Goal: Task Accomplishment & Management: Use online tool/utility

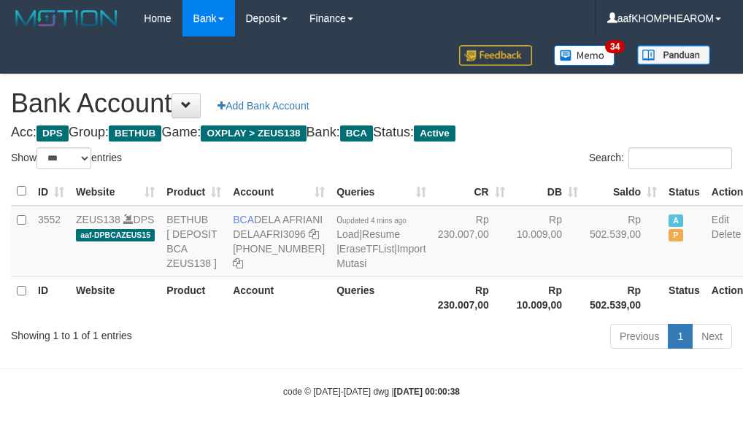
select select "***"
click at [595, 114] on h1 "Bank Account Add Bank Account" at bounding box center [371, 103] width 721 height 29
click at [568, 125] on div "Bank Account Add Bank Account Acc: DPS Group: BETHUB Game: OXPLAY > ZEUS138 Ban…" at bounding box center [371, 213] width 743 height 279
click at [601, 117] on h1 "Bank Account Add Bank Account" at bounding box center [371, 103] width 721 height 29
click at [589, 125] on div "Bank Account Add Bank Account Acc: DPS Group: BETHUB Game: OXPLAY > ZEUS138 Ban…" at bounding box center [371, 213] width 743 height 279
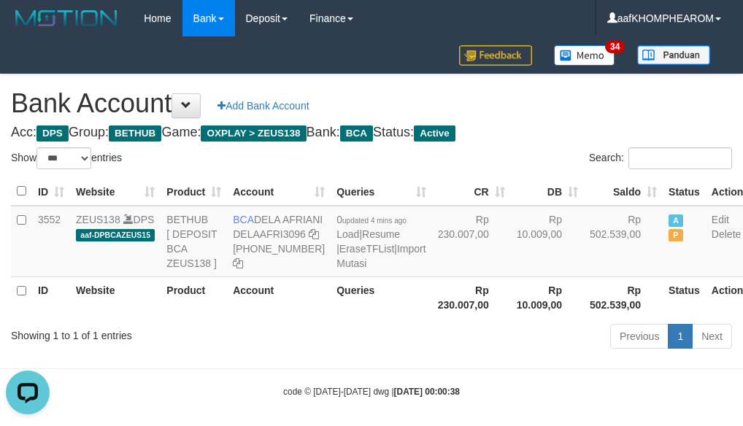
click at [582, 115] on h1 "Bank Account Add Bank Account" at bounding box center [371, 103] width 721 height 29
click at [589, 131] on h4 "Acc: DPS Group: BETHUB Game: OXPLAY > ZEUS138 Bank: BCA Status: Active" at bounding box center [371, 133] width 721 height 15
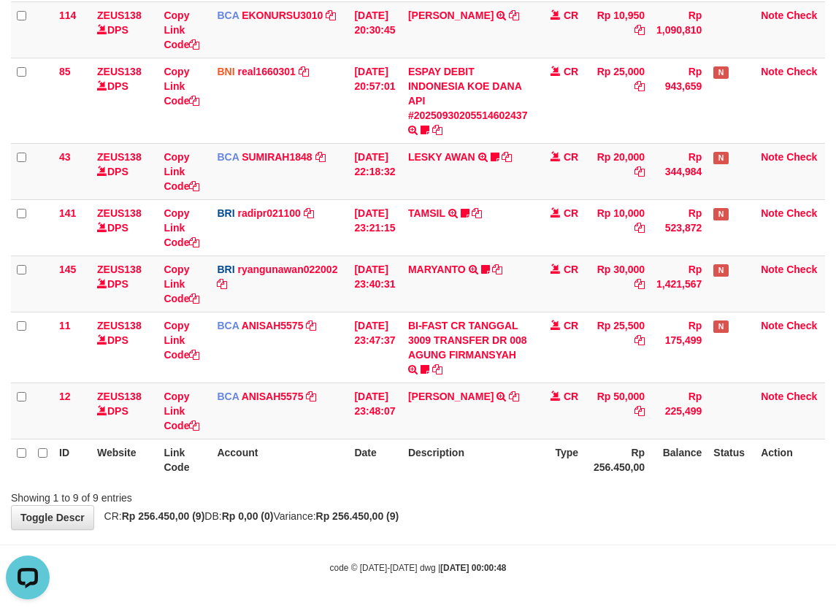
click at [578, 519] on div "**********" at bounding box center [418, 137] width 836 height 784
click at [527, 541] on body "Toggle navigation Home Bank Account List Mutasi Bank Search Sync Note Mutasi De…" at bounding box center [418, 159] width 836 height 904
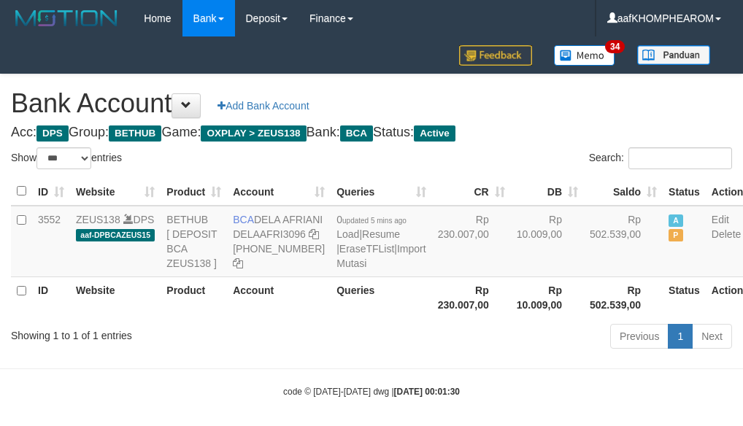
select select "***"
click at [336, 269] on link "Import Mutasi" at bounding box center [380, 256] width 89 height 26
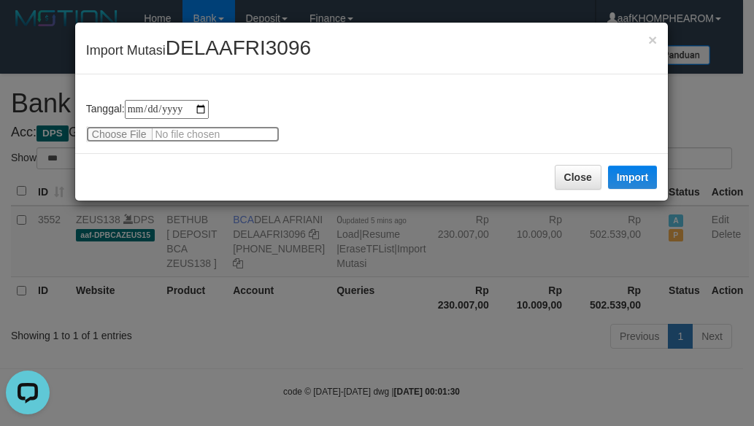
click at [109, 136] on input "file" at bounding box center [182, 134] width 193 height 16
type input "**********"
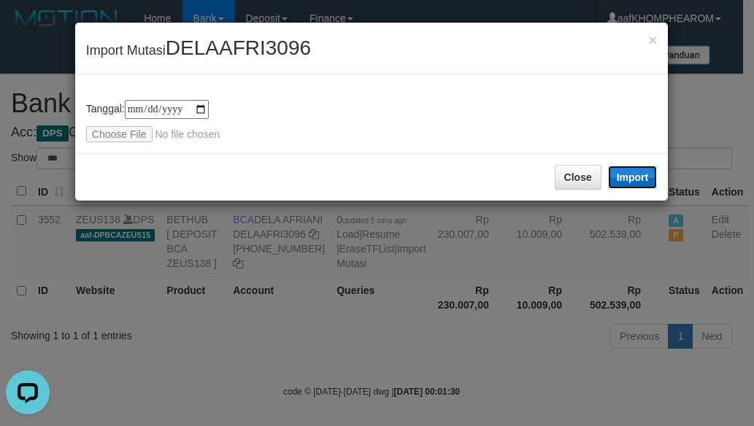
click at [649, 168] on button "Import" at bounding box center [633, 177] width 50 height 23
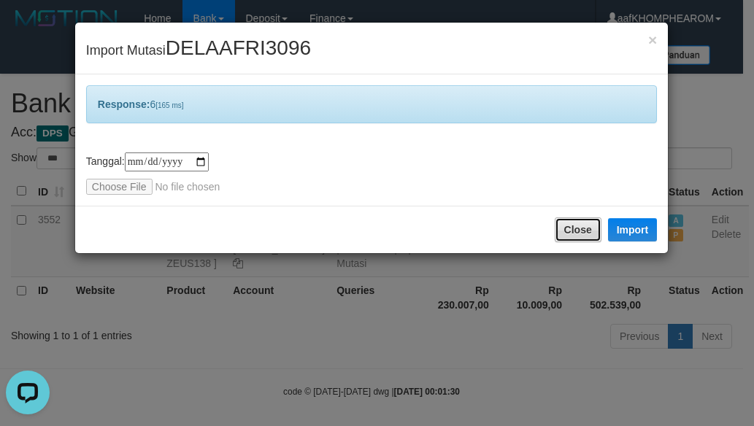
click at [589, 226] on button "Close" at bounding box center [578, 229] width 47 height 25
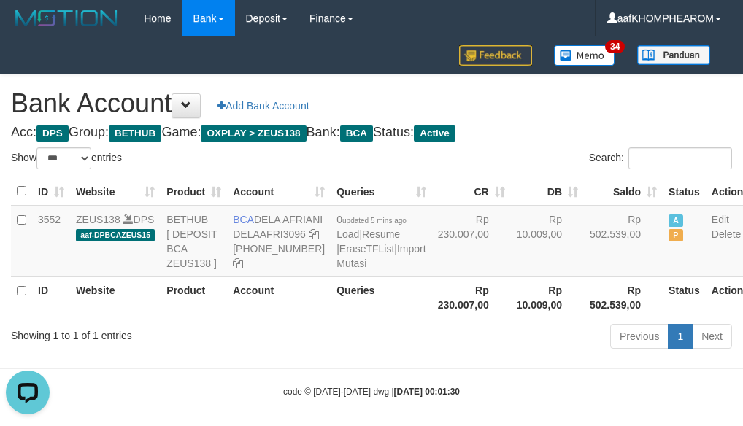
click at [582, 111] on h1 "Bank Account Add Bank Account" at bounding box center [371, 103] width 721 height 29
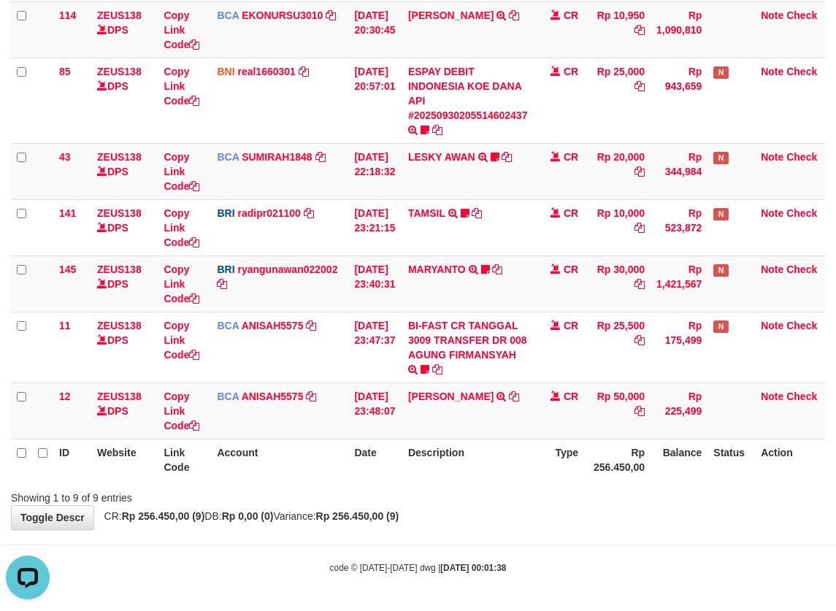
click at [587, 544] on hr at bounding box center [418, 544] width 836 height 1
click at [591, 539] on body "Toggle navigation Home Bank Account List Mutasi Bank Search Sync Note Mutasi De…" at bounding box center [418, 159] width 836 height 904
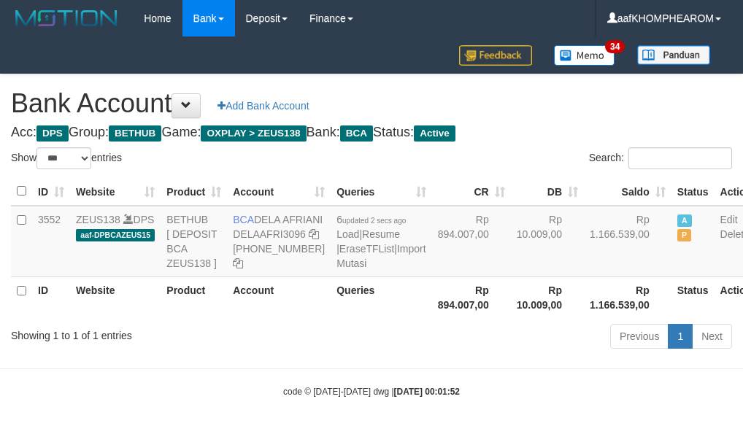
select select "***"
click at [595, 120] on div "Bank Account Add Bank Account Acc: DPS Group: BETHUB Game: OXPLAY > ZEUS138 Ban…" at bounding box center [371, 213] width 743 height 279
select select "***"
click at [592, 122] on div "Bank Account Add Bank Account Acc: DPS Group: BETHUB Game: OXPLAY > ZEUS138 Ban…" at bounding box center [371, 213] width 743 height 279
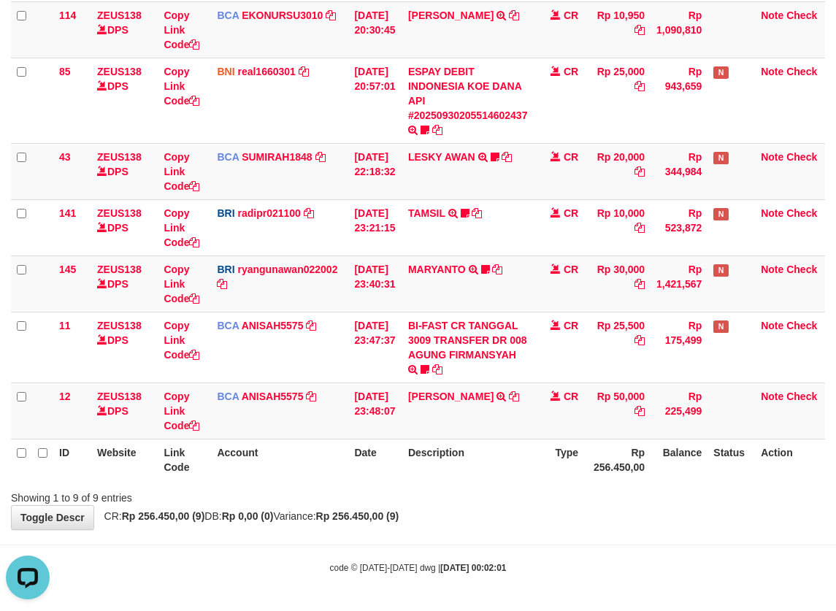
drag, startPoint x: 277, startPoint y: 601, endPoint x: 285, endPoint y: 587, distance: 16.3
click at [274, 601] on body "Toggle navigation Home Bank Account List Mutasi Bank Search Sync Note Mutasi De…" at bounding box center [418, 159] width 836 height 904
click at [576, 539] on body "Toggle navigation Home Bank Account List Mutasi Bank Search Sync Note Mutasi De…" at bounding box center [418, 159] width 836 height 904
click at [565, 532] on body "Toggle navigation Home Bank Account List Mutasi Bank Search Sync Note Mutasi De…" at bounding box center [418, 159] width 836 height 904
click at [508, 509] on div "**********" at bounding box center [418, 137] width 836 height 784
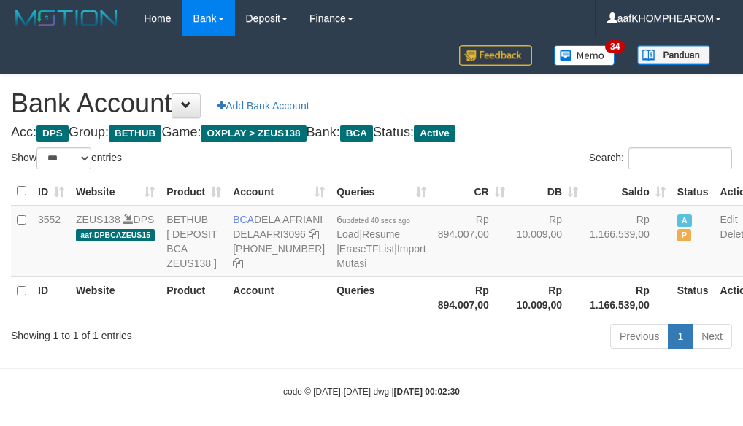
select select "***"
click at [614, 101] on h1 "Bank Account Add Bank Account" at bounding box center [371, 103] width 721 height 29
select select "***"
click at [585, 117] on h1 "Bank Account Add Bank Account" at bounding box center [371, 103] width 721 height 29
select select "***"
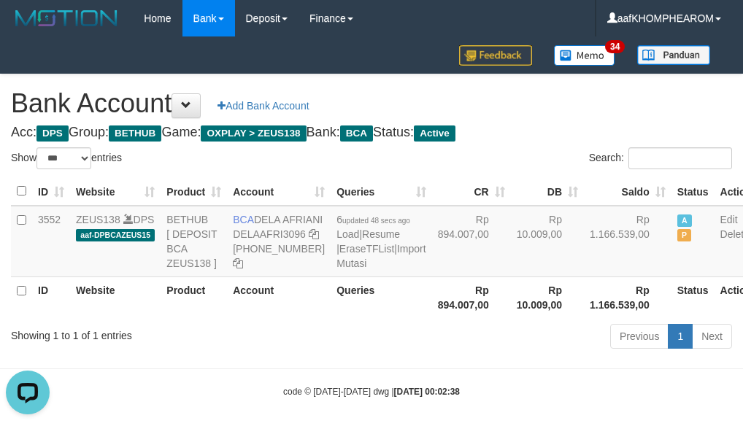
click at [555, 112] on h1 "Bank Account Add Bank Account" at bounding box center [371, 103] width 721 height 29
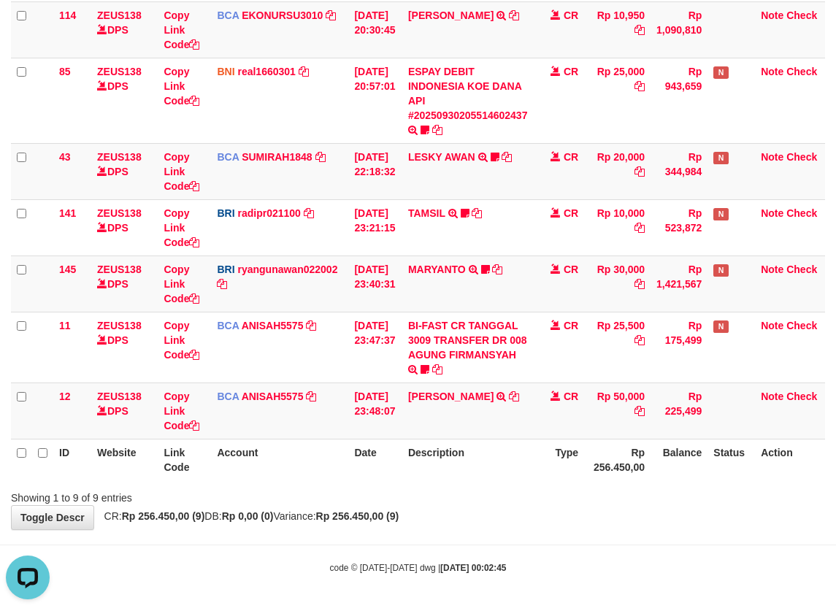
click at [231, 556] on body "Toggle navigation Home Bank Account List Mutasi Bank Search Sync Note Mutasi De…" at bounding box center [418, 159] width 836 height 904
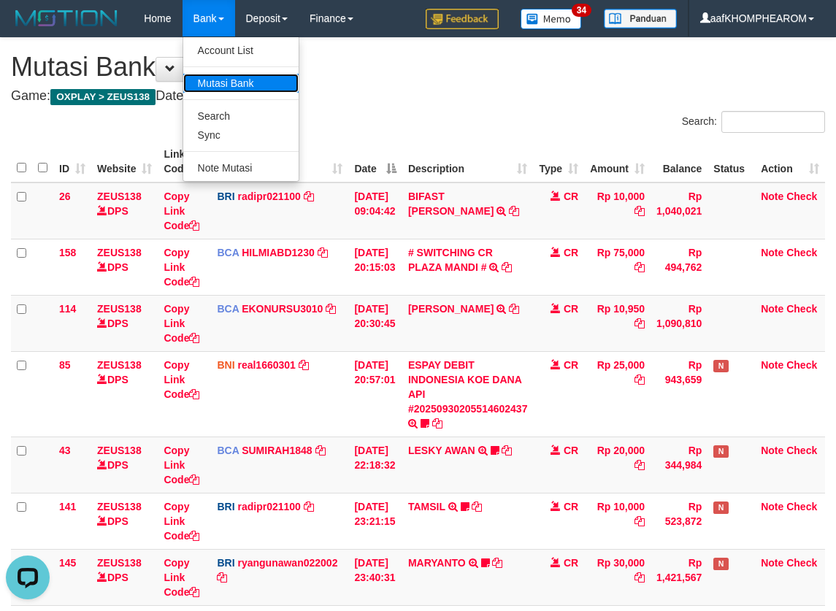
click at [209, 81] on link "Mutasi Bank" at bounding box center [240, 83] width 115 height 19
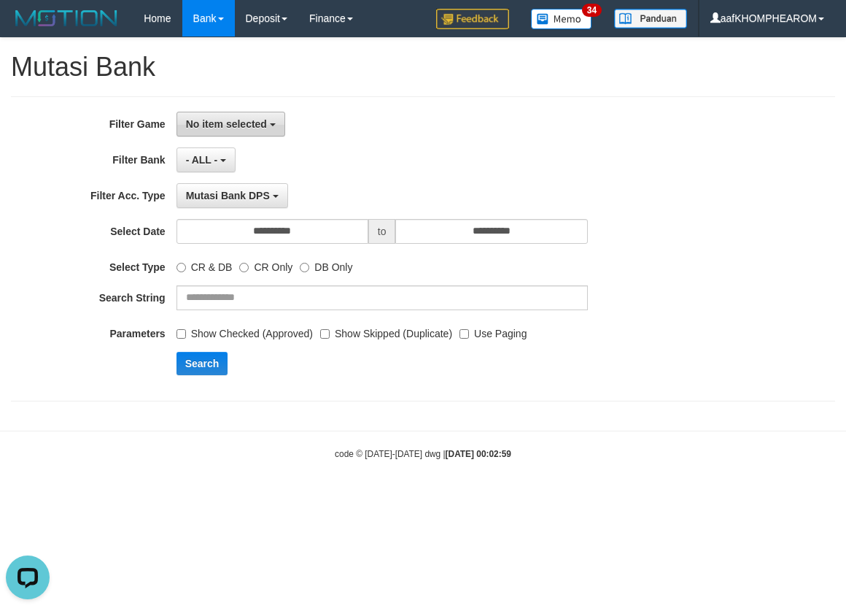
click at [278, 120] on button "No item selected" at bounding box center [231, 124] width 109 height 25
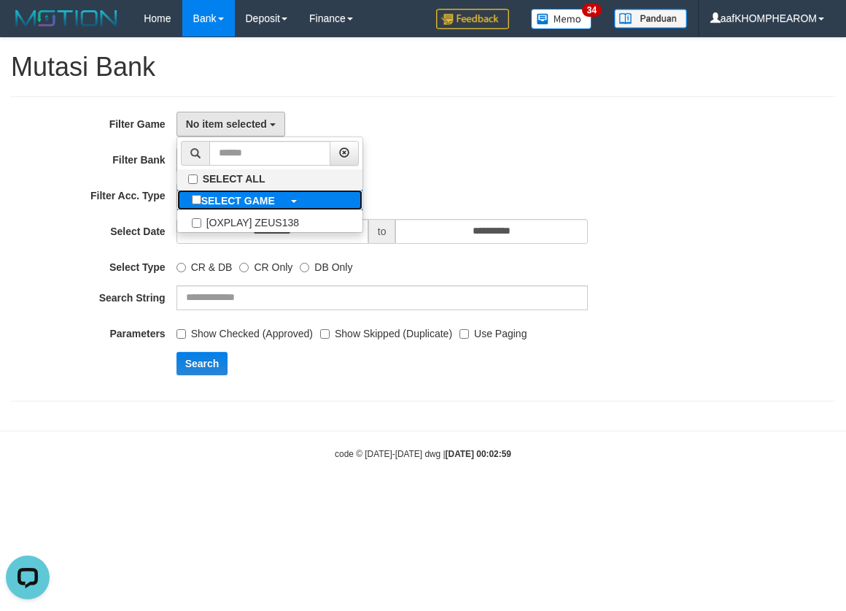
click at [202, 198] on b "SELECT GAME" at bounding box center [238, 201] width 74 height 12
select select "***"
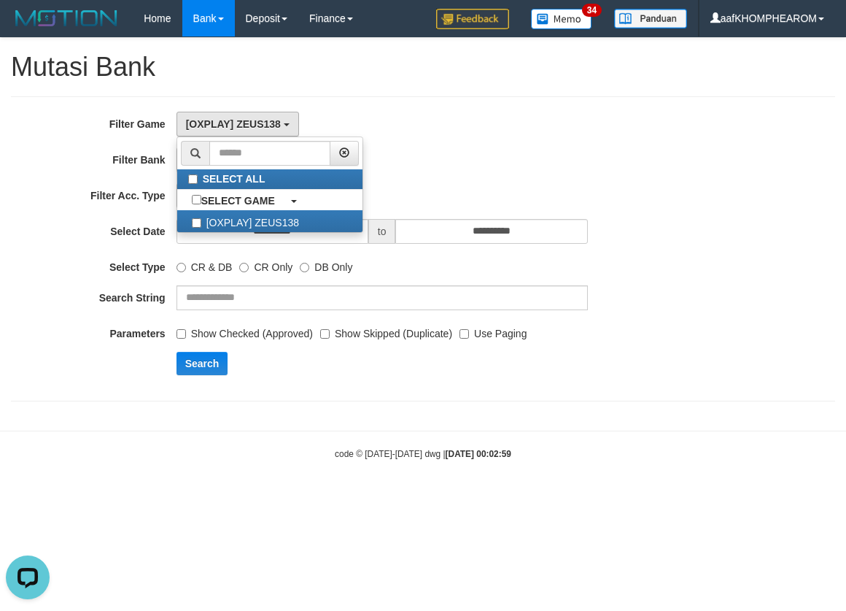
click at [509, 144] on div "**********" at bounding box center [353, 249] width 706 height 274
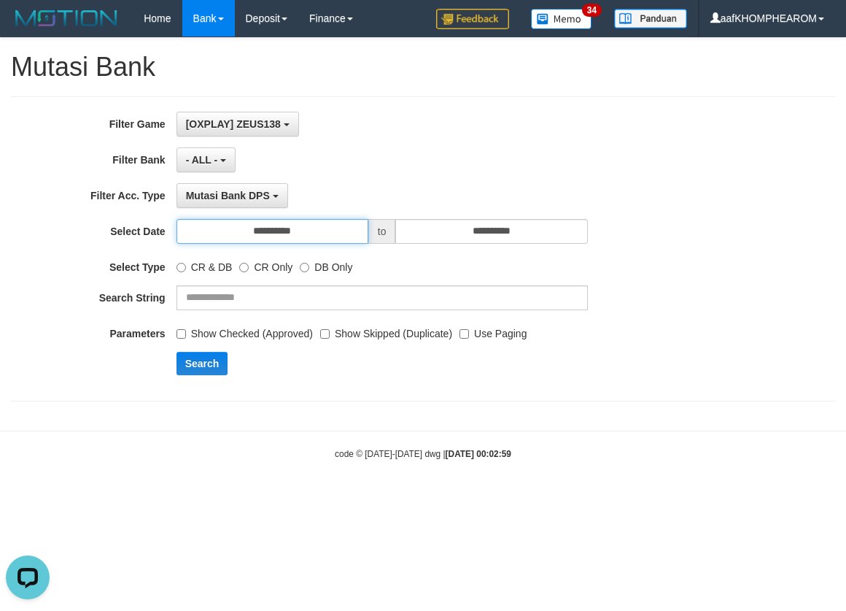
click at [305, 226] on input "**********" at bounding box center [273, 231] width 192 height 25
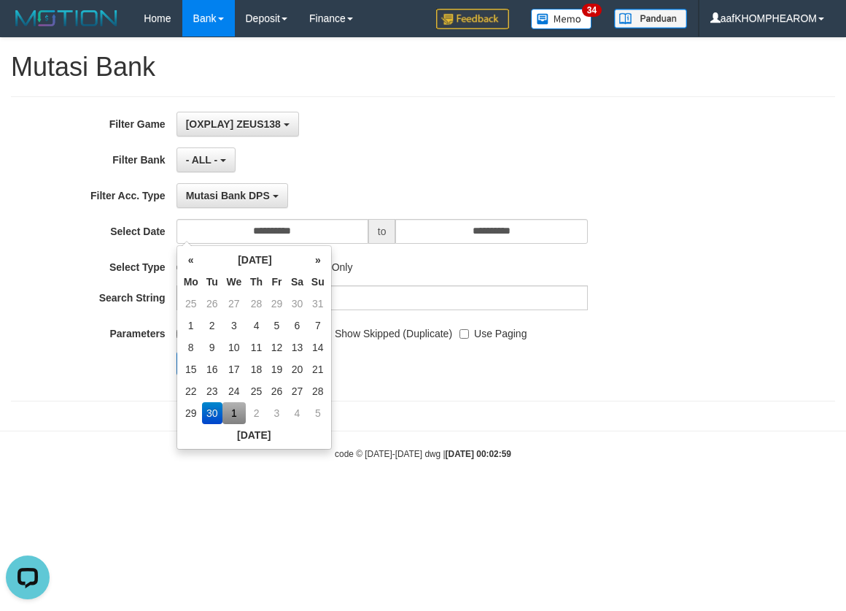
click at [236, 414] on td "1" at bounding box center [235, 413] width 24 height 22
type input "**********"
click at [595, 381] on div "**********" at bounding box center [353, 249] width 706 height 274
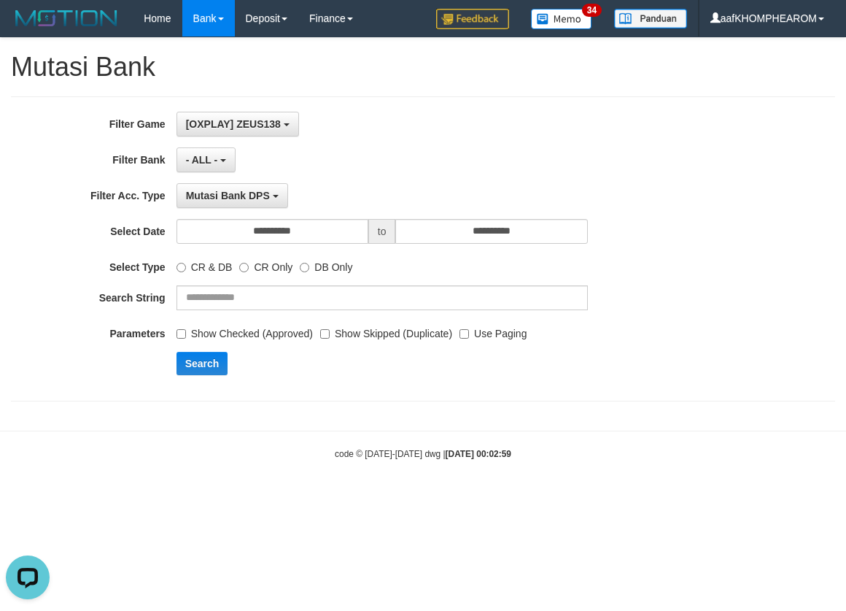
click at [467, 339] on label "Use Paging" at bounding box center [493, 331] width 67 height 20
click at [212, 367] on button "Search" at bounding box center [203, 363] width 52 height 23
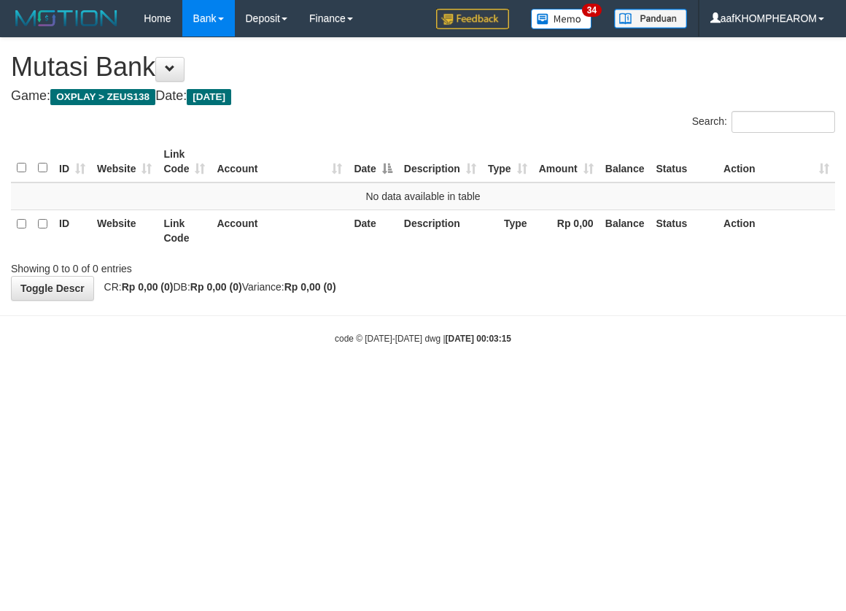
click at [529, 382] on html "Toggle navigation Home Bank Account List Mutasi Bank Search Sync Note Mutasi De…" at bounding box center [423, 191] width 846 height 382
click at [533, 382] on html "Toggle navigation Home Bank Account List Mutasi Bank Search Sync Note Mutasi De…" at bounding box center [423, 191] width 846 height 382
click at [543, 382] on html "Toggle navigation Home Bank Account List Mutasi Bank Search Sync Note Mutasi De…" at bounding box center [423, 191] width 846 height 382
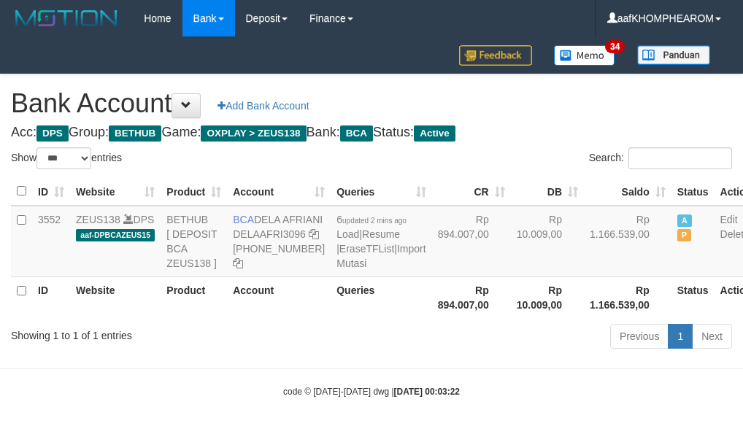
select select "***"
click at [589, 108] on h1 "Bank Account Add Bank Account" at bounding box center [371, 103] width 721 height 29
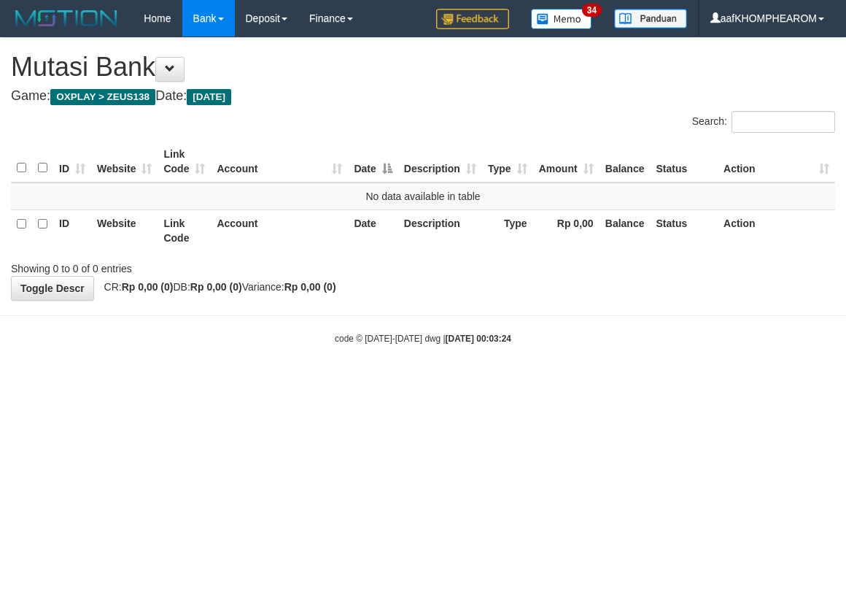
click at [520, 382] on html "Toggle navigation Home Bank Account List Mutasi Bank Search Sync Note Mutasi De…" at bounding box center [423, 191] width 846 height 382
click at [569, 382] on html "Toggle navigation Home Bank Account List Mutasi Bank Search Sync Note Mutasi De…" at bounding box center [423, 191] width 846 height 382
click at [574, 382] on html "Toggle navigation Home Bank Account List Mutasi Bank Search Sync Note Mutasi De…" at bounding box center [423, 191] width 846 height 382
click at [592, 382] on html "Toggle navigation Home Bank Account List Mutasi Bank Search Sync Note Mutasi De…" at bounding box center [423, 191] width 846 height 382
click at [596, 382] on html "Toggle navigation Home Bank Account List Mutasi Bank Search Sync Note Mutasi De…" at bounding box center [423, 191] width 846 height 382
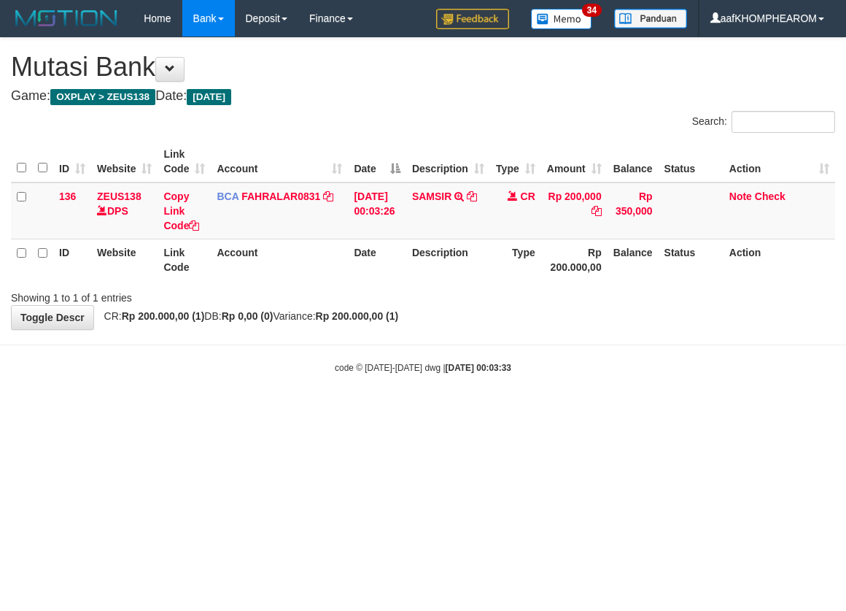
click at [597, 411] on html "Toggle navigation Home Bank Account List Mutasi Bank Search Sync Note Mutasi De…" at bounding box center [423, 205] width 846 height 411
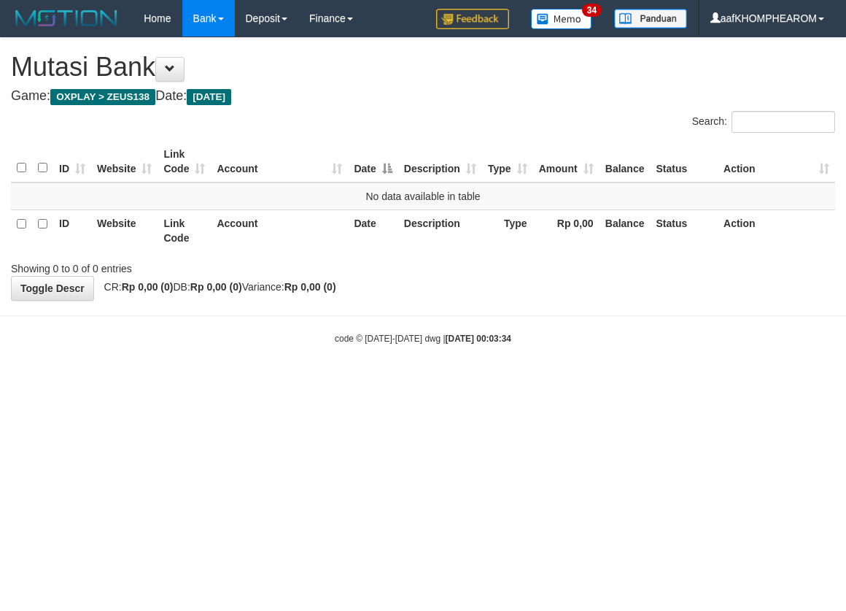
drag, startPoint x: 595, startPoint y: 427, endPoint x: 585, endPoint y: 422, distance: 10.4
click at [595, 382] on html "Toggle navigation Home Bank Account List Mutasi Bank Search Sync Note Mutasi De…" at bounding box center [423, 191] width 846 height 382
drag, startPoint x: 572, startPoint y: 430, endPoint x: 572, endPoint y: 438, distance: 8.0
click at [572, 382] on html "Toggle navigation Home Bank Account List Mutasi Bank Search Sync Note Mutasi De…" at bounding box center [423, 191] width 846 height 382
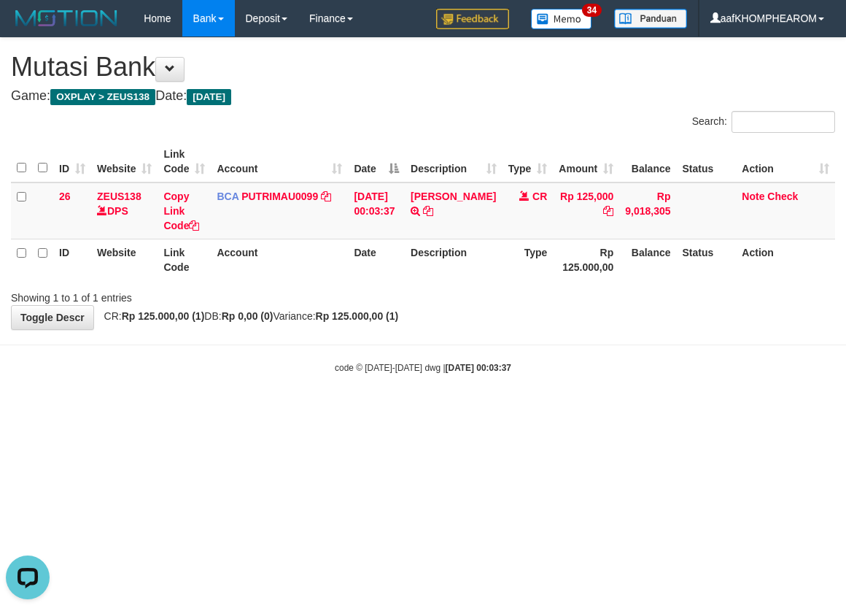
drag, startPoint x: 549, startPoint y: 466, endPoint x: 554, endPoint y: 475, distance: 10.1
click at [554, 411] on html "Toggle navigation Home Bank Account List Mutasi Bank Search Sync Note Mutasi De…" at bounding box center [423, 205] width 846 height 411
click at [555, 411] on html "Toggle navigation Home Bank Account List Mutasi Bank Search Sync Note Mutasi De…" at bounding box center [423, 205] width 846 height 411
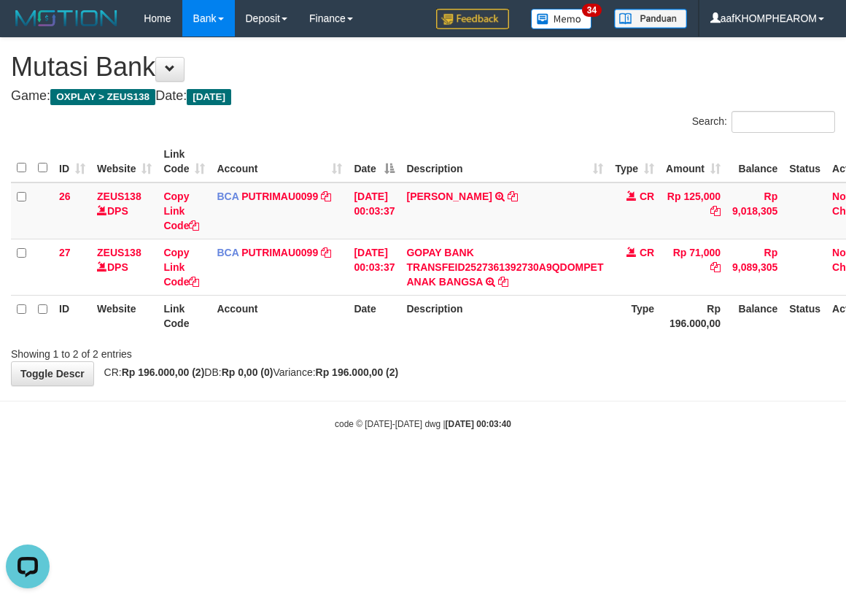
click at [569, 467] on html "Toggle navigation Home Bank Account List Mutasi Bank Search Sync Note Mutasi De…" at bounding box center [423, 233] width 846 height 467
click at [590, 467] on html "Toggle navigation Home Bank Account List Mutasi Bank Search Sync Note Mutasi De…" at bounding box center [423, 233] width 846 height 467
drag, startPoint x: 0, startPoint y: 0, endPoint x: 589, endPoint y: 503, distance: 774.8
click at [589, 467] on html "Toggle navigation Home Bank Account List Mutasi Bank Search Sync Note Mutasi De…" at bounding box center [423, 233] width 846 height 467
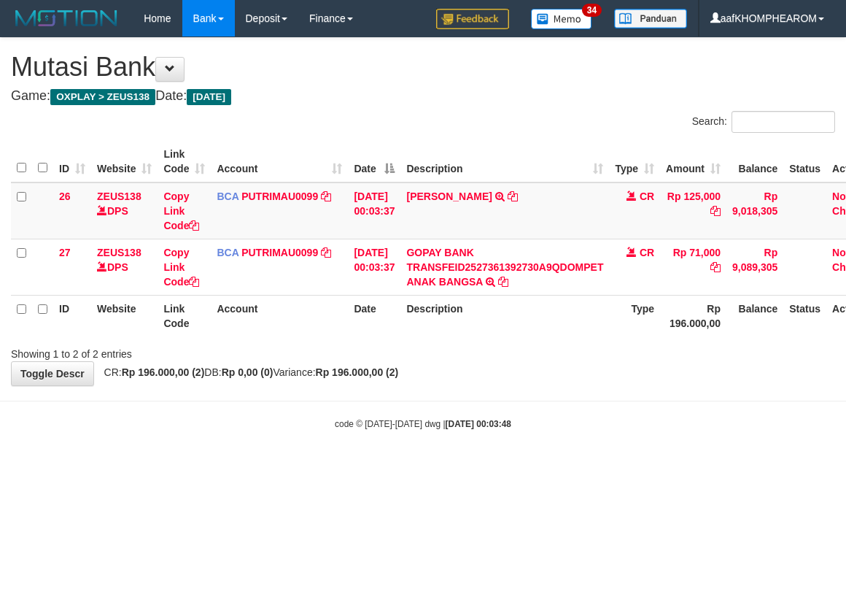
click at [587, 467] on html "Toggle navigation Home Bank Account List Mutasi Bank Search Sync Note Mutasi De…" at bounding box center [423, 233] width 846 height 467
click at [586, 467] on html "Toggle navigation Home Bank Account List Mutasi Bank Search Sync Note Mutasi De…" at bounding box center [423, 233] width 846 height 467
drag, startPoint x: 590, startPoint y: 519, endPoint x: 600, endPoint y: 506, distance: 16.1
click at [593, 467] on html "Toggle navigation Home Bank Account List Mutasi Bank Search Sync Note Mutasi De…" at bounding box center [423, 233] width 846 height 467
click at [601, 467] on html "Toggle navigation Home Bank Account List Mutasi Bank Search Sync Note Mutasi De…" at bounding box center [423, 233] width 846 height 467
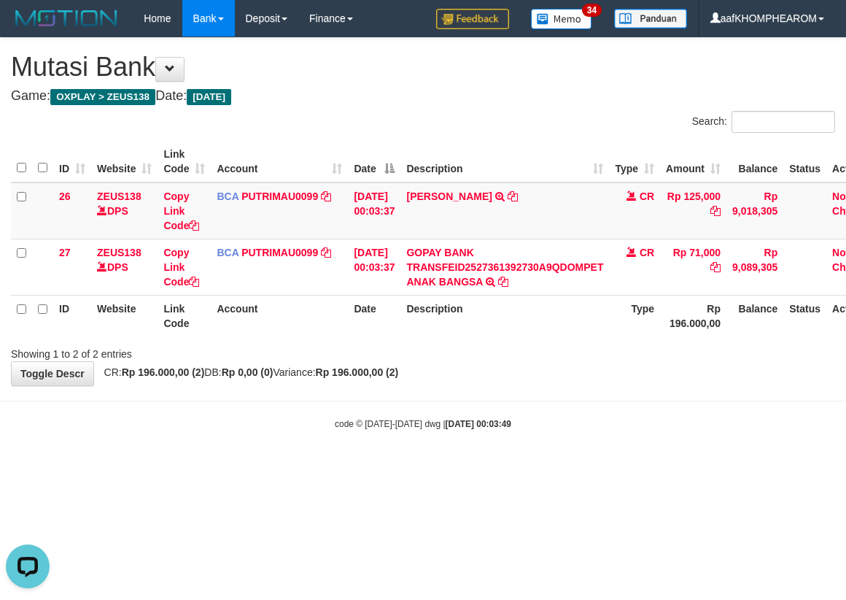
click at [601, 467] on html "Toggle navigation Home Bank Account List Mutasi Bank Search Sync Note Mutasi De…" at bounding box center [423, 233] width 846 height 467
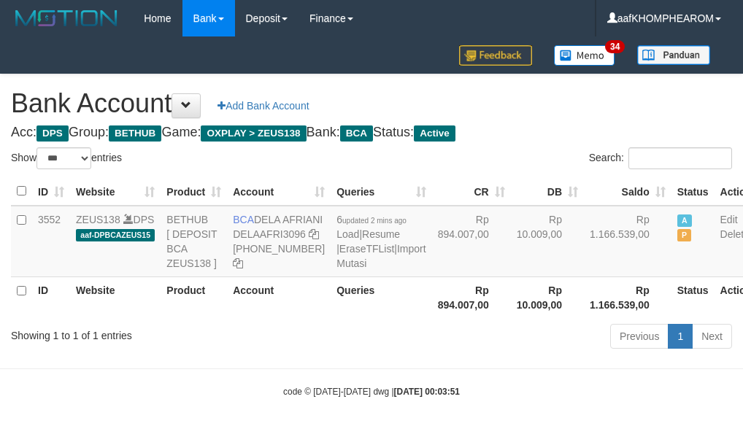
select select "***"
drag, startPoint x: 255, startPoint y: 217, endPoint x: 285, endPoint y: 238, distance: 35.6
click at [285, 238] on td "BCA DELA AFRIANI DELAAFRI3096 [PHONE_NUMBER]" at bounding box center [279, 242] width 104 height 72
copy td "DELA AFRIANI"
click at [564, 121] on div "Bank Account Add Bank Account Acc: DPS Group: BETHUB Game: OXPLAY > ZEUS138 Ban…" at bounding box center [371, 213] width 743 height 279
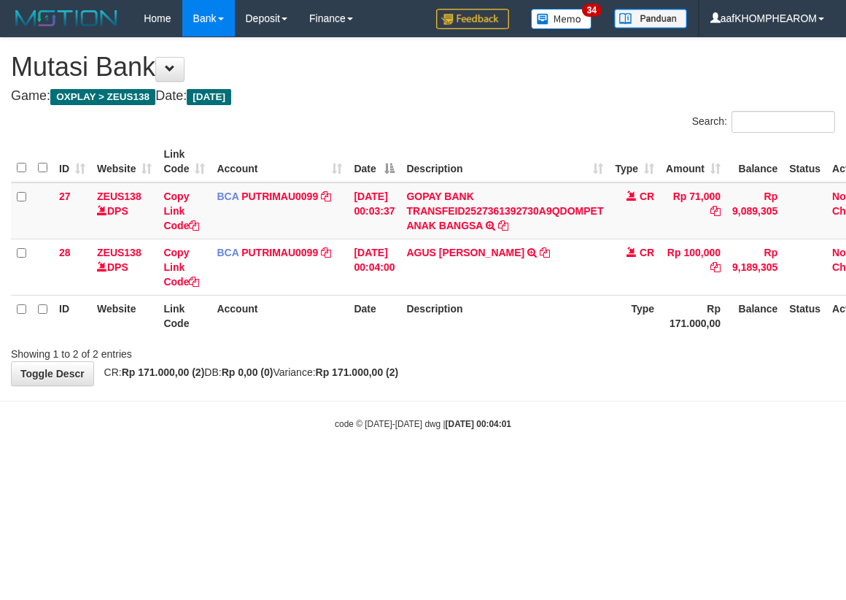
drag, startPoint x: 724, startPoint y: 488, endPoint x: 717, endPoint y: 491, distance: 7.9
click at [720, 467] on html "Toggle navigation Home Bank Account List Mutasi Bank Search Sync Note Mutasi De…" at bounding box center [423, 233] width 846 height 467
drag, startPoint x: 692, startPoint y: 476, endPoint x: 684, endPoint y: 471, distance: 10.1
click at [679, 467] on html "Toggle navigation Home Bank Account List Mutasi Bank Search Sync Note Mutasi De…" at bounding box center [423, 233] width 846 height 467
click at [600, 467] on html "Toggle navigation Home Bank Account List Mutasi Bank Search Sync Note Mutasi De…" at bounding box center [423, 233] width 846 height 467
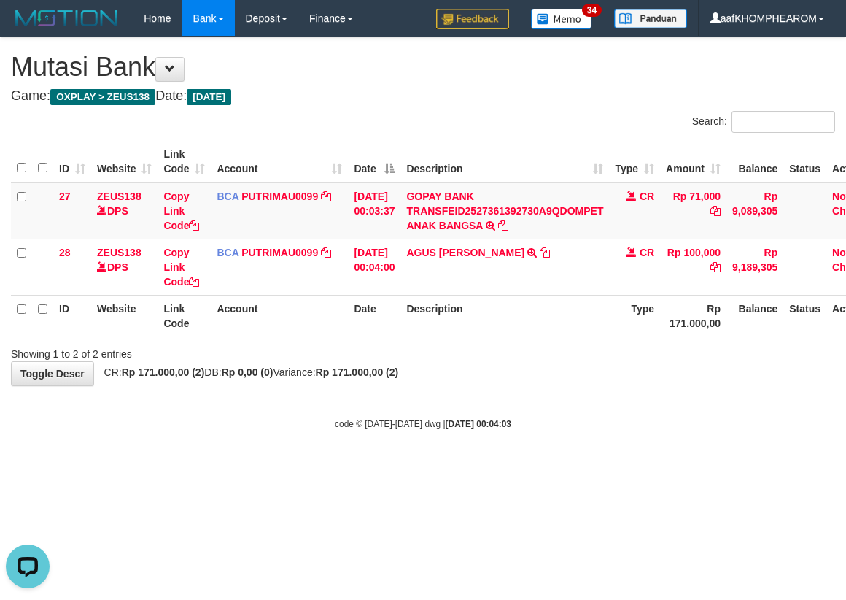
click at [600, 467] on html "Toggle navigation Home Bank Account List Mutasi Bank Search Sync Note Mutasi De…" at bounding box center [423, 233] width 846 height 467
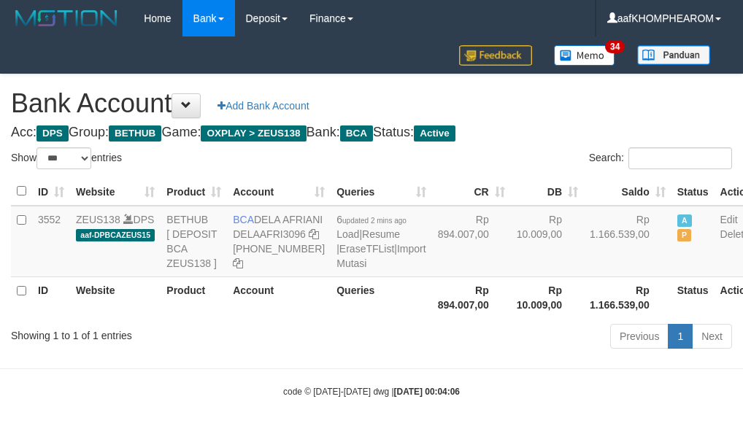
select select "***"
click at [557, 116] on h1 "Bank Account Add Bank Account" at bounding box center [371, 103] width 721 height 29
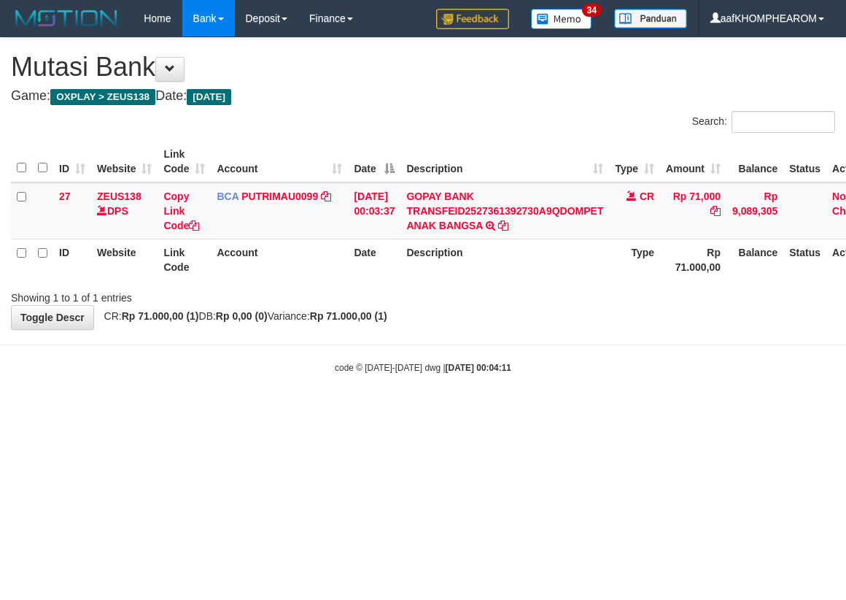
click at [602, 411] on html "Toggle navigation Home Bank Account List Mutasi Bank Search Sync Note Mutasi De…" at bounding box center [423, 205] width 846 height 411
click at [600, 411] on html "Toggle navigation Home Bank Account List Mutasi Bank Search Sync Note Mutasi De…" at bounding box center [423, 205] width 846 height 411
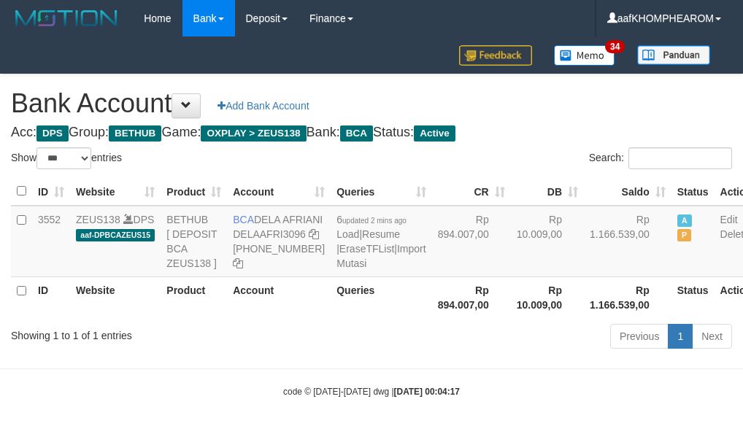
select select "***"
click at [599, 105] on h1 "Bank Account Add Bank Account" at bounding box center [371, 103] width 721 height 29
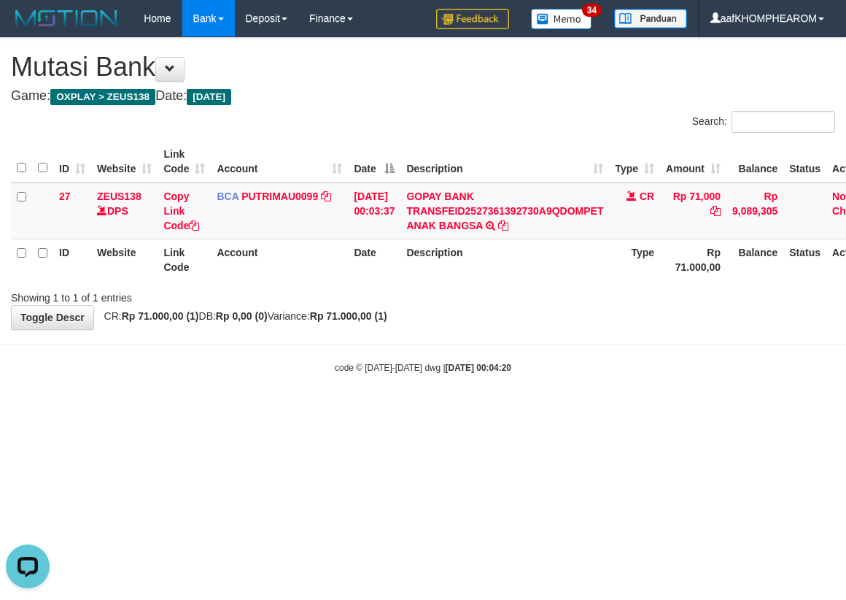
click at [631, 411] on html "Toggle navigation Home Bank Account List Mutasi Bank Search Sync Note Mutasi De…" at bounding box center [423, 205] width 846 height 411
click at [610, 411] on html "Toggle navigation Home Bank Account List Mutasi Bank Search Sync Note Mutasi De…" at bounding box center [423, 205] width 846 height 411
click at [611, 411] on html "Toggle navigation Home Bank Account List Mutasi Bank Search Sync Note Mutasi De…" at bounding box center [423, 205] width 846 height 411
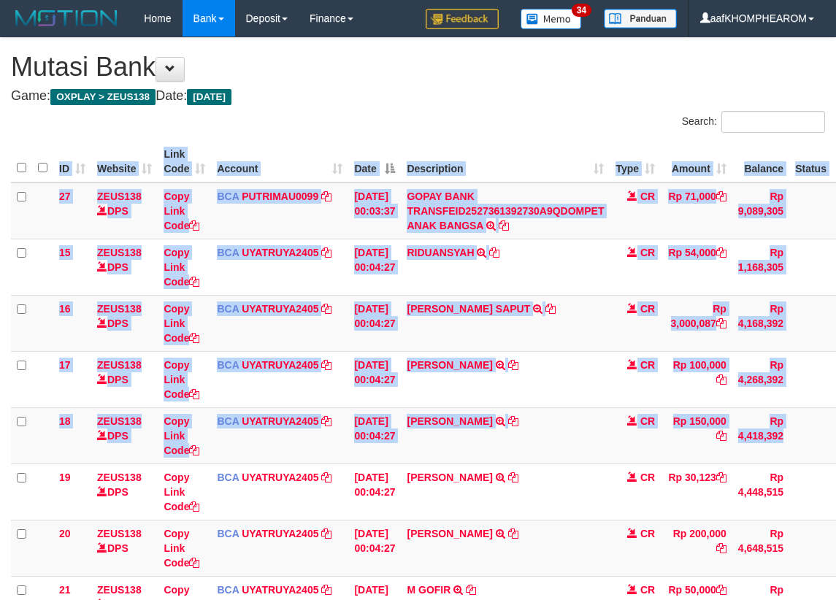
scroll to position [0, 66]
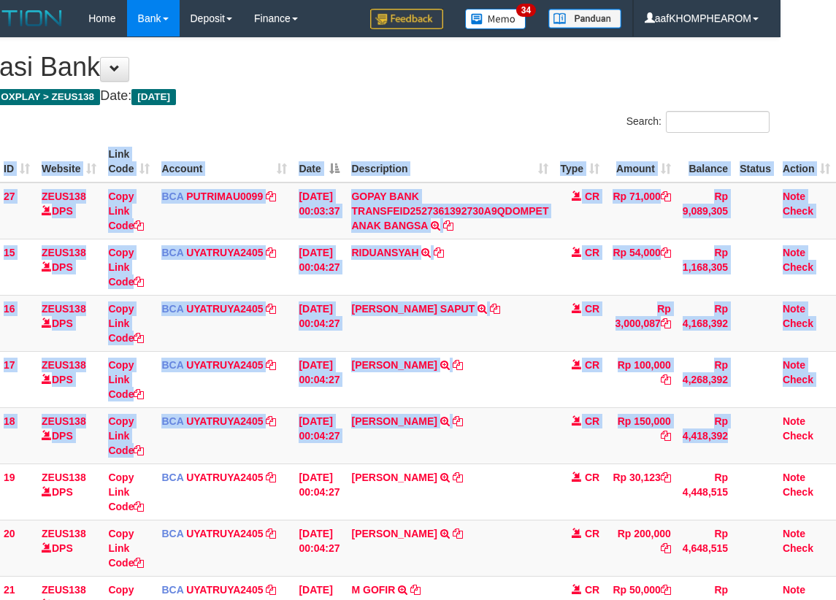
drag, startPoint x: 837, startPoint y: 432, endPoint x: 846, endPoint y: 461, distance: 30.5
click at [780, 461] on html "Toggle navigation Home Bank Account List Mutasi Bank Search Sync Note Mutasi De…" at bounding box center [363, 402] width 836 height 804
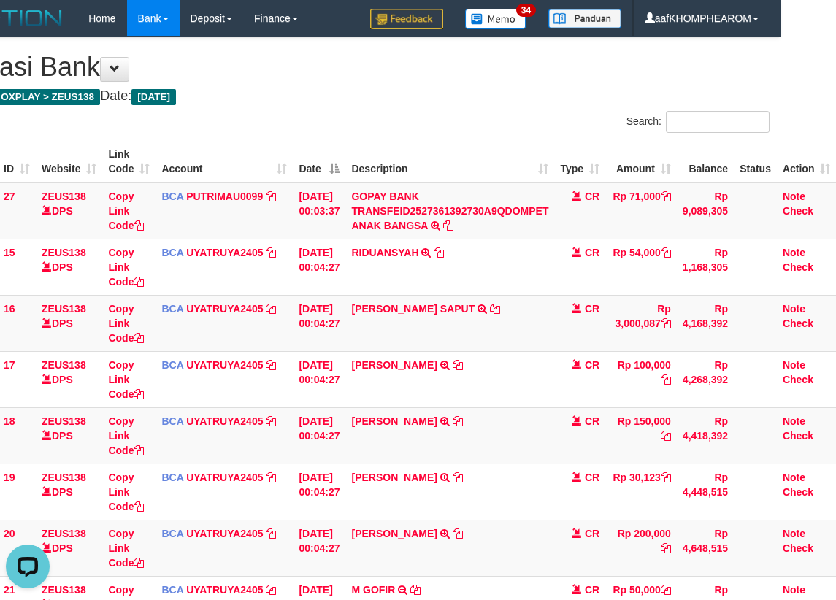
click at [481, 103] on div "**********" at bounding box center [363, 380] width 836 height 684
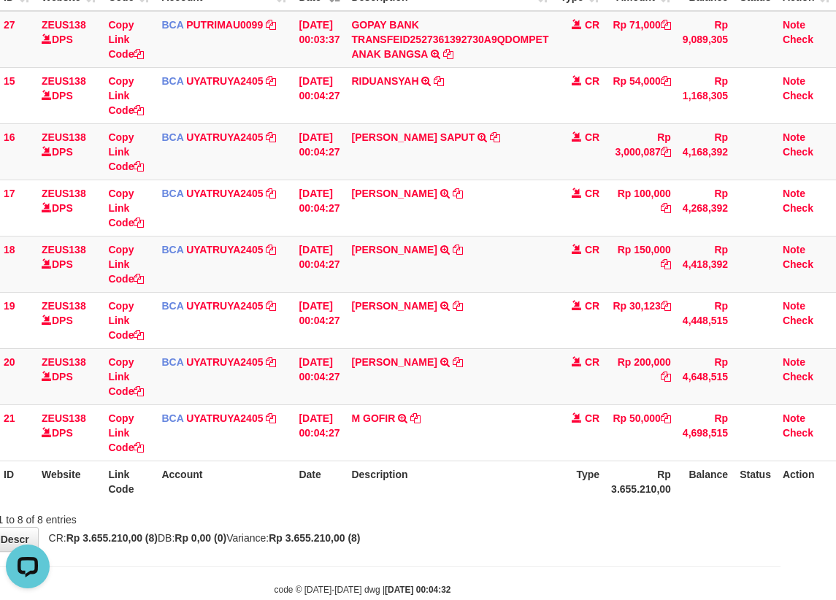
scroll to position [187, 66]
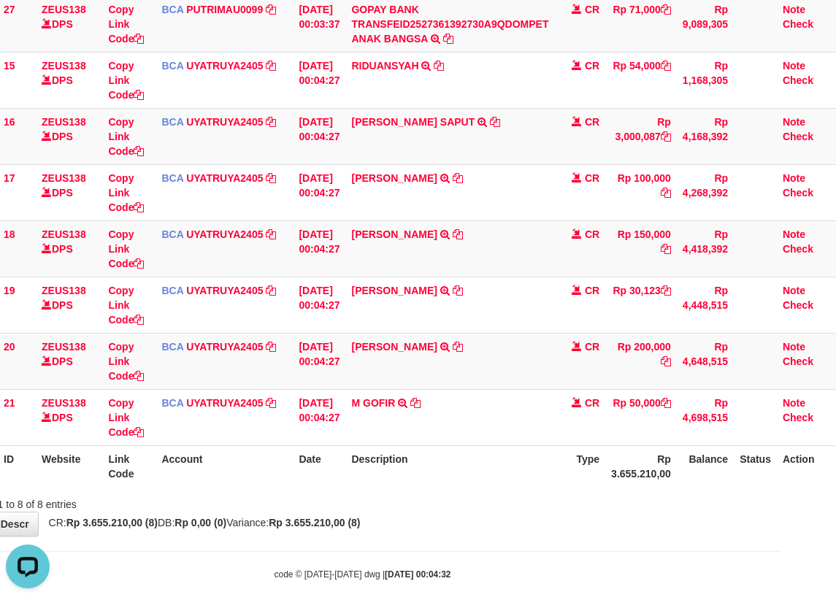
click at [493, 515] on div "**********" at bounding box center [363, 193] width 836 height 684
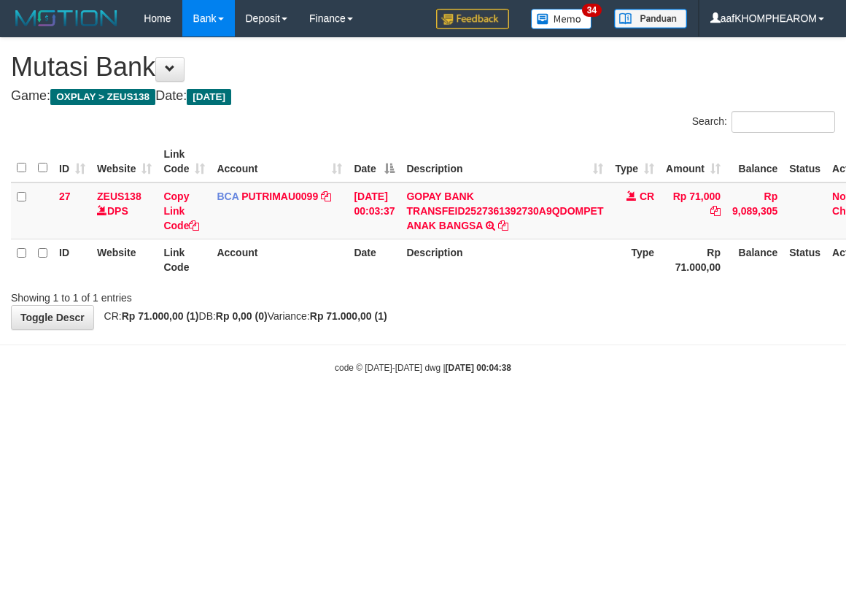
scroll to position [0, 50]
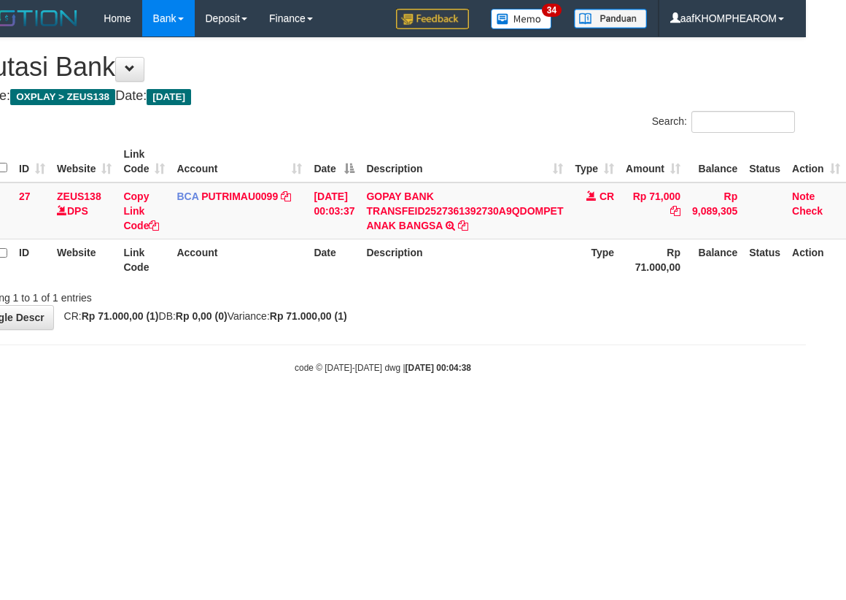
click at [528, 411] on html "Toggle navigation Home Bank Account List Mutasi Bank Search Sync Note Mutasi De…" at bounding box center [383, 205] width 846 height 411
click at [545, 411] on html "Toggle navigation Home Bank Account List Mutasi Bank Search Sync Note Mutasi De…" at bounding box center [383, 205] width 846 height 411
drag, startPoint x: 607, startPoint y: 476, endPoint x: 613, endPoint y: 467, distance: 10.5
click at [607, 411] on html "Toggle navigation Home Bank Account List Mutasi Bank Search Sync Note Mutasi De…" at bounding box center [383, 205] width 846 height 411
click at [609, 411] on html "Toggle navigation Home Bank Account List Mutasi Bank Search Sync Note Mutasi De…" at bounding box center [383, 205] width 846 height 411
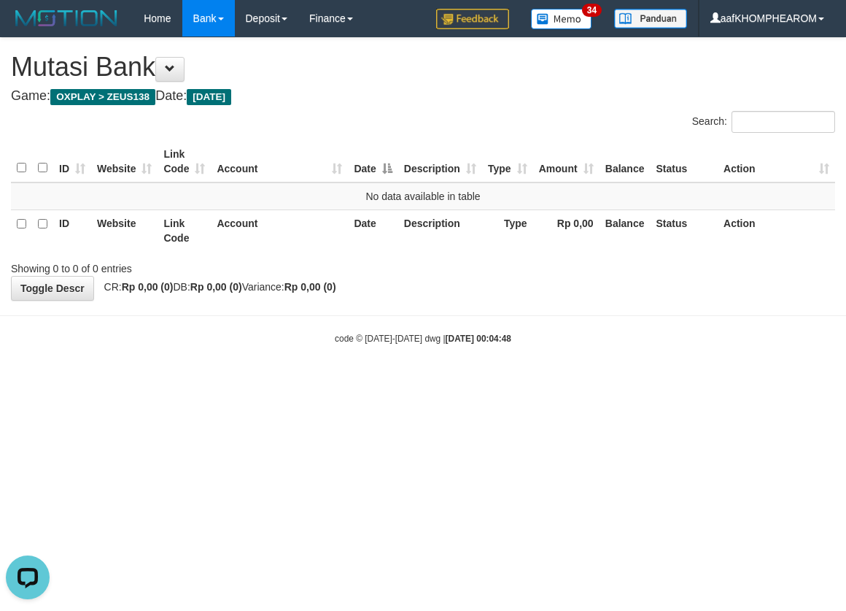
click at [536, 382] on html "Toggle navigation Home Bank Account List Mutasi Bank Search Sync Note Mutasi De…" at bounding box center [423, 191] width 846 height 382
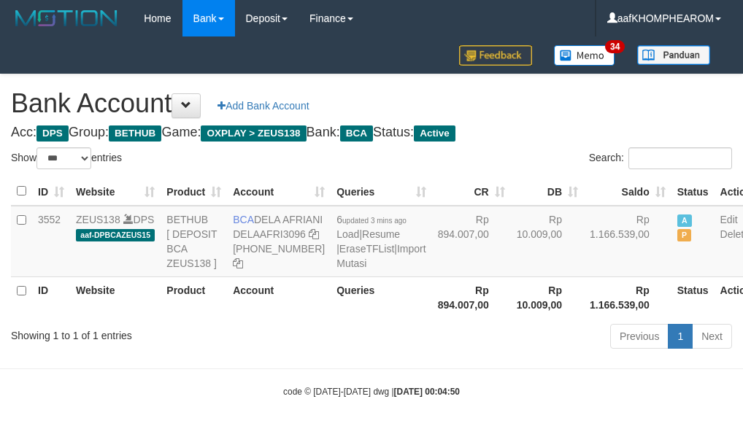
select select "***"
click at [347, 269] on link "Import Mutasi" at bounding box center [380, 256] width 89 height 26
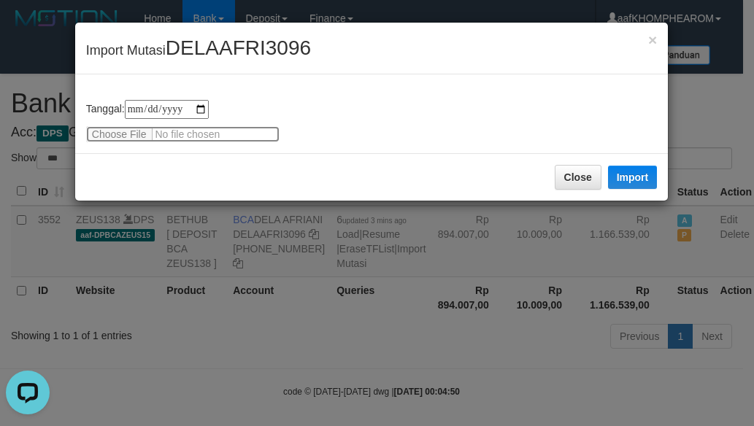
click at [136, 131] on input "file" at bounding box center [182, 134] width 193 height 16
type input "**********"
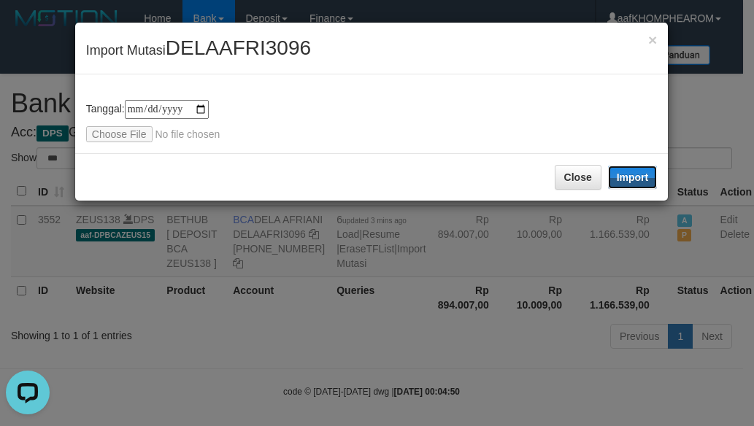
drag, startPoint x: 631, startPoint y: 176, endPoint x: 601, endPoint y: 153, distance: 37.5
click at [636, 176] on button "Import" at bounding box center [633, 177] width 50 height 23
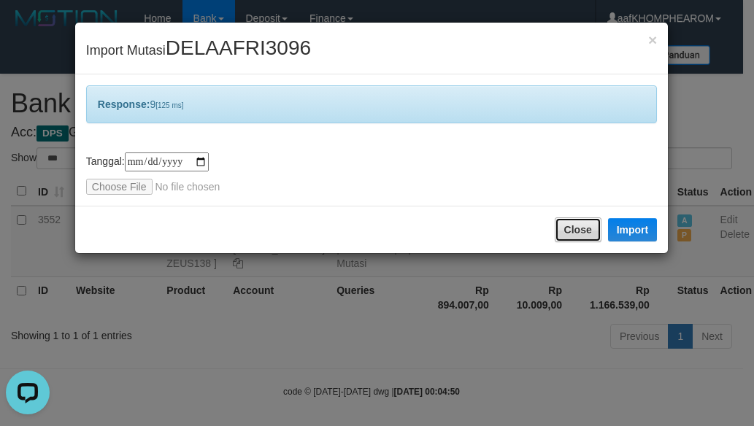
click at [567, 231] on button "Close" at bounding box center [578, 229] width 47 height 25
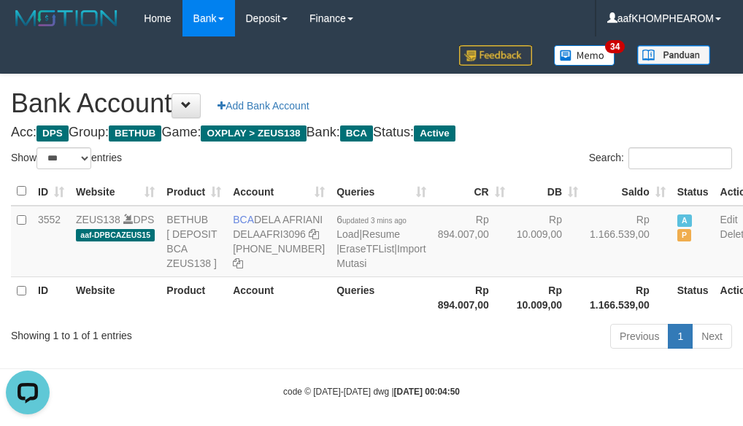
click at [582, 116] on h1 "Bank Account Add Bank Account" at bounding box center [371, 103] width 721 height 29
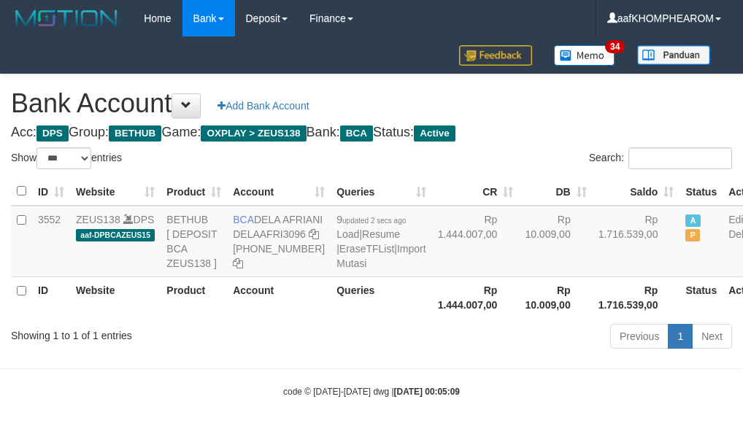
select select "***"
click at [587, 111] on h1 "Bank Account Add Bank Account" at bounding box center [371, 103] width 721 height 29
select select "***"
click at [560, 126] on h4 "Acc: DPS Group: BETHUB Game: OXPLAY > ZEUS138 Bank: BCA Status: Active" at bounding box center [371, 133] width 721 height 15
select select "***"
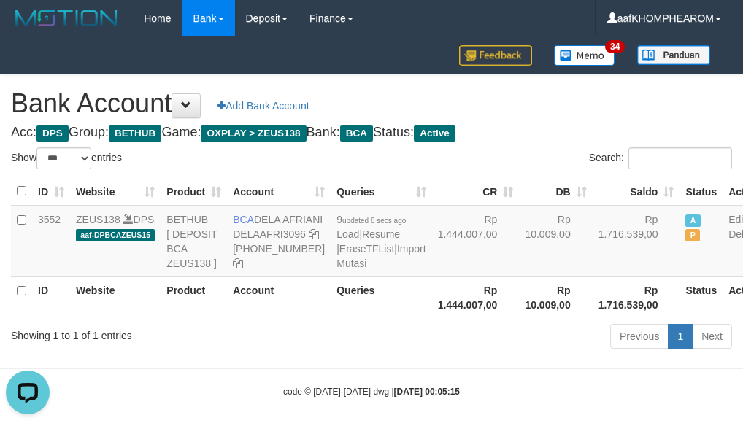
click at [570, 115] on h1 "Bank Account Add Bank Account" at bounding box center [371, 103] width 721 height 29
select select "***"
click at [602, 132] on h4 "Acc: DPS Group: BETHUB Game: OXPLAY > ZEUS138 Bank: BCA Status: Active" at bounding box center [371, 133] width 721 height 15
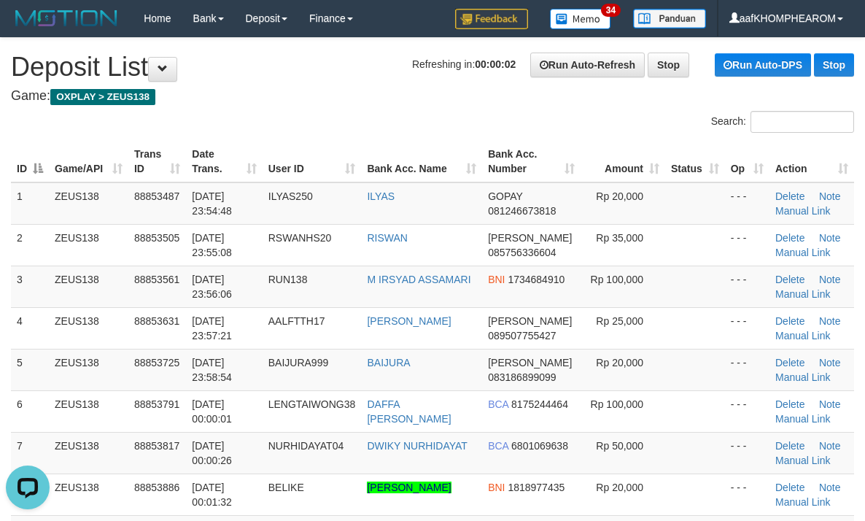
click at [228, 120] on div "Search:" at bounding box center [432, 124] width 865 height 26
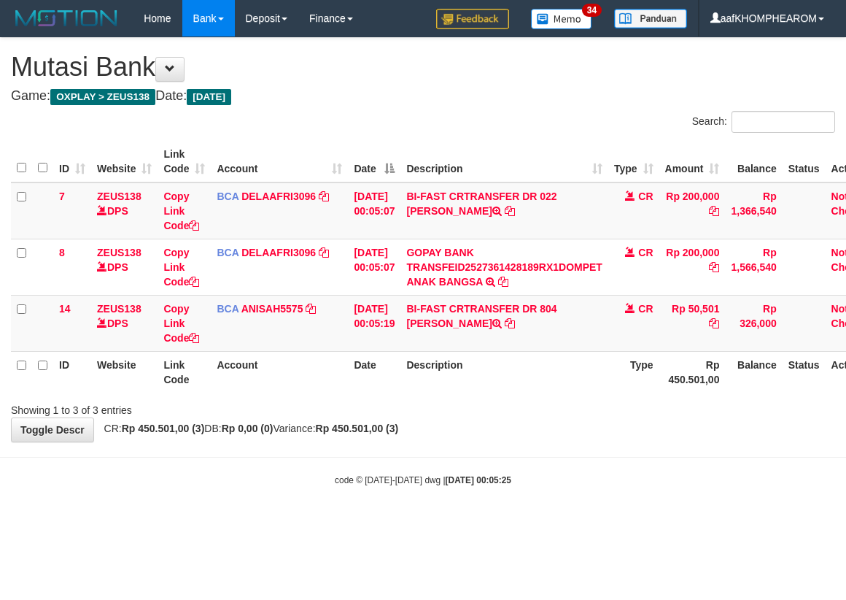
click at [587, 495] on body "Toggle navigation Home Bank Account List Mutasi Bank Search Sync Note Mutasi De…" at bounding box center [423, 261] width 846 height 523
drag, startPoint x: 420, startPoint y: 325, endPoint x: 461, endPoint y: 328, distance: 41.0
click at [461, 328] on td "BI-FAST CRTRANSFER DR 804 [PERSON_NAME]" at bounding box center [504, 323] width 207 height 56
copy td "SUMIRAH"
click at [642, 523] on html "Toggle navigation Home Bank Account List Mutasi Bank Search Sync Note Mutasi De…" at bounding box center [423, 261] width 846 height 523
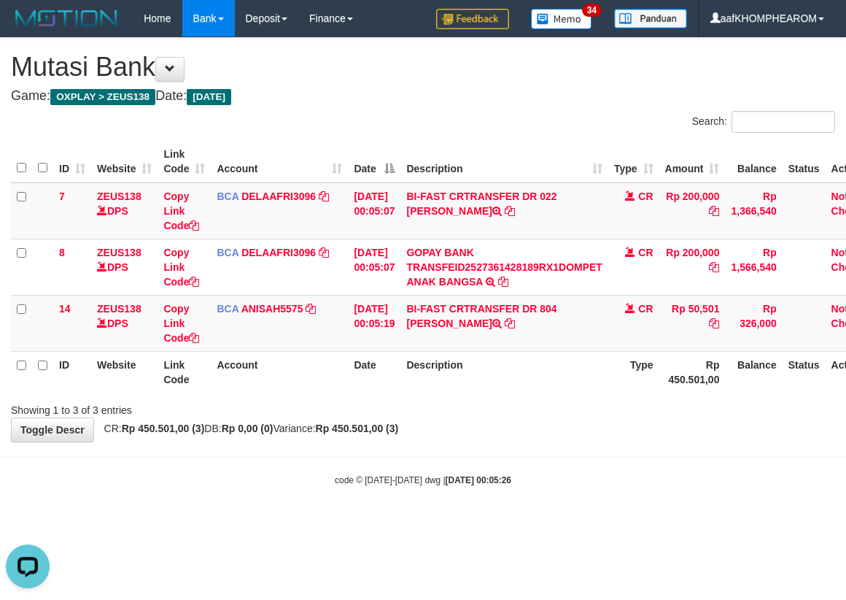
click at [632, 523] on html "Toggle navigation Home Bank Account List Mutasi Bank Search Sync Note Mutasi De…" at bounding box center [423, 261] width 846 height 523
click at [562, 518] on body "Toggle navigation Home Bank Account List Mutasi Bank Search Sync Note Mutasi De…" at bounding box center [423, 261] width 846 height 523
click at [567, 502] on body "Toggle navigation Home Bank Account List Mutasi Bank Search Sync Note Mutasi De…" at bounding box center [423, 261] width 846 height 523
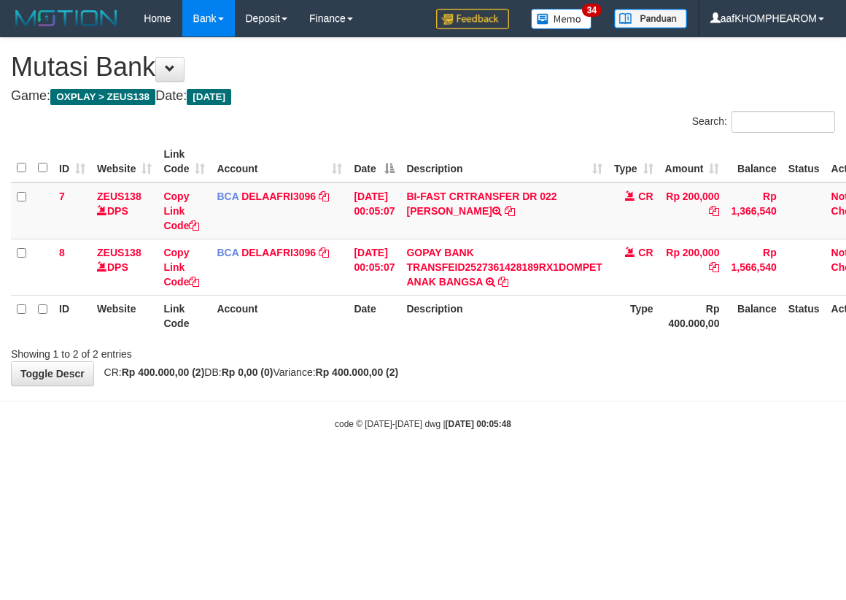
click at [571, 467] on html "Toggle navigation Home Bank Account List Mutasi Bank Search Sync Note Mutasi De…" at bounding box center [423, 233] width 846 height 467
click at [584, 467] on html "Toggle navigation Home Bank Account List Mutasi Bank Search Sync Note Mutasi De…" at bounding box center [423, 233] width 846 height 467
click at [593, 467] on html "Toggle navigation Home Bank Account List Mutasi Bank Search Sync Note Mutasi De…" at bounding box center [423, 233] width 846 height 467
drag, startPoint x: 595, startPoint y: 513, endPoint x: 603, endPoint y: 506, distance: 10.4
click at [596, 467] on html "Toggle navigation Home Bank Account List Mutasi Bank Search Sync Note Mutasi De…" at bounding box center [423, 233] width 846 height 467
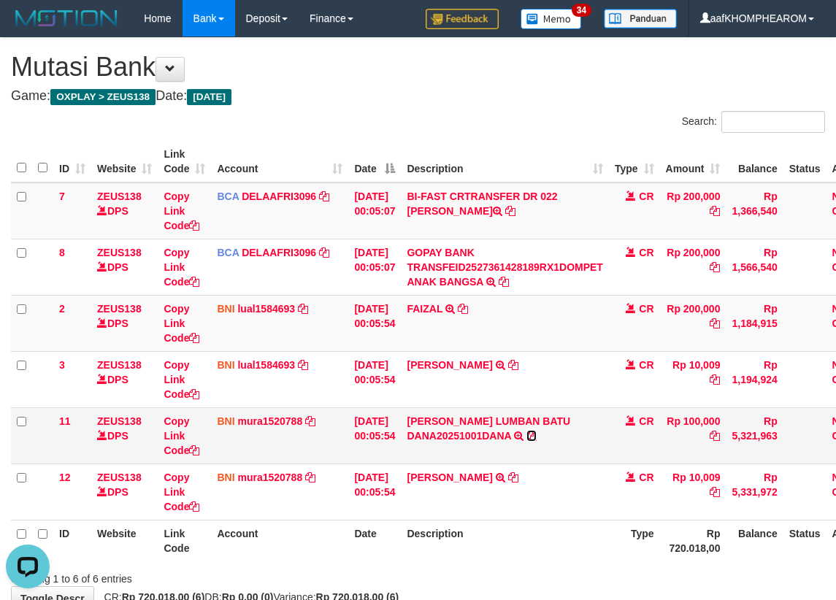
click at [536, 439] on icon at bounding box center [531, 436] width 10 height 10
click at [554, 552] on th "Description" at bounding box center [504, 541] width 207 height 42
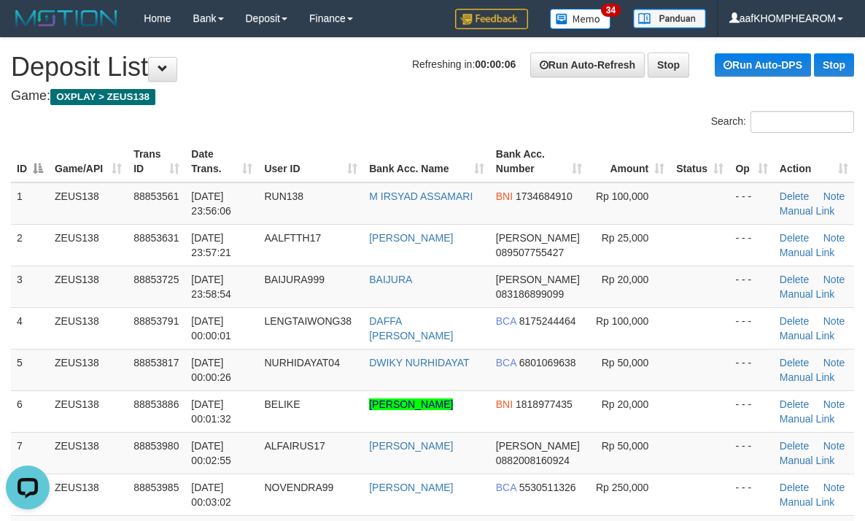
click at [355, 114] on div "Search:" at bounding box center [432, 124] width 865 height 26
click at [332, 123] on div "Search:" at bounding box center [432, 124] width 865 height 26
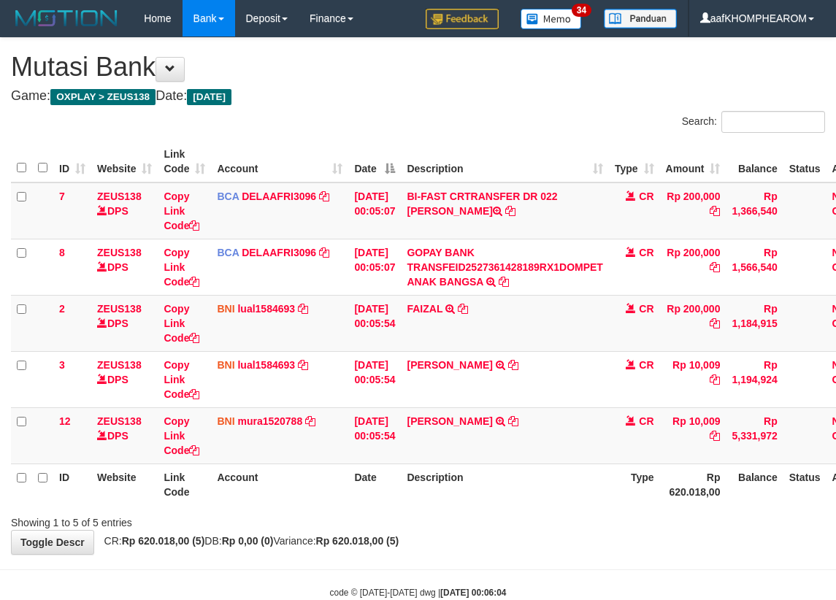
click at [564, 545] on div "**********" at bounding box center [418, 296] width 836 height 516
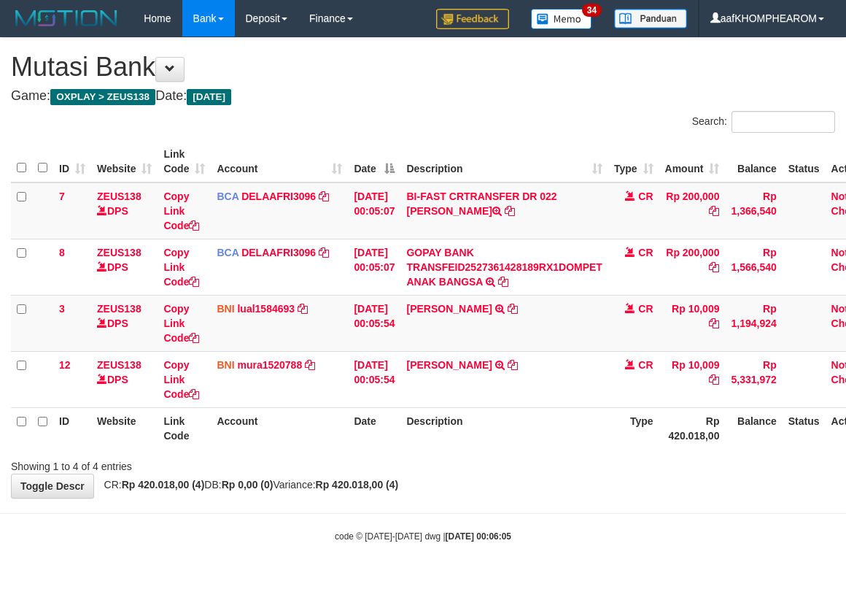
click at [547, 501] on body "Toggle navigation Home Bank Account List Mutasi Bank Search Sync Note Mutasi De…" at bounding box center [423, 289] width 846 height 579
click at [566, 522] on body "Toggle navigation Home Bank Account List Mutasi Bank Search Sync Note Mutasi De…" at bounding box center [423, 289] width 846 height 579
click at [572, 528] on div "code © 2012-2018 dwg | 2025/10/01 00:06:05" at bounding box center [423, 535] width 846 height 15
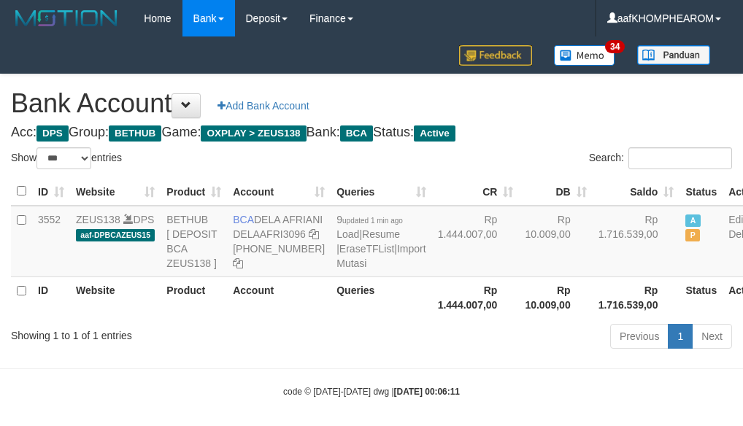
select select "***"
click at [568, 123] on div "Bank Account Add Bank Account Acc: DPS Group: BETHUB Game: OXPLAY > ZEUS138 Ban…" at bounding box center [371, 213] width 743 height 279
select select "***"
click at [575, 116] on h1 "Bank Account Add Bank Account" at bounding box center [371, 103] width 721 height 29
select select "***"
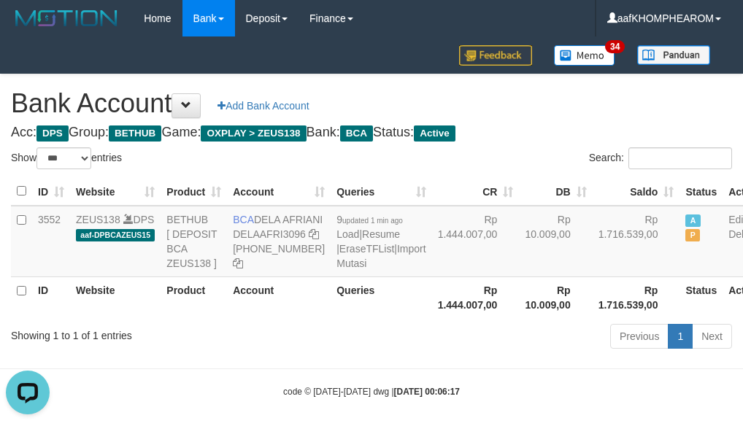
click at [614, 99] on h1 "Bank Account Add Bank Account" at bounding box center [371, 103] width 721 height 29
select select "***"
click at [599, 109] on h1 "Bank Account Add Bank Account" at bounding box center [371, 103] width 721 height 29
select select "***"
click at [587, 112] on h1 "Bank Account Add Bank Account" at bounding box center [371, 103] width 721 height 29
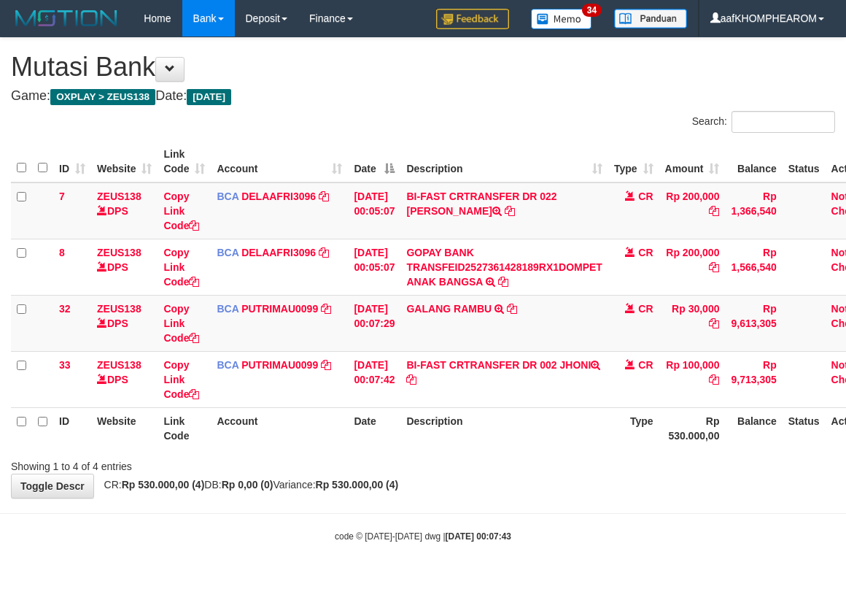
click at [604, 525] on body "Toggle navigation Home Bank Account List Mutasi Bank Search Sync Note Mutasi De…" at bounding box center [423, 289] width 846 height 579
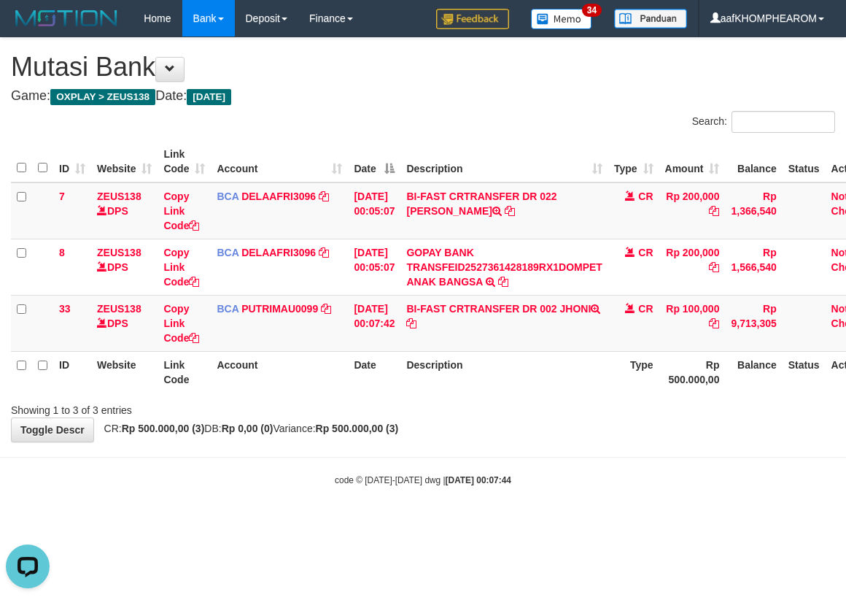
click at [589, 520] on body "Toggle navigation Home Bank Account List Mutasi Bank Search Sync Note Mutasi De…" at bounding box center [423, 261] width 846 height 523
click at [590, 520] on body "Toggle navigation Home Bank Account List Mutasi Bank Search Sync Note Mutasi De…" at bounding box center [423, 261] width 846 height 523
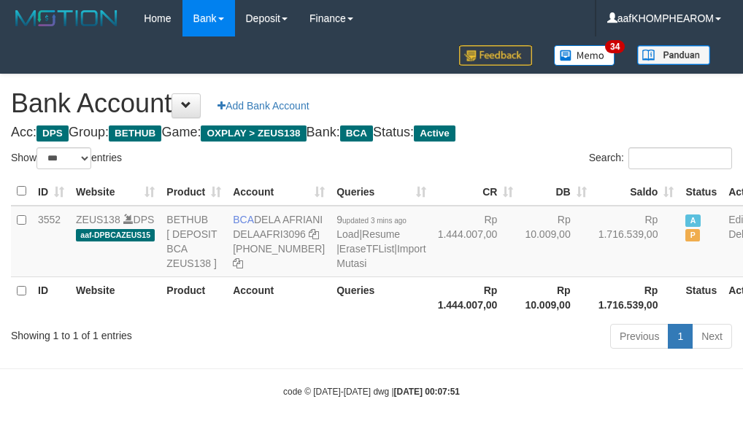
select select "***"
drag, startPoint x: 255, startPoint y: 220, endPoint x: 284, endPoint y: 231, distance: 30.8
click at [284, 231] on td "BCA DELA AFRIANI DELAAFRI3096 869-245-8639" at bounding box center [279, 242] width 104 height 72
copy td "DELA AFRIANI"
click at [620, 104] on h1 "Bank Account Add Bank Account" at bounding box center [371, 103] width 721 height 29
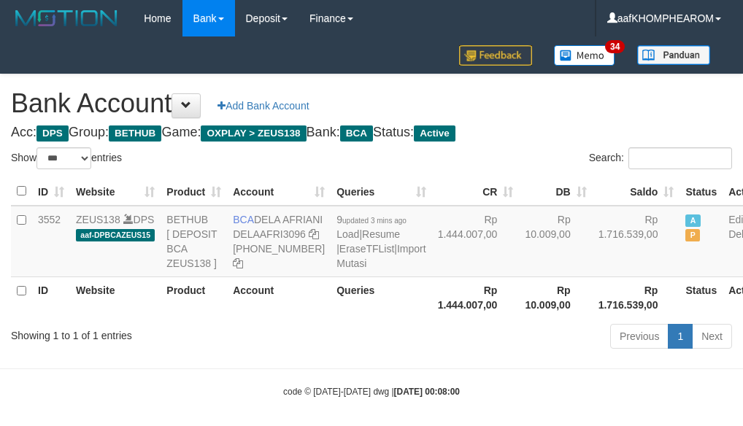
select select "***"
drag, startPoint x: 585, startPoint y: 123, endPoint x: 582, endPoint y: 136, distance: 13.5
click at [584, 131] on div "Bank Account Add Bank Account Acc: DPS Group: BETHUB Game: OXPLAY > ZEUS138 Ban…" at bounding box center [371, 213] width 743 height 279
select select "***"
click at [594, 120] on div "Bank Account Add Bank Account Acc: DPS Group: BETHUB Game: OXPLAY > ZEUS138 Ban…" at bounding box center [371, 213] width 743 height 279
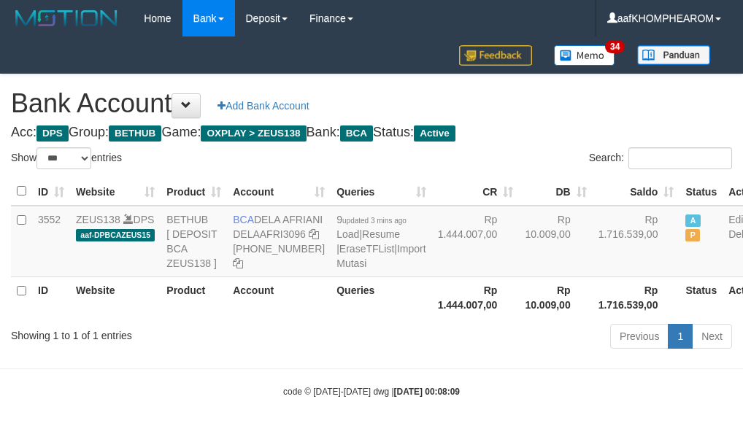
select select "***"
click at [551, 111] on h1 "Bank Account Add Bank Account" at bounding box center [371, 103] width 721 height 29
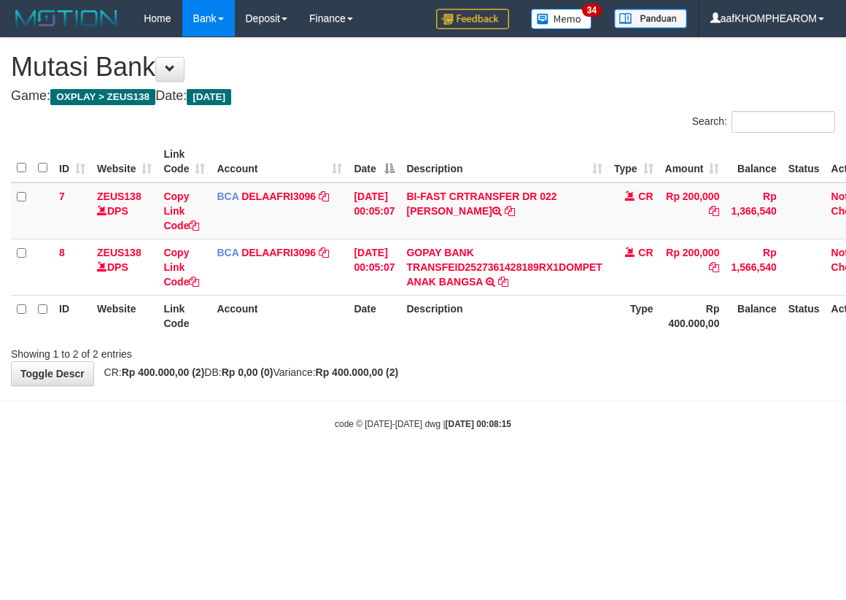
click at [608, 467] on html "Toggle navigation Home Bank Account List Mutasi Bank Search Sync Note Mutasi De…" at bounding box center [423, 233] width 846 height 467
click at [607, 460] on body "Toggle navigation Home Bank Account List Mutasi Bank Search Sync Note Mutasi De…" at bounding box center [423, 233] width 846 height 467
click at [608, 460] on body "Toggle navigation Home Bank Account List Mutasi Bank Search Sync Note Mutasi De…" at bounding box center [423, 233] width 846 height 467
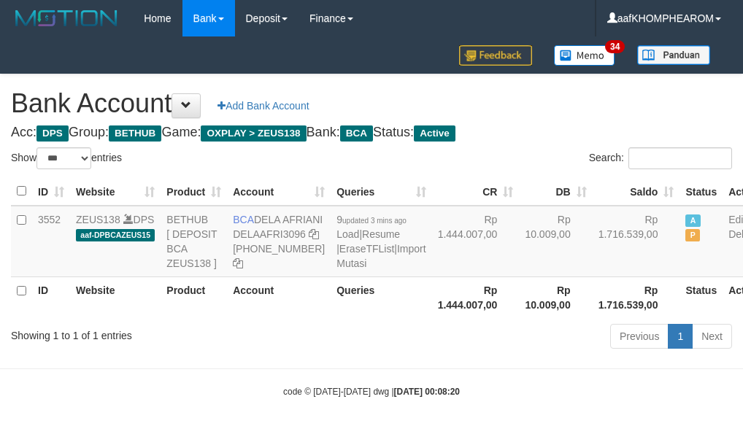
select select "***"
drag, startPoint x: 636, startPoint y: 82, endPoint x: 631, endPoint y: 98, distance: 16.8
click at [638, 85] on div "Bank Account Add Bank Account Acc: DPS Group: BETHUB Game: OXPLAY > ZEUS138 Ban…" at bounding box center [371, 213] width 743 height 279
click at [628, 107] on h1 "Bank Account Add Bank Account" at bounding box center [371, 103] width 721 height 29
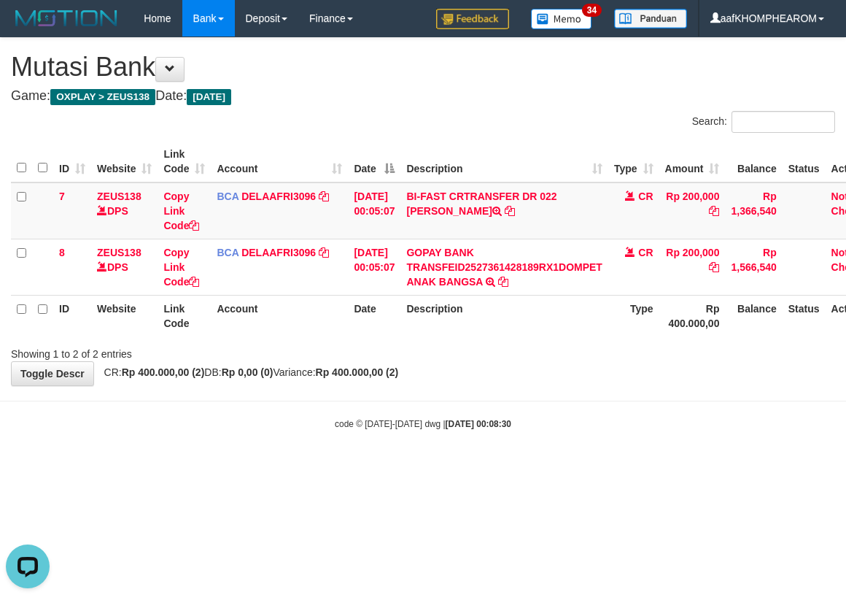
drag, startPoint x: 107, startPoint y: 544, endPoint x: 605, endPoint y: 531, distance: 498.6
click at [107, 467] on html "Toggle navigation Home Bank Account List Mutasi Bank Search Sync Note Mutasi De…" at bounding box center [423, 233] width 846 height 467
click at [590, 467] on html "Toggle navigation Home Bank Account List Mutasi Bank Search Sync Note Mutasi De…" at bounding box center [423, 233] width 846 height 467
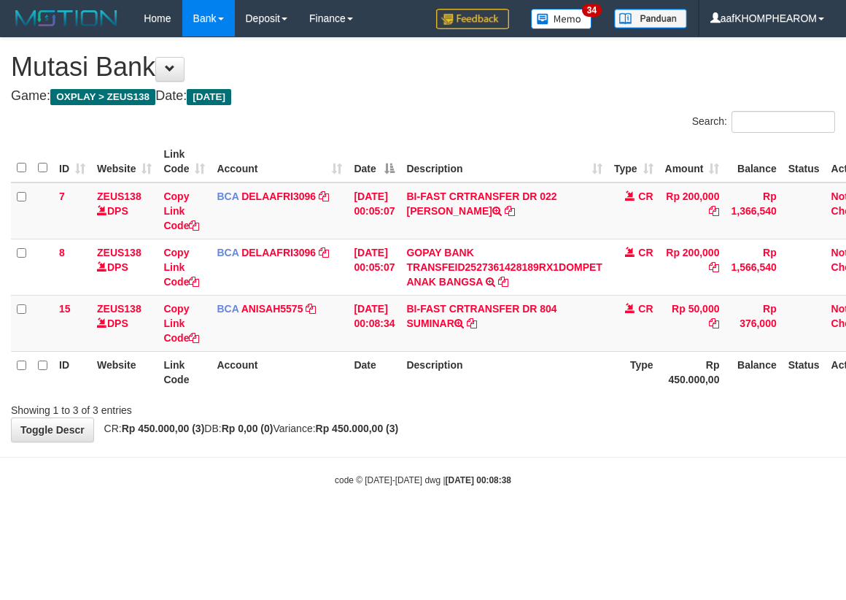
click at [648, 506] on body "Toggle navigation Home Bank Account List Mutasi Bank Search Sync Note Mutasi De…" at bounding box center [423, 261] width 846 height 523
click at [579, 501] on body "Toggle navigation Home Bank Account List Mutasi Bank Search Sync Note Mutasi De…" at bounding box center [423, 261] width 846 height 523
drag, startPoint x: 593, startPoint y: 506, endPoint x: 620, endPoint y: 507, distance: 27.0
click at [593, 508] on body "Toggle navigation Home Bank Account List Mutasi Bank Search Sync Note Mutasi De…" at bounding box center [423, 261] width 846 height 523
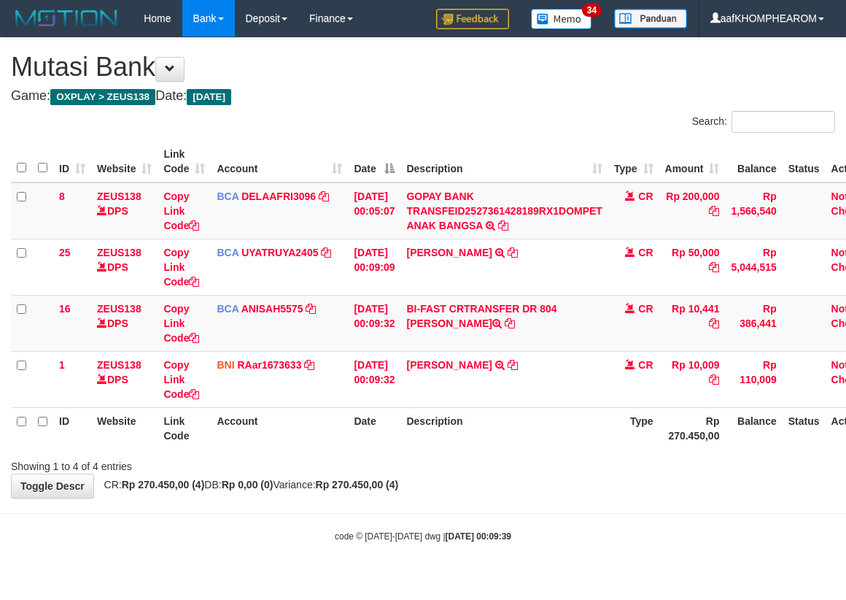
click at [616, 542] on div "code © 2012-2018 dwg | 2025/10/01 00:09:39" at bounding box center [423, 535] width 846 height 15
click at [611, 541] on div "code © 2012-2018 dwg | 2025/10/01 00:09:39" at bounding box center [423, 535] width 846 height 15
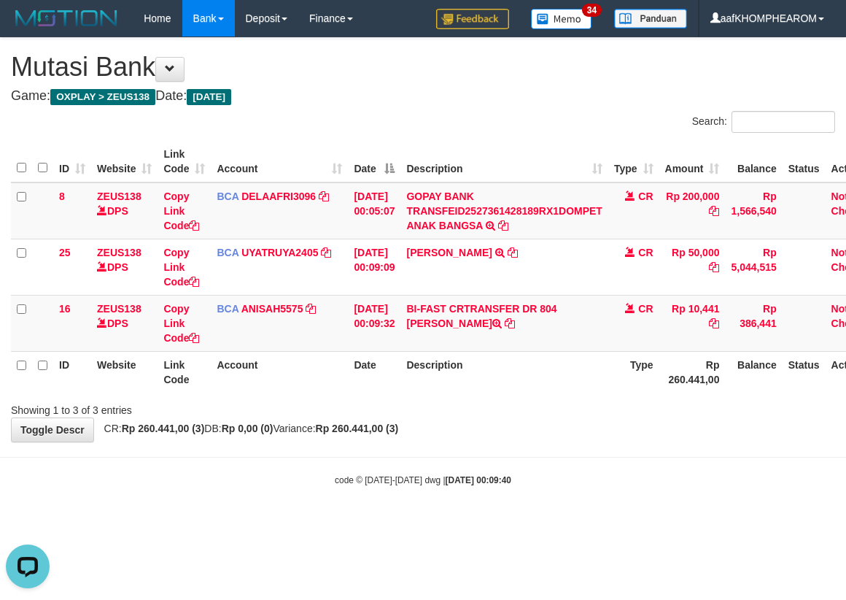
click at [570, 395] on div "ID Website Link Code Account Date Description Type Amount Balance Status Action…" at bounding box center [423, 266] width 846 height 261
click at [565, 493] on body "Toggle navigation Home Bank Account List Mutasi Bank Search Sync Note Mutasi De…" at bounding box center [423, 261] width 846 height 523
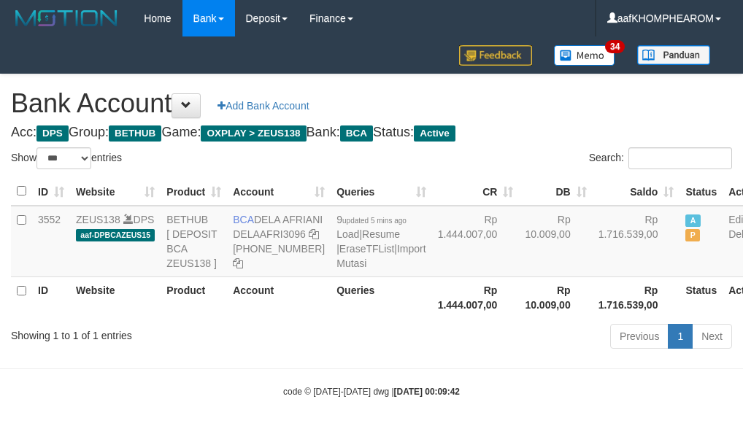
select select "***"
click at [614, 123] on div "Bank Account Add Bank Account Acc: DPS Group: BETHUB Game: OXPLAY > ZEUS138 Ban…" at bounding box center [371, 213] width 743 height 279
select select "***"
drag, startPoint x: 258, startPoint y: 220, endPoint x: 303, endPoint y: 229, distance: 45.4
click at [303, 229] on td "BCA DELA AFRIANI DELAAFRI3096 [PHONE_NUMBER]" at bounding box center [279, 242] width 104 height 72
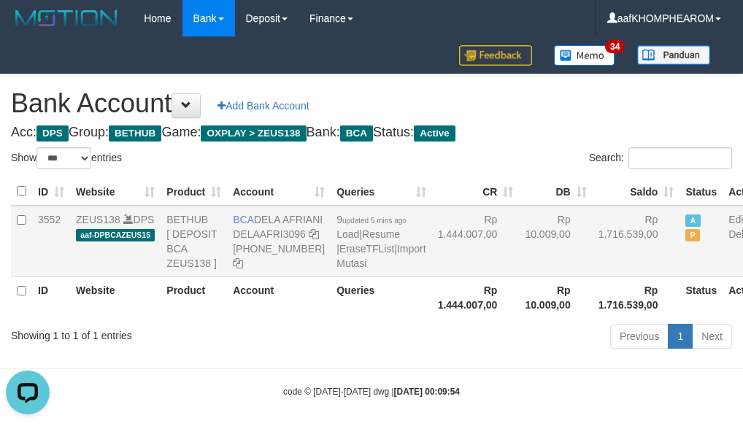
copy td "DELA AFRIANI"
click at [590, 120] on div "Bank Account Add Bank Account Acc: DPS Group: BETHUB Game: OXPLAY > ZEUS138 Ban…" at bounding box center [371, 213] width 743 height 279
select select "***"
click at [336, 269] on link "Import Mutasi" at bounding box center [380, 256] width 89 height 26
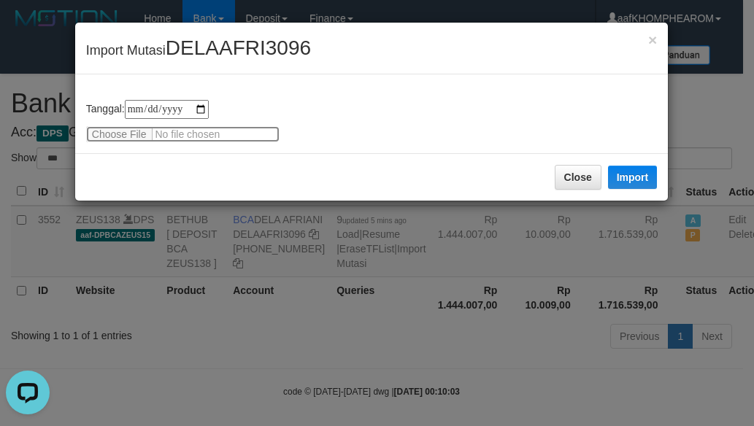
click at [117, 130] on input "file" at bounding box center [182, 134] width 193 height 16
type input "**********"
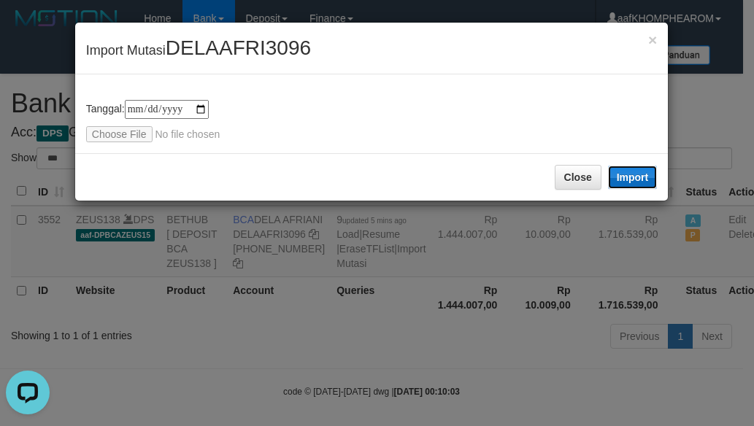
click at [638, 171] on button "Import" at bounding box center [633, 177] width 50 height 23
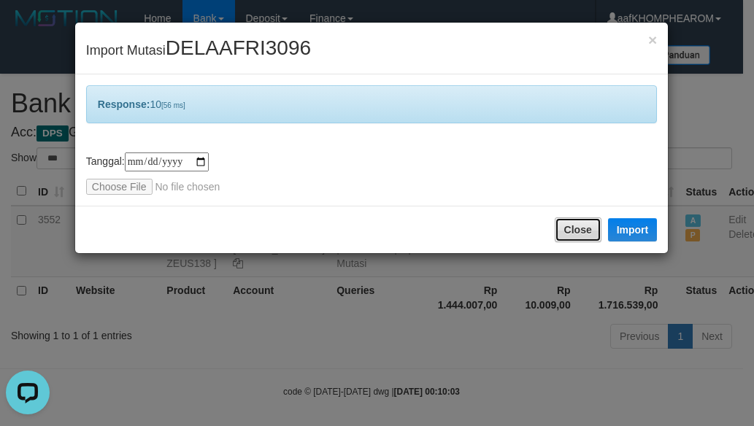
drag, startPoint x: 579, startPoint y: 232, endPoint x: 578, endPoint y: 220, distance: 12.5
click at [576, 231] on button "Close" at bounding box center [578, 229] width 47 height 25
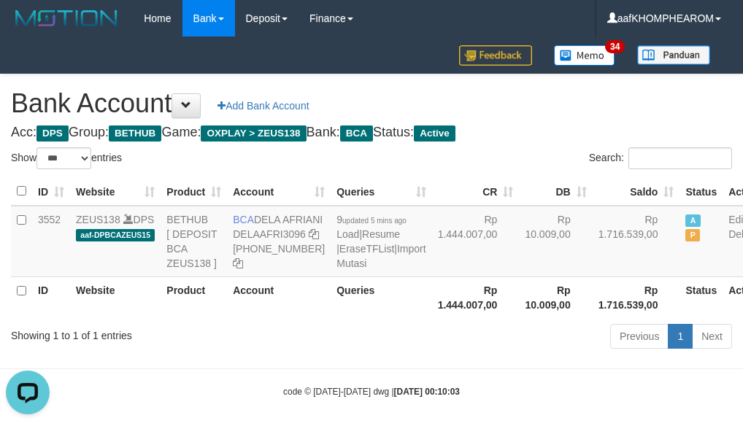
click at [582, 129] on h4 "Acc: DPS Group: BETHUB Game: OXPLAY > ZEUS138 Bank: BCA Status: Active" at bounding box center [371, 133] width 721 height 15
select select "***"
click at [601, 122] on div "Bank Account Add Bank Account Acc: DPS Group: BETHUB Game: OXPLAY > ZEUS138 Ban…" at bounding box center [371, 213] width 743 height 279
select select "***"
click at [616, 114] on h1 "Bank Account Add Bank Account" at bounding box center [371, 103] width 721 height 29
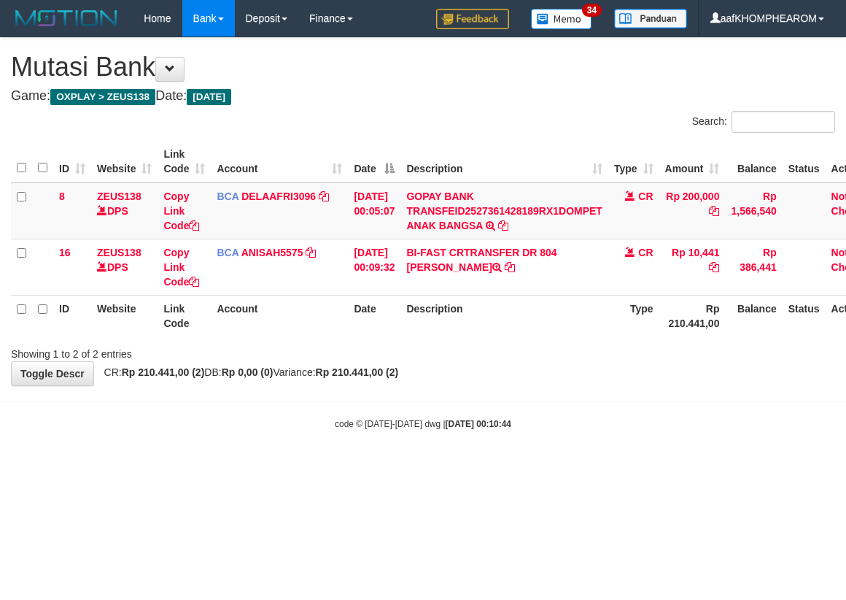
click at [569, 467] on html "Toggle navigation Home Bank Account List Mutasi Bank Search Sync Note Mutasi De…" at bounding box center [423, 233] width 846 height 467
click at [589, 467] on html "Toggle navigation Home Bank Account List Mutasi Bank Search Sync Note Mutasi De…" at bounding box center [423, 233] width 846 height 467
click at [656, 467] on html "Toggle navigation Home Bank Account List Mutasi Bank Search Sync Note Mutasi De…" at bounding box center [423, 233] width 846 height 467
click at [583, 467] on html "Toggle navigation Home Bank Account List Mutasi Bank Search Sync Note Mutasi De…" at bounding box center [423, 233] width 846 height 467
drag, startPoint x: 589, startPoint y: 494, endPoint x: 587, endPoint y: 506, distance: 11.9
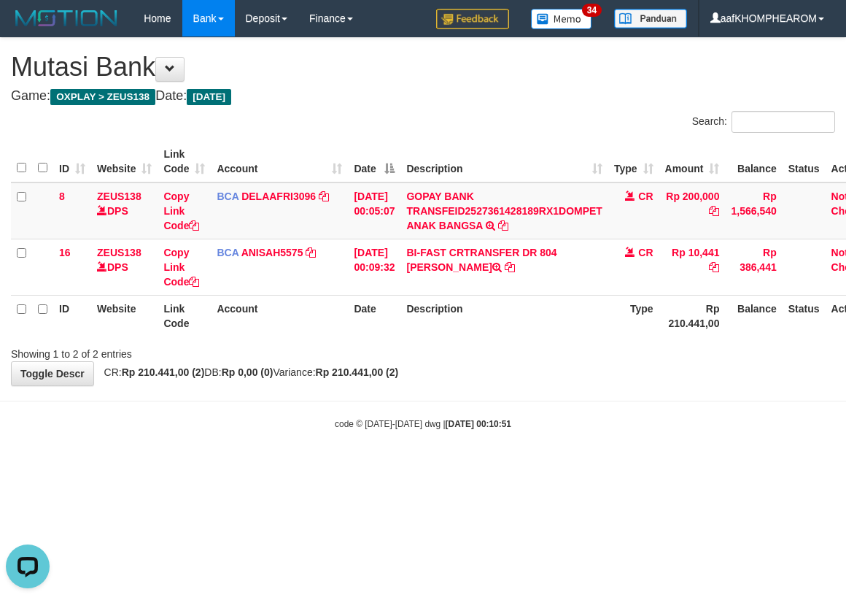
click at [587, 467] on html "Toggle navigation Home Bank Account List Mutasi Bank Search Sync Note Mutasi De…" at bounding box center [423, 233] width 846 height 467
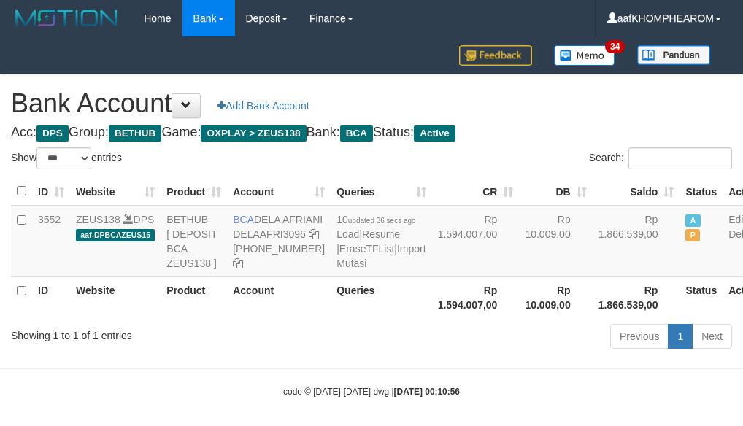
select select "***"
click at [596, 119] on div "Bank Account Add Bank Account Acc: DPS Group: BETHUB Game: OXPLAY > ZEUS138 Ban…" at bounding box center [371, 213] width 743 height 279
select select "***"
click at [601, 104] on h1 "Bank Account Add Bank Account" at bounding box center [371, 103] width 721 height 29
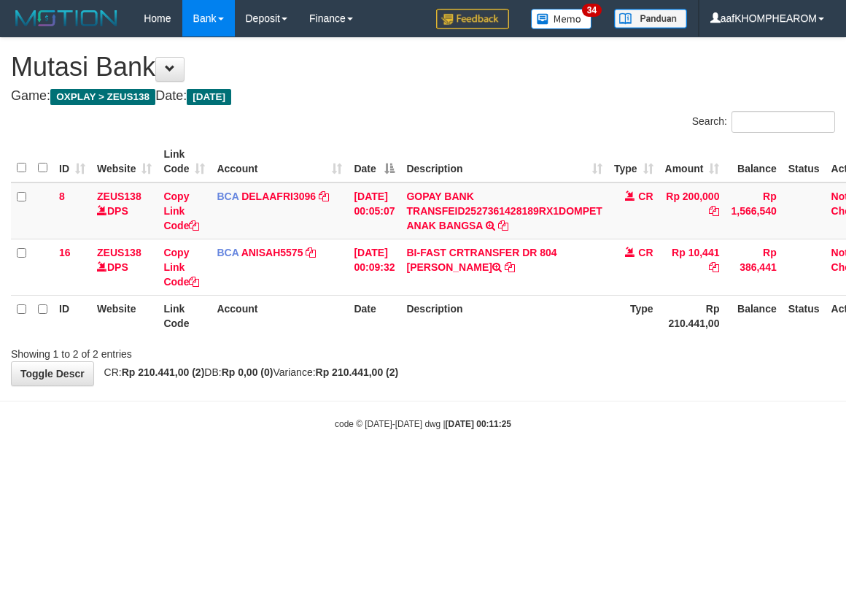
click at [577, 467] on html "Toggle navigation Home Bank Account List Mutasi Bank Search Sync Note Mutasi De…" at bounding box center [423, 233] width 846 height 467
click at [288, 467] on html "Toggle navigation Home Bank Account List Mutasi Bank Search Sync Note Mutasi De…" at bounding box center [423, 233] width 846 height 467
click at [586, 467] on html "Toggle navigation Home Bank Account List Mutasi Bank Search Sync Note Mutasi De…" at bounding box center [423, 233] width 846 height 467
click at [587, 467] on html "Toggle navigation Home Bank Account List Mutasi Bank Search Sync Note Mutasi De…" at bounding box center [423, 233] width 846 height 467
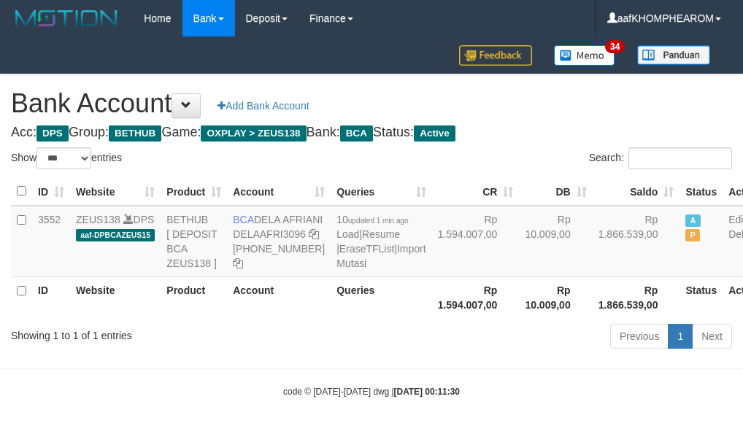
select select "***"
click at [581, 112] on h1 "Bank Account Add Bank Account" at bounding box center [371, 103] width 721 height 29
select select "***"
click at [592, 120] on div "Bank Account Add Bank Account Acc: DPS Group: BETHUB Game: OXPLAY > ZEUS138 Ban…" at bounding box center [371, 213] width 743 height 279
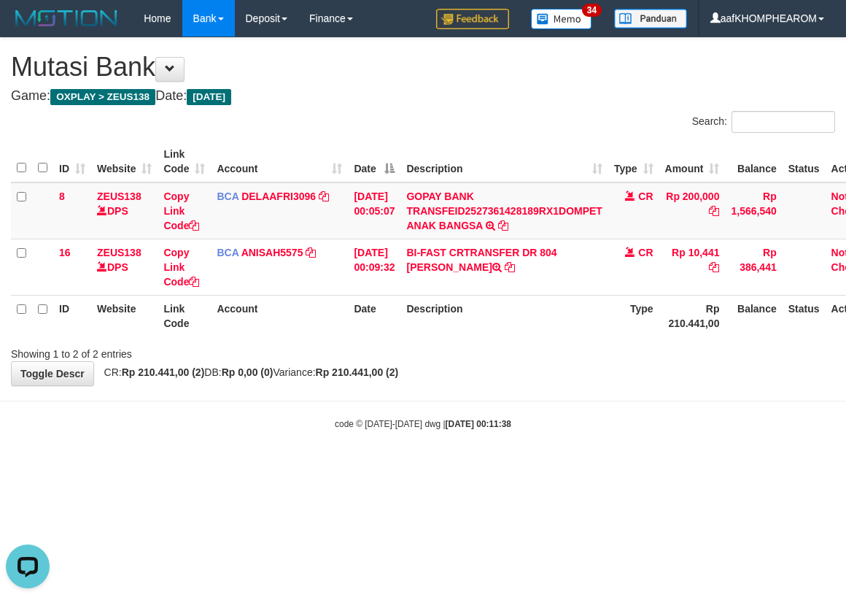
click at [642, 467] on html "Toggle navigation Home Bank Account List Mutasi Bank Search Sync Note Mutasi De…" at bounding box center [423, 233] width 846 height 467
click at [647, 467] on html "Toggle navigation Home Bank Account List Mutasi Bank Search Sync Note Mutasi De…" at bounding box center [423, 233] width 846 height 467
click at [598, 467] on html "Toggle navigation Home Bank Account List Mutasi Bank Search Sync Note Mutasi De…" at bounding box center [423, 233] width 846 height 467
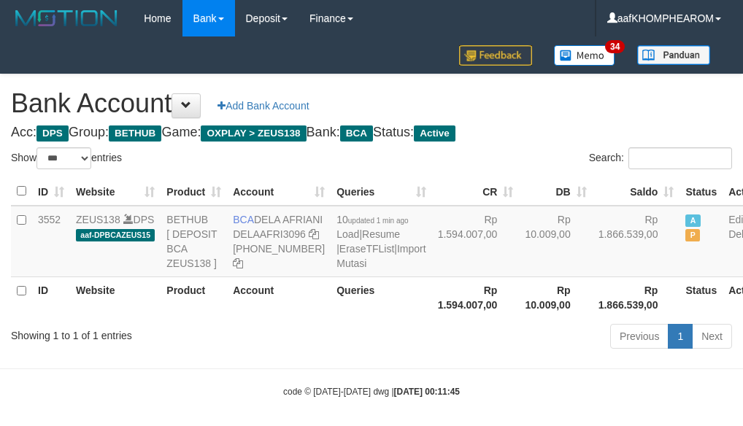
select select "***"
click at [593, 121] on div "Bank Account Add Bank Account Acc: DPS Group: BETHUB Game: OXPLAY > ZEUS138 Ban…" at bounding box center [371, 213] width 743 height 279
select select "***"
click at [597, 120] on div "Bank Account Add Bank Account Acc: DPS Group: BETHUB Game: OXPLAY > ZEUS138 Ban…" at bounding box center [371, 213] width 743 height 279
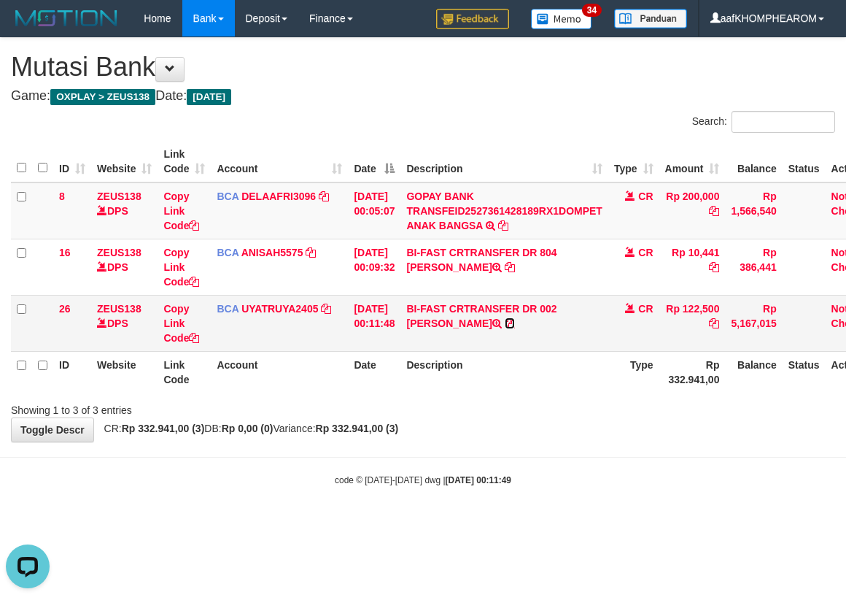
click at [505, 324] on icon at bounding box center [510, 323] width 10 height 10
click at [636, 520] on body "Toggle navigation Home Bank Account List Mutasi Bank Search Sync Note Mutasi De…" at bounding box center [423, 261] width 846 height 523
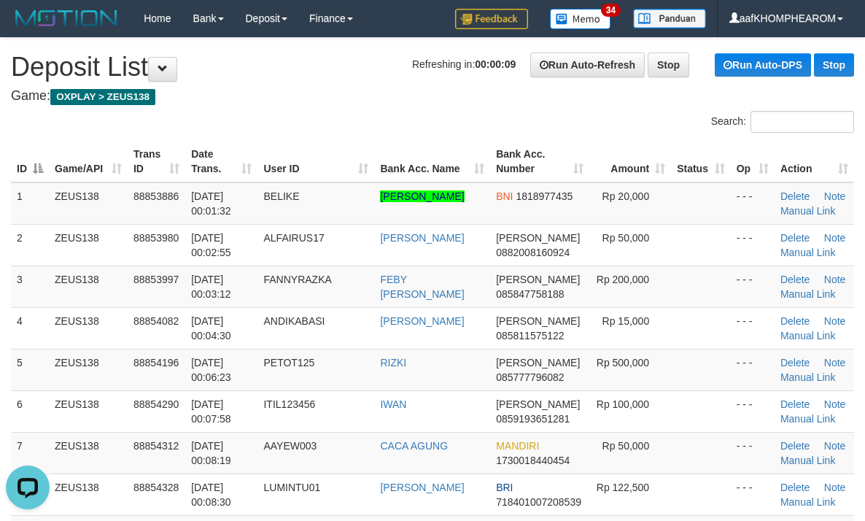
click at [286, 122] on div "Search:" at bounding box center [432, 124] width 865 height 26
click at [297, 100] on h4 "Game: OXPLAY > ZEUS138" at bounding box center [433, 96] width 844 height 15
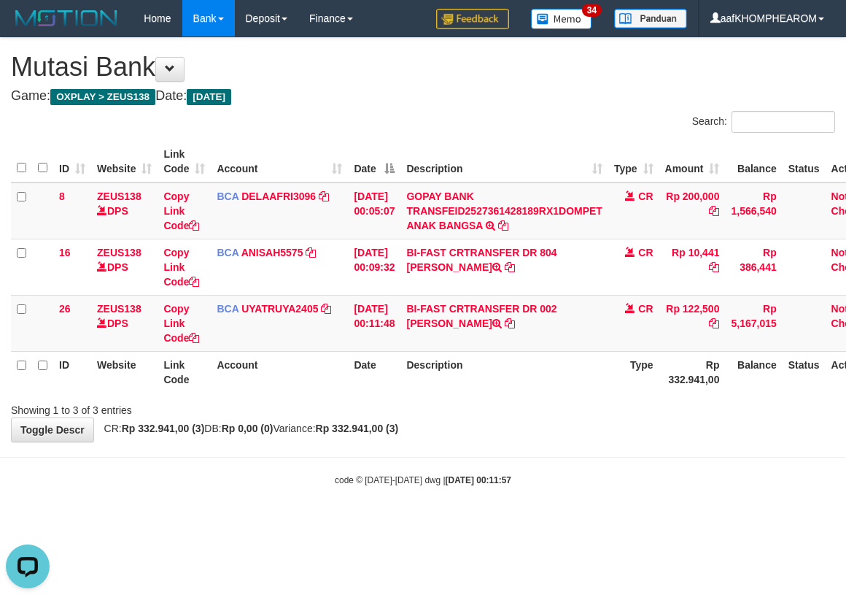
click at [628, 523] on html "Toggle navigation Home Bank Account List Mutasi Bank Search Sync Note Mutasi De…" at bounding box center [423, 261] width 846 height 523
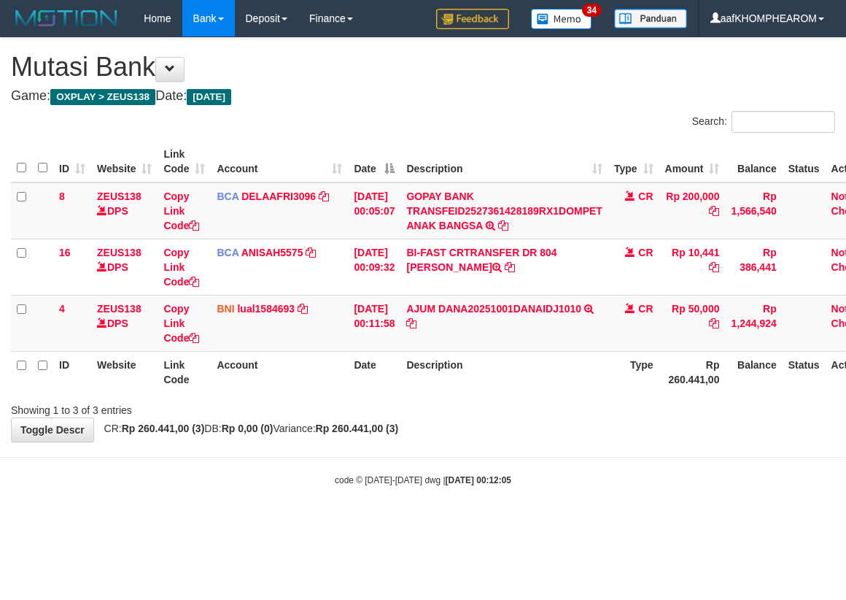
click at [623, 523] on html "Toggle navigation Home Bank Account List Mutasi Bank Search Sync Note Mutasi De…" at bounding box center [423, 261] width 846 height 523
click at [599, 521] on body "Toggle navigation Home Bank Account List Mutasi Bank Search Sync Note Mutasi De…" at bounding box center [423, 261] width 846 height 523
click at [603, 514] on body "Toggle navigation Home Bank Account List Mutasi Bank Search Sync Note Mutasi De…" at bounding box center [423, 261] width 846 height 523
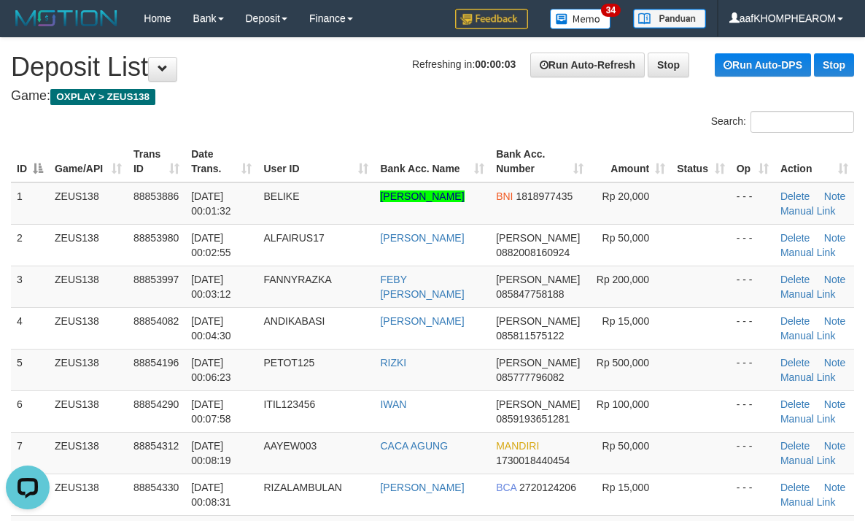
click at [231, 120] on div "Search:" at bounding box center [432, 124] width 865 height 26
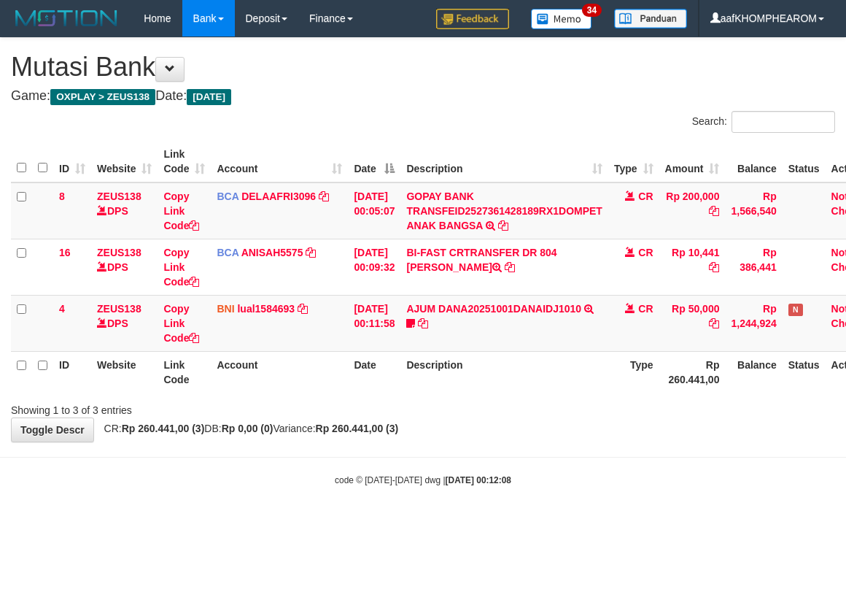
click at [621, 514] on body "Toggle navigation Home Bank Account List Mutasi Bank Search Sync Note Mutasi De…" at bounding box center [423, 261] width 846 height 523
click at [620, 515] on body "Toggle navigation Home Bank Account List Mutasi Bank Search Sync Note Mutasi De…" at bounding box center [423, 261] width 846 height 523
click at [415, 323] on icon at bounding box center [410, 323] width 9 height 10
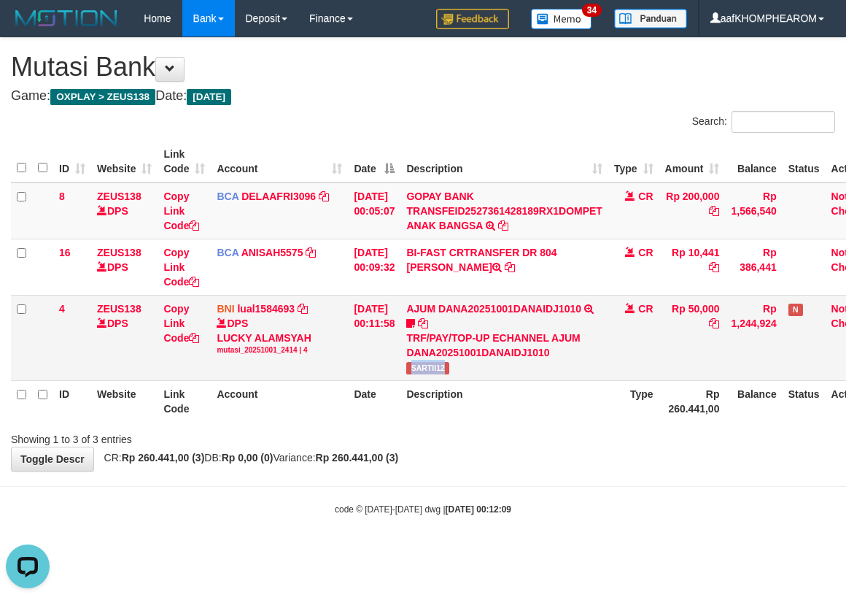
drag, startPoint x: 422, startPoint y: 371, endPoint x: 466, endPoint y: 373, distance: 43.8
click at [466, 373] on td "AJUM DANA20251001DANAIDJ1010 TRF/PAY/TOP-UP ECHANNEL AJUM DANA20251001DANAIDJ10…" at bounding box center [504, 337] width 207 height 85
copy span "SARTII12"
click at [632, 549] on body "Toggle navigation Home Bank Account List Mutasi Bank Search Sync Note Mutasi De…" at bounding box center [423, 276] width 846 height 552
click at [615, 552] on html "Toggle navigation Home Bank Account List Mutasi Bank Search Sync Note Mutasi De…" at bounding box center [423, 276] width 846 height 552
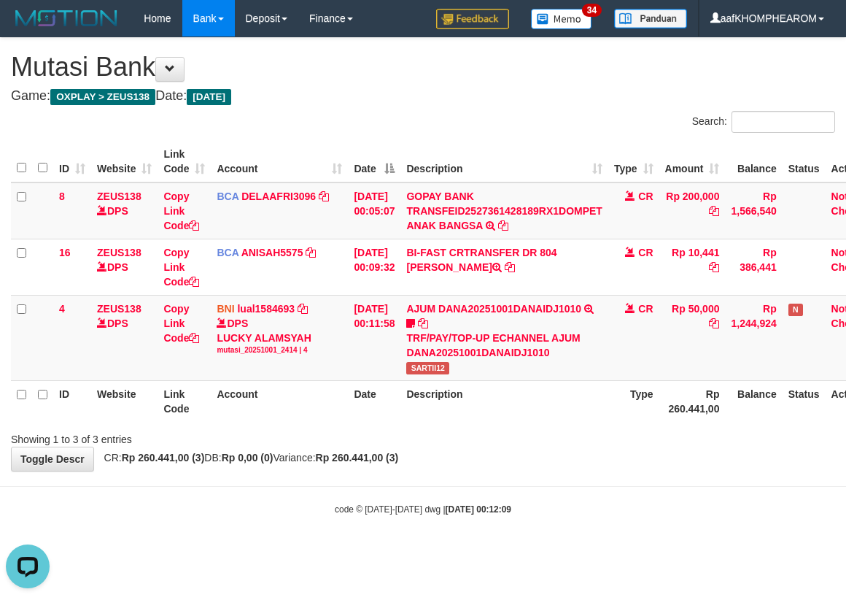
drag, startPoint x: 596, startPoint y: 555, endPoint x: 587, endPoint y: 559, distance: 9.8
click at [588, 552] on html "Toggle navigation Home Bank Account List Mutasi Bank Search Sync Note Mutasi De…" at bounding box center [423, 276] width 846 height 552
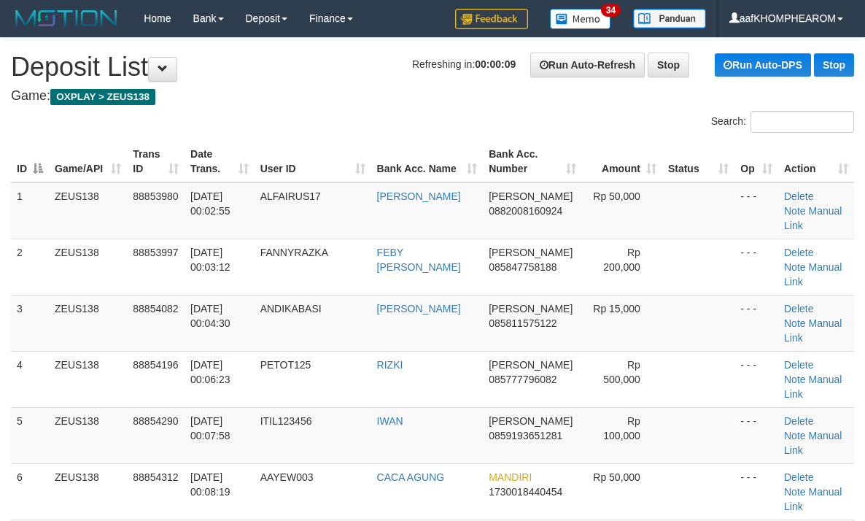
click at [376, 101] on h4 "Game: OXPLAY > ZEUS138" at bounding box center [433, 96] width 844 height 15
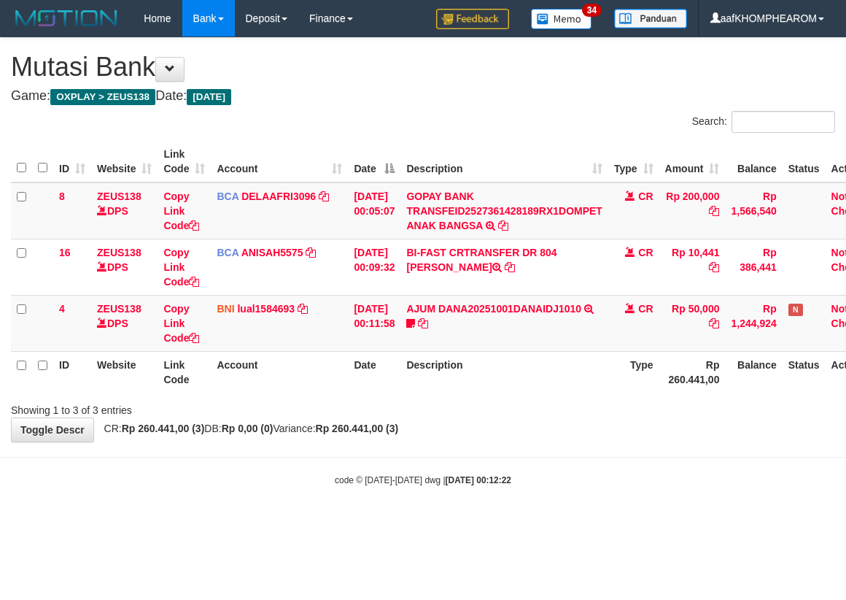
drag, startPoint x: 579, startPoint y: 522, endPoint x: 573, endPoint y: 528, distance: 7.8
click at [573, 523] on html "Toggle navigation Home Bank Account List Mutasi Bank Search Sync Note Mutasi De…" at bounding box center [423, 261] width 846 height 523
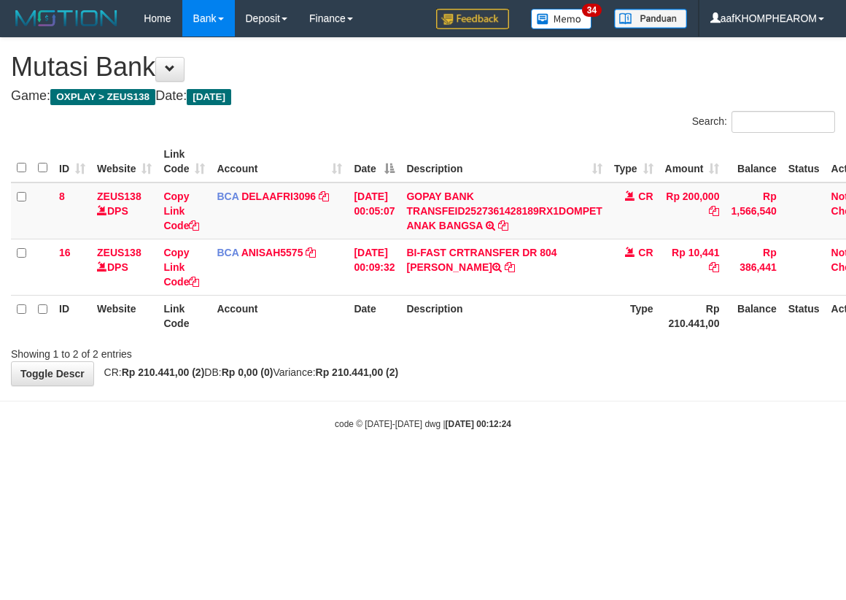
click at [550, 467] on html "Toggle navigation Home Bank Account List Mutasi Bank Search Sync Note Mutasi De…" at bounding box center [423, 233] width 846 height 467
click at [583, 467] on html "Toggle navigation Home Bank Account List Mutasi Bank Search Sync Note Mutasi De…" at bounding box center [423, 233] width 846 height 467
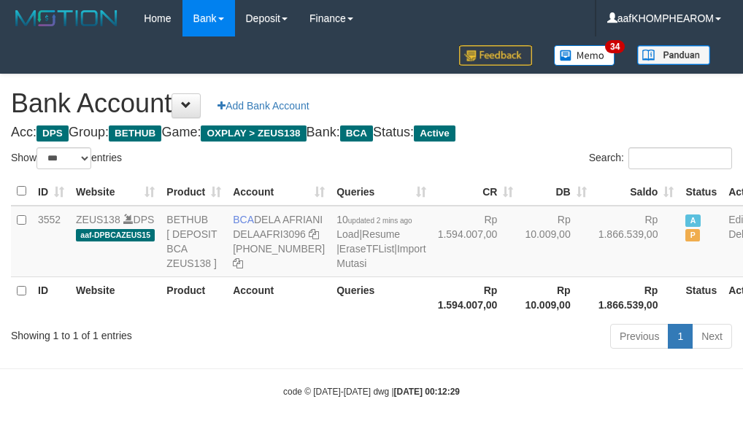
select select "***"
click at [609, 127] on div "Bank Account Add Bank Account Acc: DPS Group: BETHUB Game: OXPLAY > ZEUS138 Ban…" at bounding box center [371, 213] width 743 height 279
select select "***"
drag, startPoint x: 258, startPoint y: 220, endPoint x: 293, endPoint y: 231, distance: 37.4
click at [293, 231] on td "BCA DELA AFRIANI DELAAFRI3096 [PHONE_NUMBER]" at bounding box center [279, 242] width 104 height 72
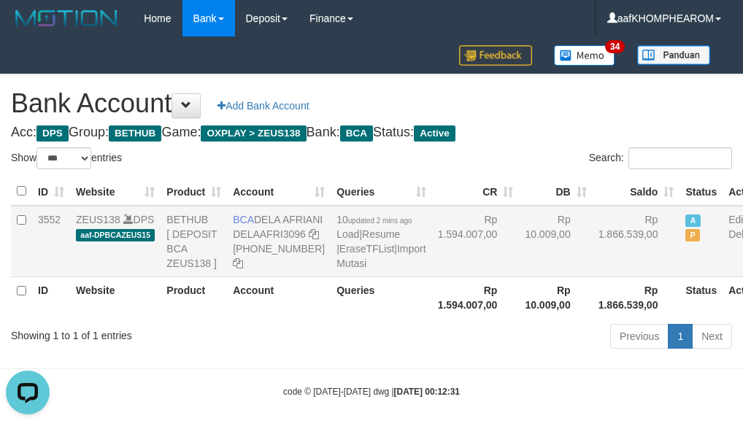
copy td "DELA AFRIANI"
click at [635, 126] on div "Bank Account Add Bank Account Acc: DPS Group: BETHUB Game: OXPLAY > ZEUS138 Ban…" at bounding box center [371, 213] width 743 height 279
select select "***"
click at [339, 269] on link "Import Mutasi" at bounding box center [380, 256] width 89 height 26
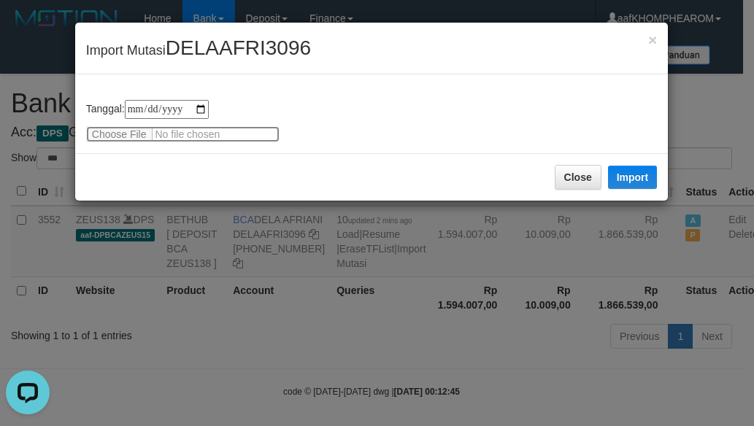
click at [104, 137] on input "file" at bounding box center [182, 134] width 193 height 16
type input "**********"
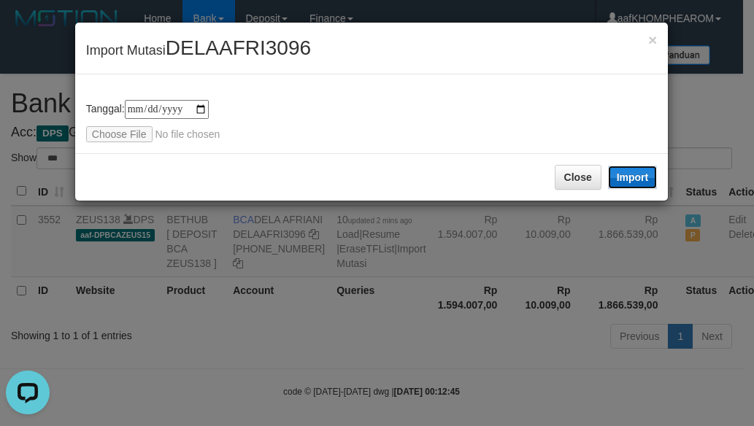
click at [635, 175] on button "Import" at bounding box center [633, 177] width 50 height 23
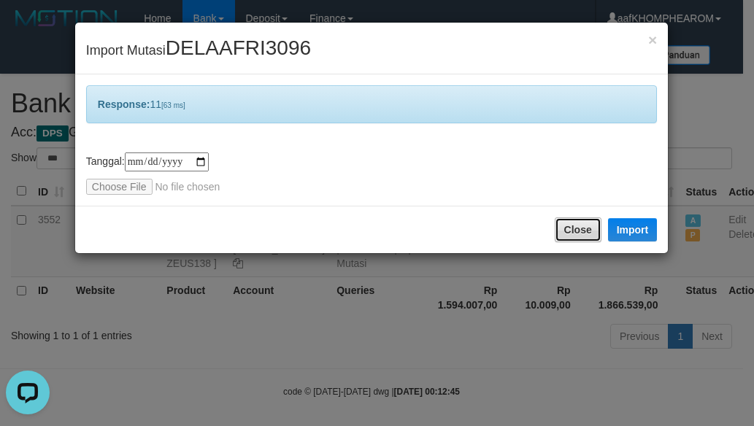
click at [580, 228] on button "Close" at bounding box center [578, 229] width 47 height 25
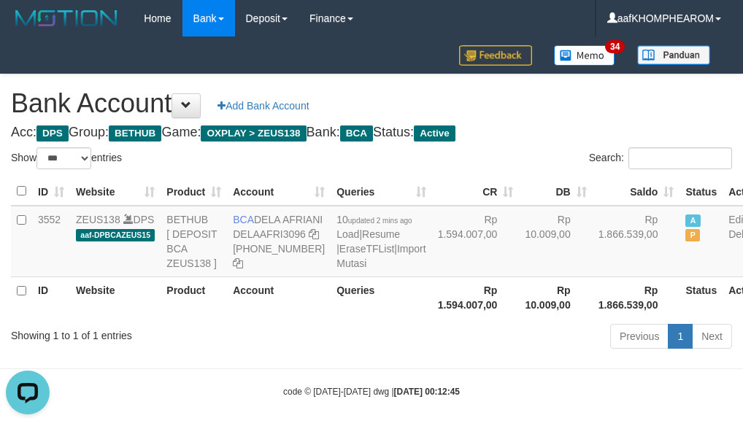
click at [576, 108] on h1 "Bank Account Add Bank Account" at bounding box center [371, 103] width 721 height 29
select select "***"
click at [579, 126] on h4 "Acc: DPS Group: BETHUB Game: OXPLAY > ZEUS138 Bank: BCA Status: Active" at bounding box center [371, 133] width 721 height 15
select select "***"
click at [582, 135] on h4 "Acc: DPS Group: BETHUB Game: OXPLAY > ZEUS138 Bank: BCA Status: Active" at bounding box center [371, 133] width 721 height 15
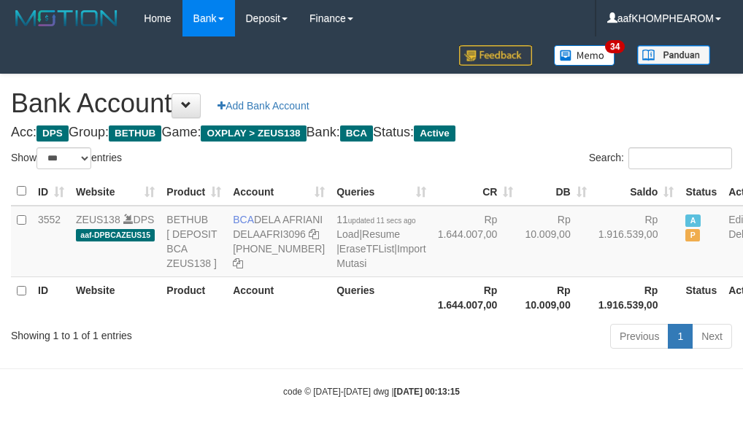
select select "***"
click at [610, 114] on h1 "Bank Account Add Bank Account" at bounding box center [371, 103] width 721 height 29
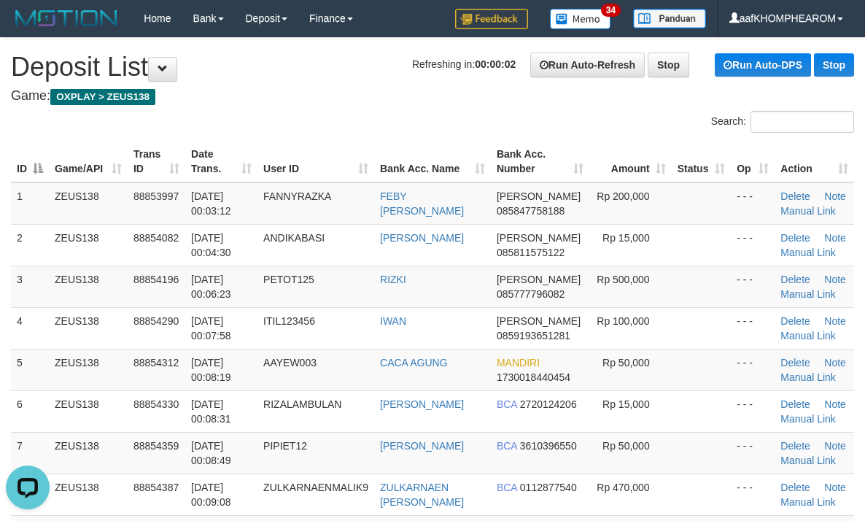
click at [314, 101] on h4 "Game: OXPLAY > ZEUS138" at bounding box center [433, 96] width 844 height 15
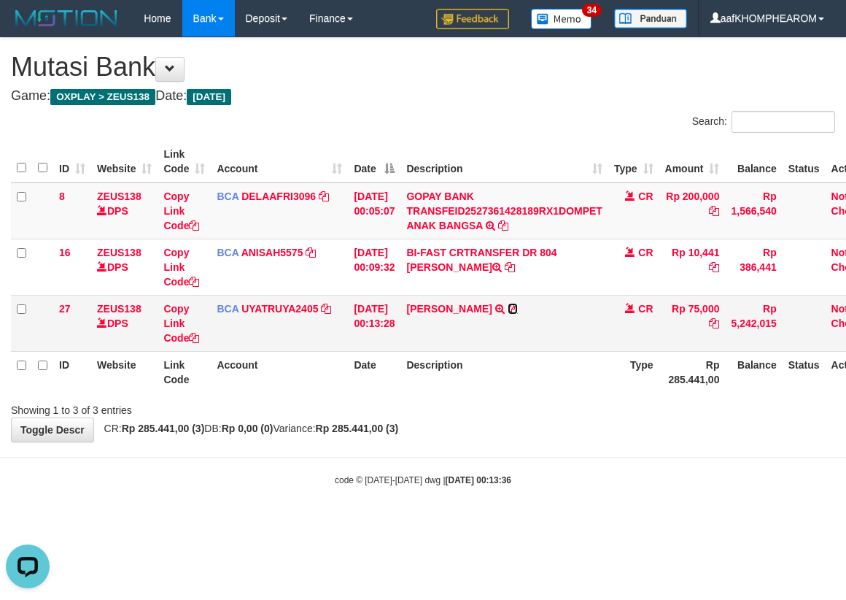
click at [518, 309] on icon at bounding box center [513, 309] width 10 height 10
drag, startPoint x: 664, startPoint y: 506, endPoint x: 662, endPoint y: 498, distance: 8.3
click at [663, 505] on body "Toggle navigation Home Bank Account List Mutasi Bank Search Sync Note Mutasi De…" at bounding box center [423, 261] width 846 height 523
drag, startPoint x: 583, startPoint y: 509, endPoint x: 585, endPoint y: 520, distance: 10.4
click at [580, 521] on body "Toggle navigation Home Bank Account List Mutasi Bank Search Sync Note Mutasi De…" at bounding box center [423, 261] width 846 height 523
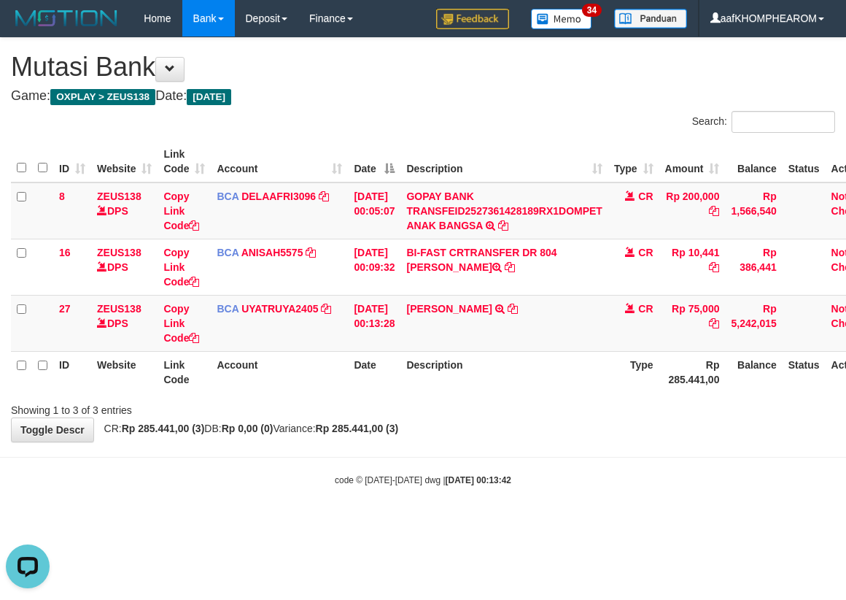
click at [585, 521] on body "Toggle navigation Home Bank Account List Mutasi Bank Search Sync Note Mutasi De…" at bounding box center [423, 261] width 846 height 523
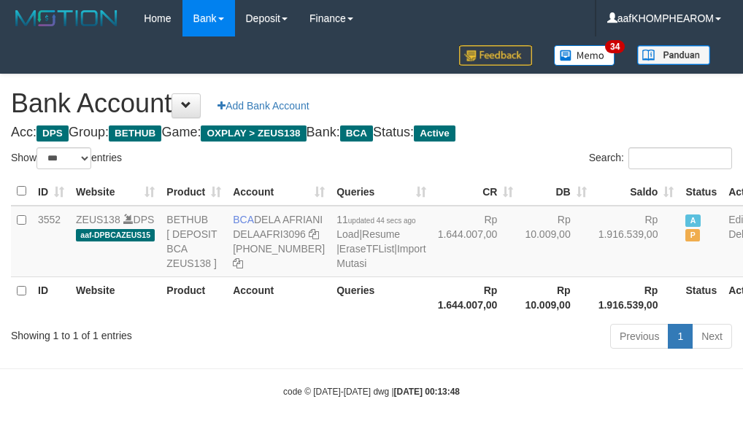
select select "***"
drag, startPoint x: 544, startPoint y: 236, endPoint x: 590, endPoint y: 234, distance: 46.0
click at [593, 234] on td "Rp 1.916.539,00" at bounding box center [637, 242] width 88 height 72
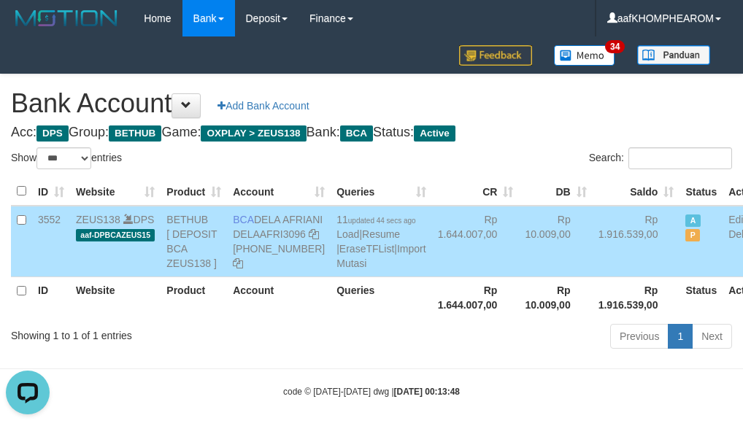
copy td "1.916.539"
click at [583, 115] on h1 "Bank Account Add Bank Account" at bounding box center [371, 103] width 721 height 29
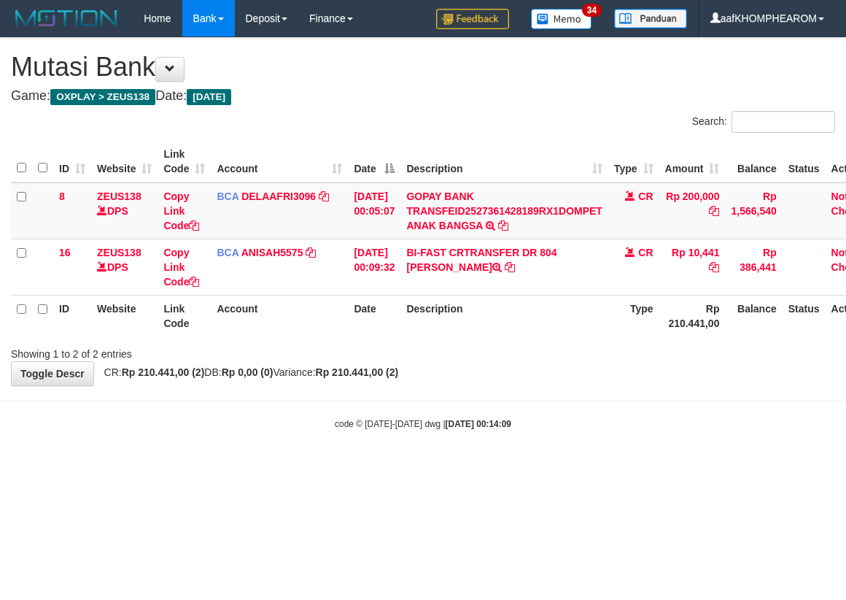
click at [592, 467] on html "Toggle navigation Home Bank Account List Mutasi Bank Search Sync Note Mutasi De…" at bounding box center [423, 233] width 846 height 467
click at [593, 467] on html "Toggle navigation Home Bank Account List Mutasi Bank Search Sync Note Mutasi De…" at bounding box center [423, 233] width 846 height 467
click at [603, 467] on html "Toggle navigation Home Bank Account List Mutasi Bank Search Sync Note Mutasi De…" at bounding box center [423, 233] width 846 height 467
click at [610, 467] on html "Toggle navigation Home Bank Account List Mutasi Bank Search Sync Note Mutasi De…" at bounding box center [423, 233] width 846 height 467
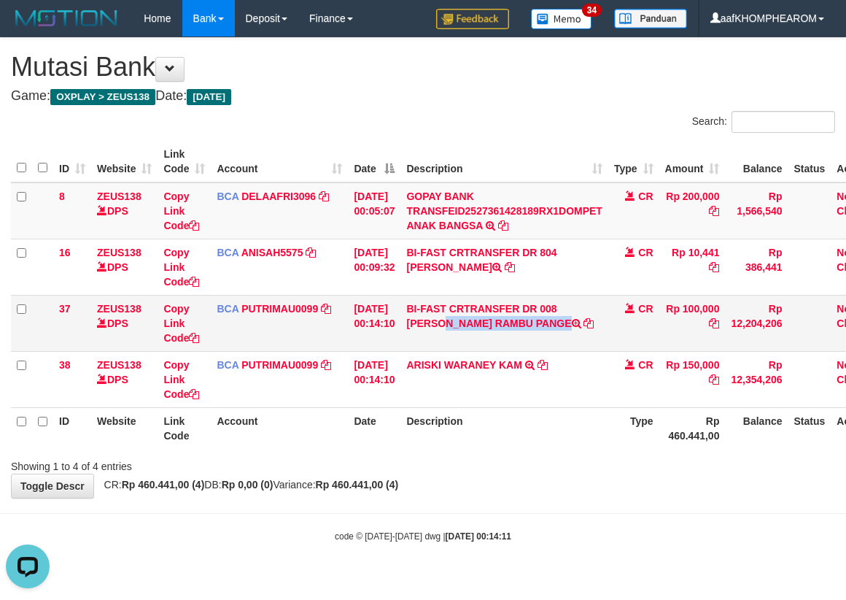
drag, startPoint x: 419, startPoint y: 324, endPoint x: 542, endPoint y: 331, distance: 123.5
click at [542, 331] on td "BI-FAST CRTRANSFER DR 008 GALANG RAMBU PANGE" at bounding box center [504, 323] width 207 height 56
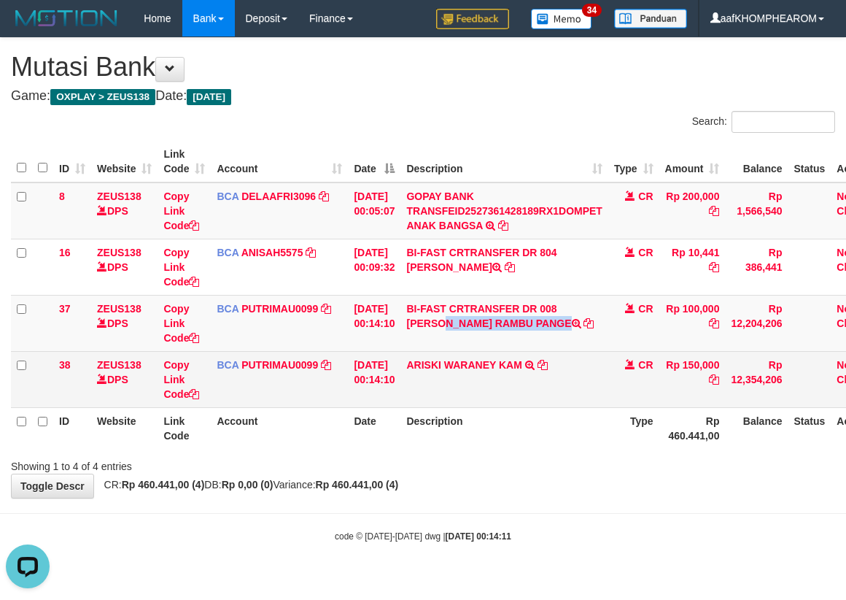
copy td "GALANG RAMBU PANGE"
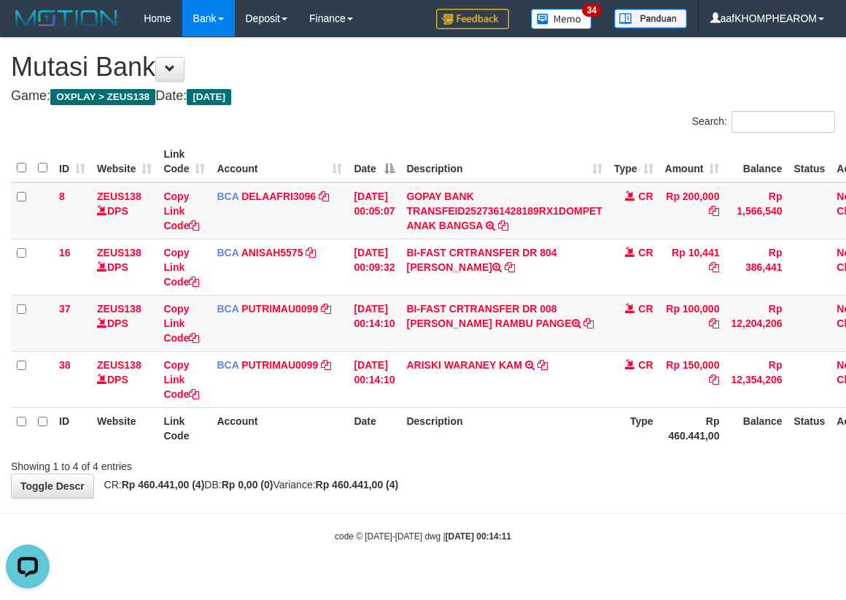
drag, startPoint x: 647, startPoint y: 533, endPoint x: 641, endPoint y: 505, distance: 28.9
click at [644, 531] on div "code © 2012-2018 dwg | 2025/10/01 00:14:11" at bounding box center [423, 535] width 846 height 15
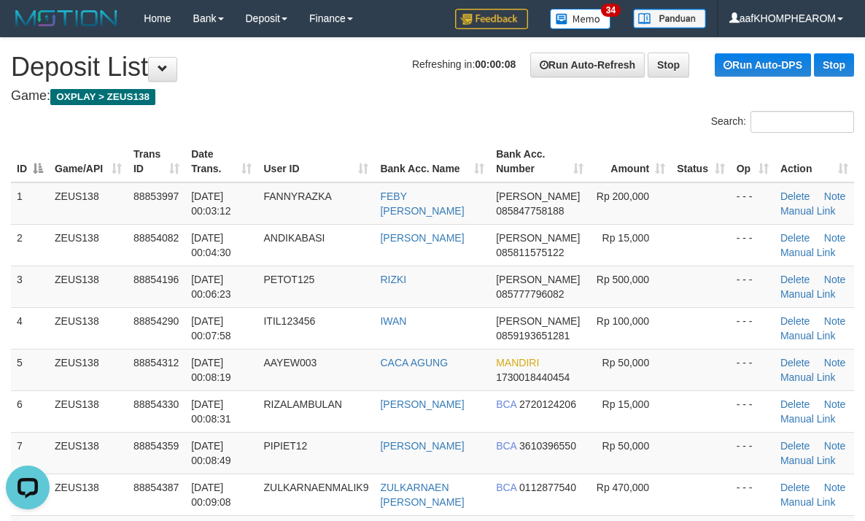
click at [327, 122] on div "Search:" at bounding box center [432, 124] width 865 height 26
click at [338, 99] on h4 "Game: OXPLAY > ZEUS138" at bounding box center [433, 96] width 844 height 15
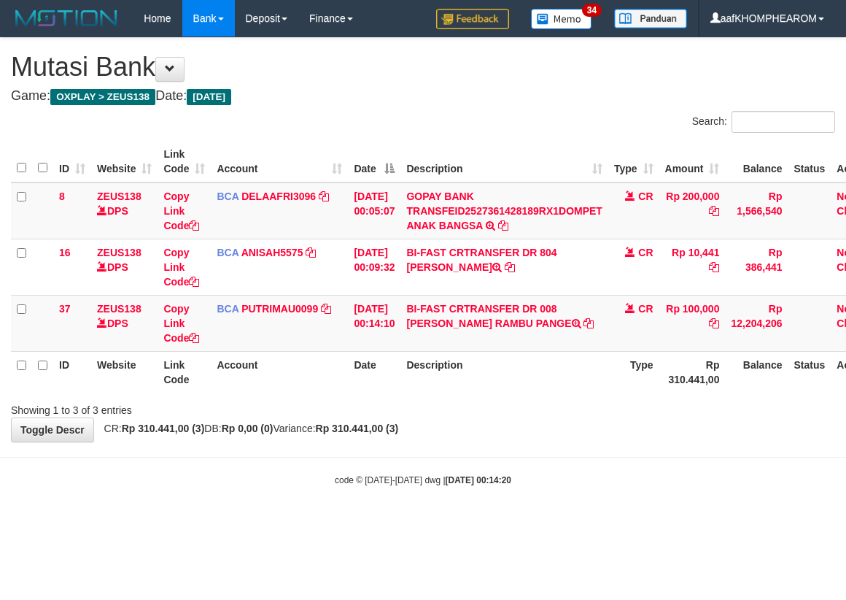
drag, startPoint x: 569, startPoint y: 488, endPoint x: 575, endPoint y: 496, distance: 9.9
click at [568, 489] on body "Toggle navigation Home Bank Account List Mutasi Bank Search Sync Note Mutasi De…" at bounding box center [423, 261] width 846 height 523
click at [573, 481] on div "code © [DATE]-[DATE] dwg | [DATE] 00:14:22" at bounding box center [423, 479] width 846 height 15
click at [578, 472] on div "code © 2012-2018 dwg | 2025/10/01 00:14:23" at bounding box center [423, 479] width 846 height 15
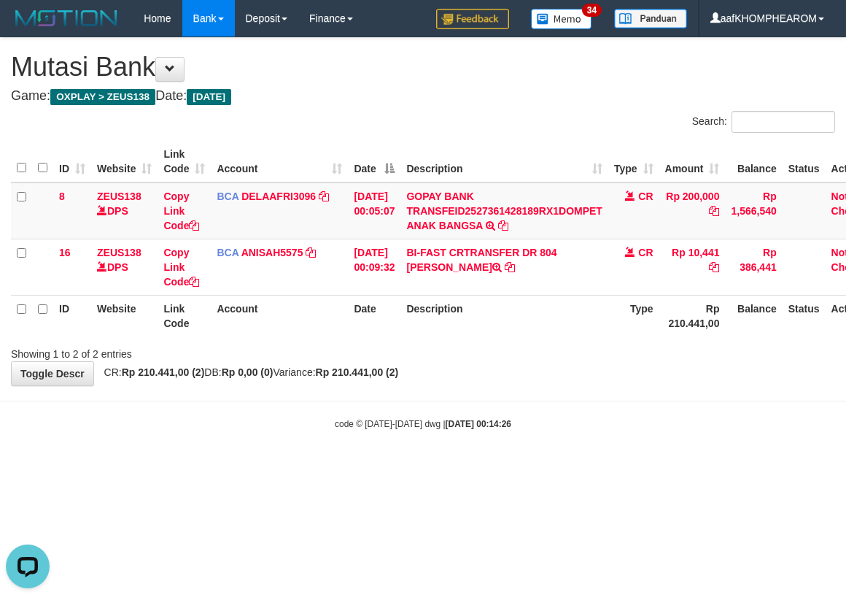
click at [567, 467] on html "Toggle navigation Home Bank Account List Mutasi Bank Search Sync Note Mutasi De…" at bounding box center [423, 233] width 846 height 467
click at [568, 467] on html "Toggle navigation Home Bank Account List Mutasi Bank Search Sync Note Mutasi De…" at bounding box center [423, 233] width 846 height 467
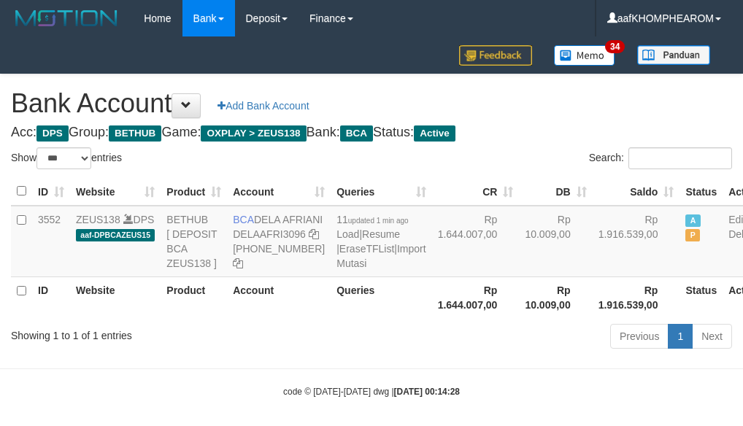
select select "***"
click at [651, 116] on h1 "Bank Account Add Bank Account" at bounding box center [371, 103] width 721 height 29
select select "***"
click at [601, 106] on h1 "Bank Account Add Bank Account" at bounding box center [371, 103] width 721 height 29
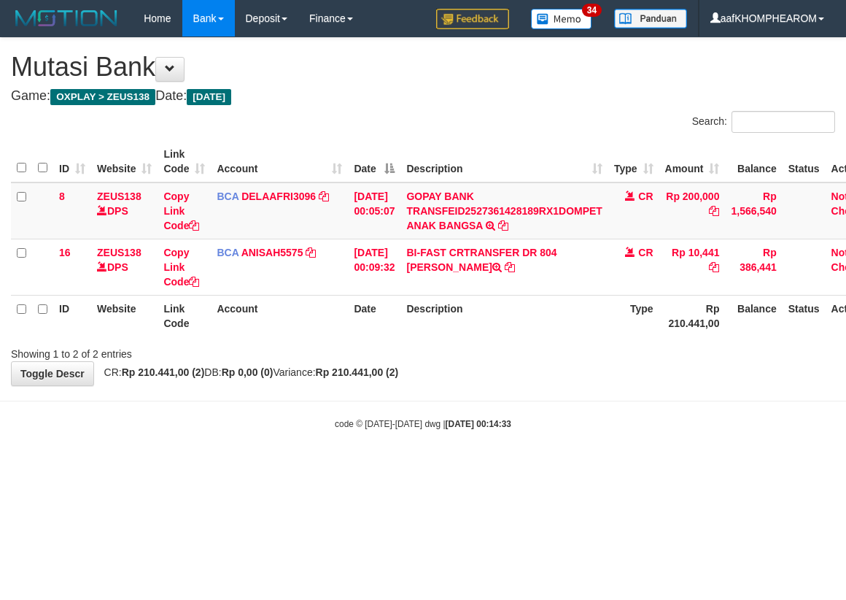
click at [579, 467] on html "Toggle navigation Home Bank Account List Mutasi Bank Search Sync Note Mutasi De…" at bounding box center [423, 233] width 846 height 467
click at [555, 467] on html "Toggle navigation Home Bank Account List Mutasi Bank Search Sync Note Mutasi De…" at bounding box center [423, 233] width 846 height 467
click at [557, 467] on html "Toggle navigation Home Bank Account List Mutasi Bank Search Sync Note Mutasi De…" at bounding box center [423, 233] width 846 height 467
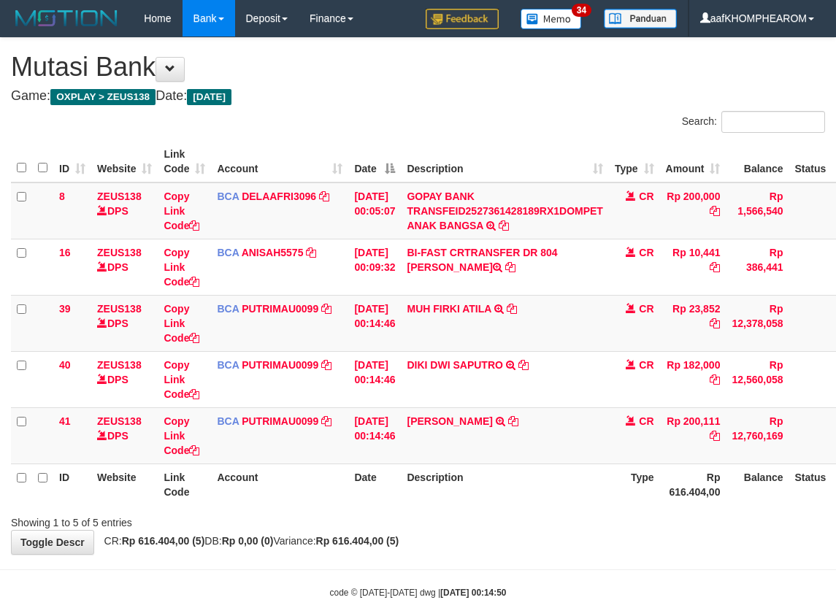
click at [571, 496] on th "Description" at bounding box center [504, 484] width 207 height 42
click at [617, 547] on div "**********" at bounding box center [418, 296] width 836 height 516
click at [606, 550] on div "**********" at bounding box center [418, 296] width 836 height 516
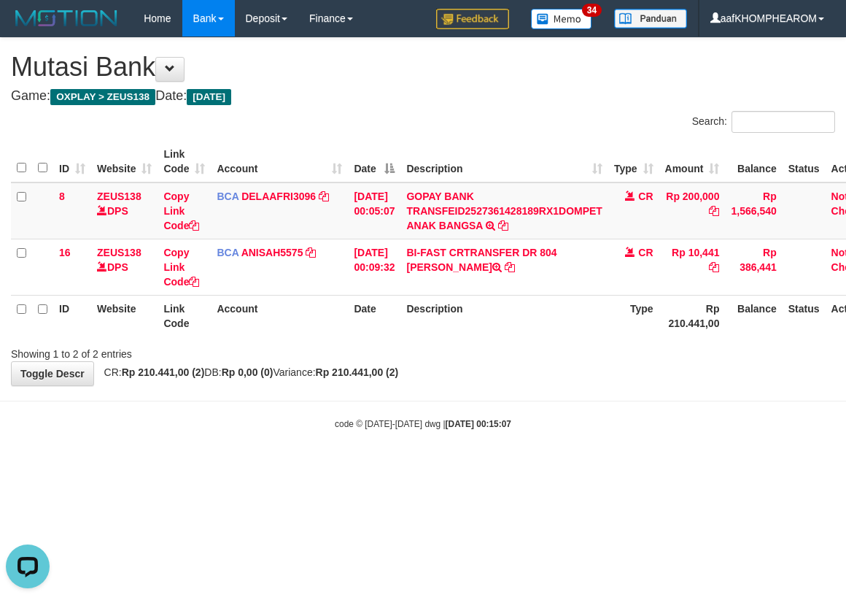
click at [658, 467] on html "Toggle navigation Home Bank Account List Mutasi Bank Search Sync Note Mutasi De…" at bounding box center [423, 233] width 846 height 467
click at [657, 467] on html "Toggle navigation Home Bank Account List Mutasi Bank Search Sync Note Mutasi De…" at bounding box center [423, 233] width 846 height 467
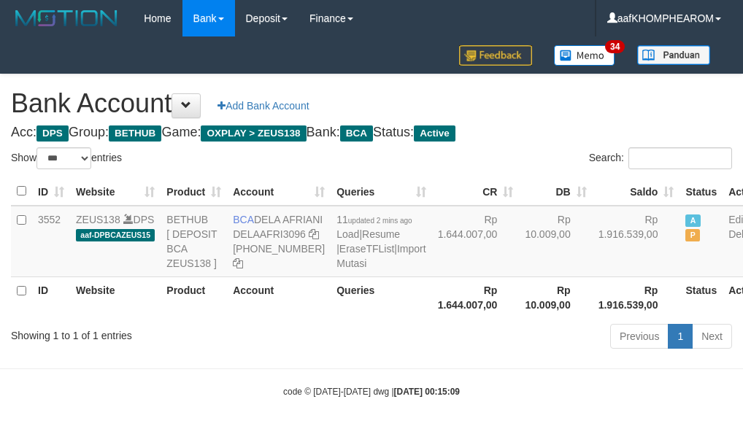
select select "***"
click at [584, 115] on h1 "Bank Account Add Bank Account" at bounding box center [371, 103] width 721 height 29
select select "***"
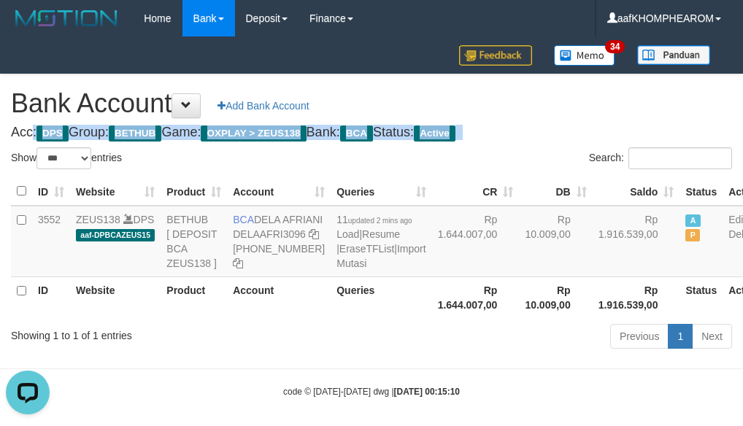
click at [549, 119] on div "Bank Account Add Bank Account Acc: DPS Group: BETHUB Game: OXPLAY > ZEUS138 Ban…" at bounding box center [371, 213] width 743 height 279
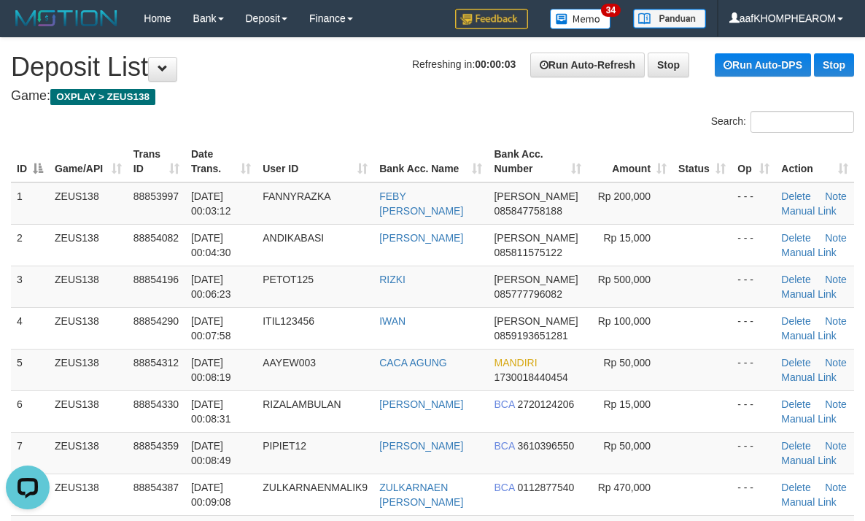
click at [331, 118] on div "Search:" at bounding box center [432, 124] width 865 height 26
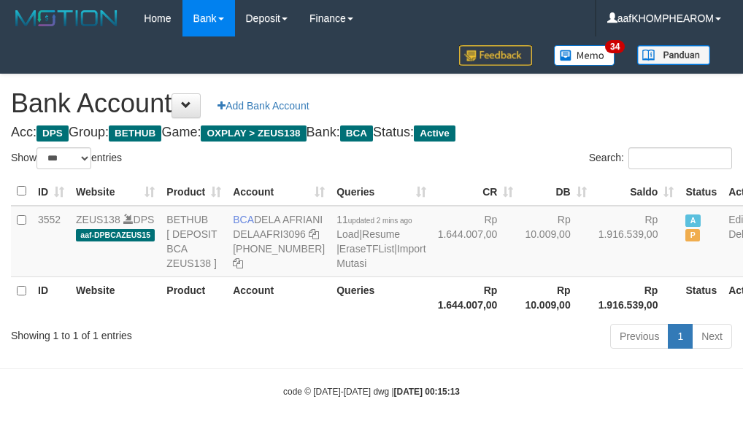
select select "***"
click at [579, 110] on h1 "Bank Account Add Bank Account" at bounding box center [371, 103] width 721 height 29
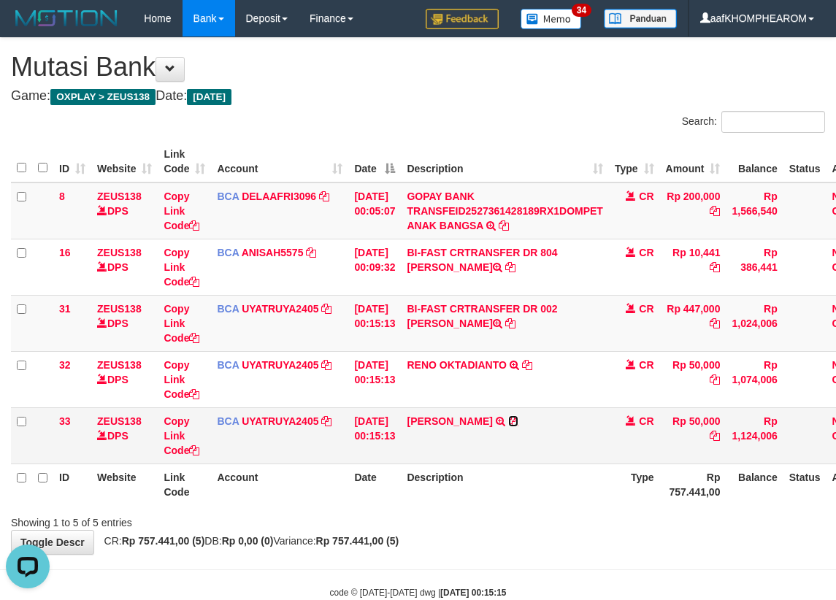
drag, startPoint x: 509, startPoint y: 419, endPoint x: 521, endPoint y: 423, distance: 13.2
click at [509, 420] on icon at bounding box center [513, 421] width 10 height 10
drag, startPoint x: 412, startPoint y: 328, endPoint x: 531, endPoint y: 323, distance: 119.0
click at [531, 323] on td "BI-FAST CRTRANSFER DR 002 SOLEHUDDIN SUPRIAD" at bounding box center [504, 323] width 207 height 56
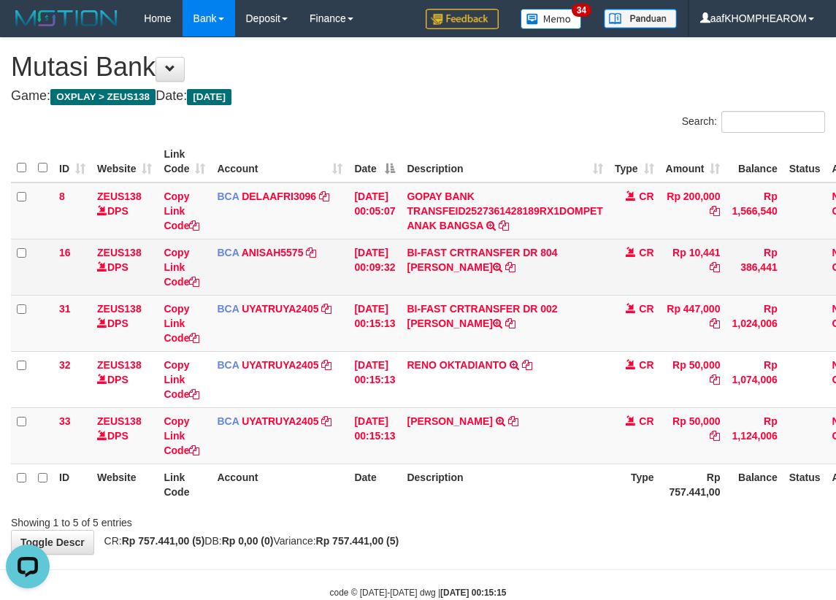
copy td "SOLEHUDDIN SUPRIAD"
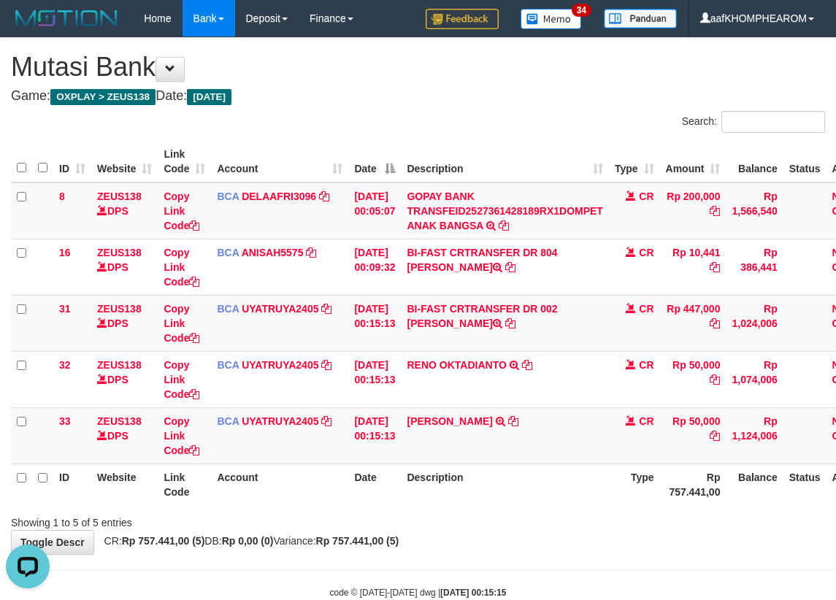
click at [505, 547] on div "**********" at bounding box center [418, 296] width 836 height 516
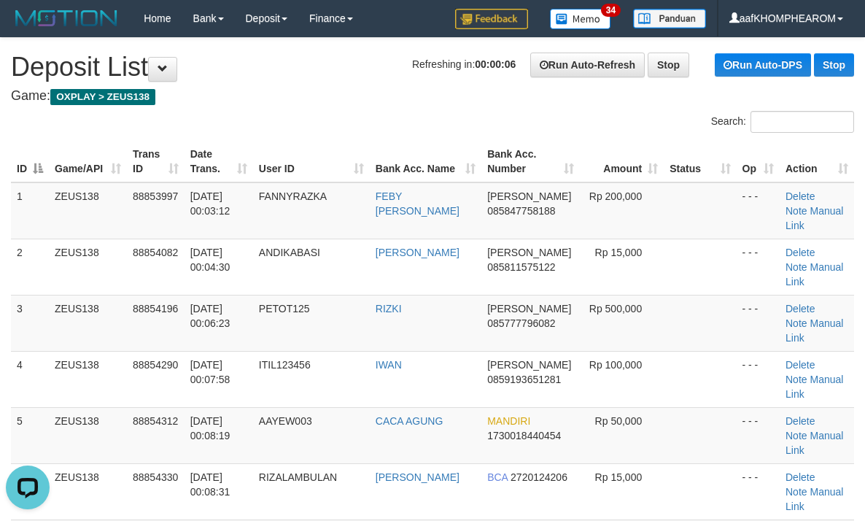
click at [311, 94] on h4 "Game: OXPLAY > ZEUS138" at bounding box center [433, 96] width 844 height 15
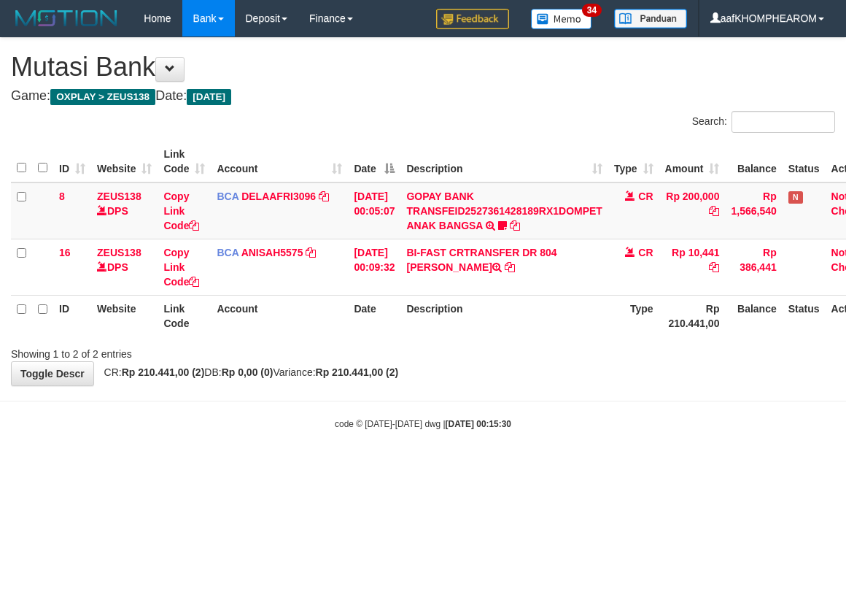
click at [582, 467] on html "Toggle navigation Home Bank Account List Mutasi Bank Search Sync Note Mutasi De…" at bounding box center [423, 233] width 846 height 467
click at [549, 467] on html "Toggle navigation Home Bank Account List Mutasi Bank Search Sync Note Mutasi De…" at bounding box center [423, 233] width 846 height 467
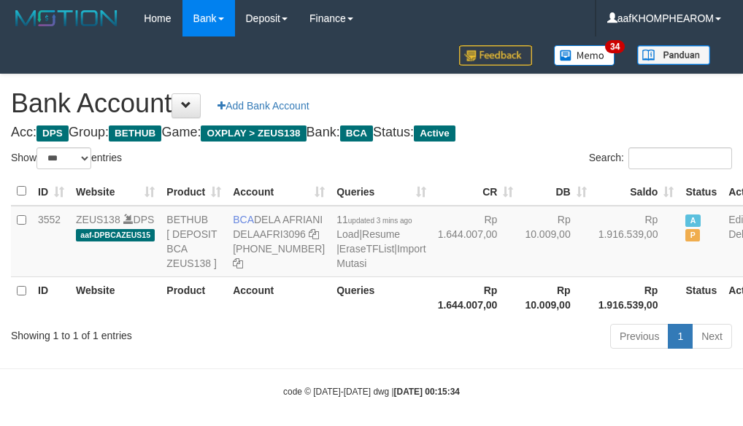
select select "***"
click at [547, 142] on div "Bank Account Add Bank Account Acc: DPS Group: BETHUB Game: OXPLAY > ZEUS138 Ban…" at bounding box center [371, 213] width 743 height 279
select select "***"
click at [615, 109] on h1 "Bank Account Add Bank Account" at bounding box center [371, 103] width 721 height 29
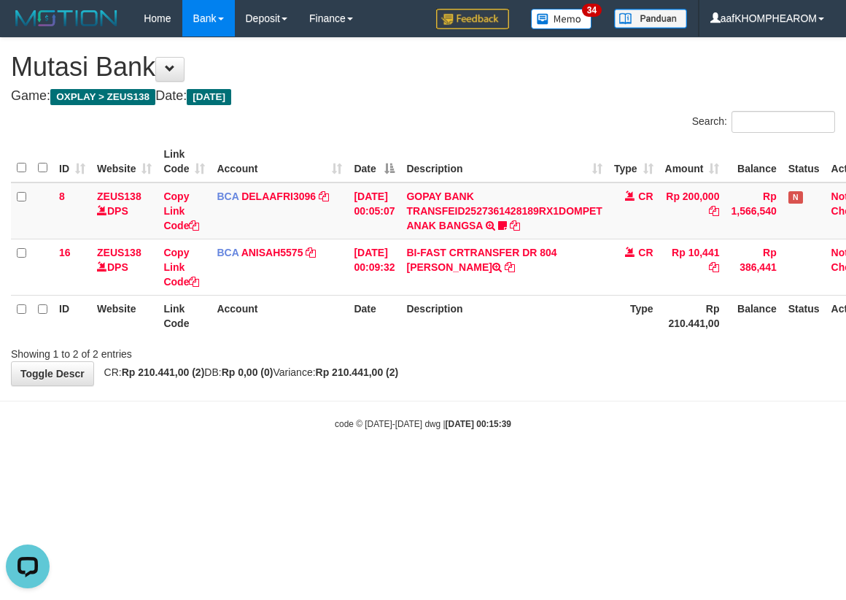
click at [540, 464] on body "Toggle navigation Home Bank Account List Mutasi Bank Search Sync Note Mutasi De…" at bounding box center [423, 233] width 846 height 467
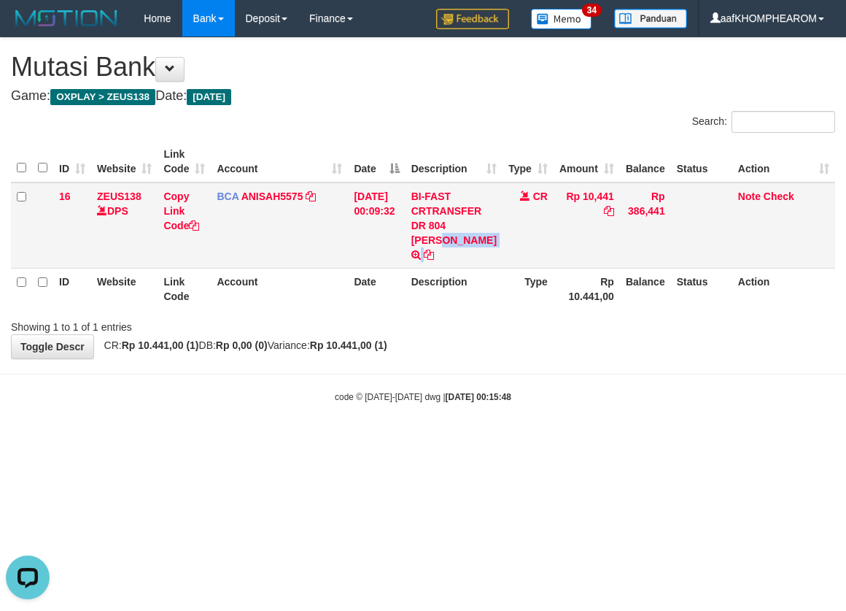
drag, startPoint x: 452, startPoint y: 225, endPoint x: 489, endPoint y: 233, distance: 37.9
click at [489, 233] on td "BI-FAST CRTRANSFER DR 804 [PERSON_NAME]" at bounding box center [454, 225] width 97 height 86
click at [639, 440] on html "Toggle navigation Home Bank Account List Mutasi Bank Search Sync Note Mutasi De…" at bounding box center [423, 220] width 846 height 440
click at [629, 440] on html "Toggle navigation Home Bank Account List Mutasi Bank Search Sync Note Mutasi De…" at bounding box center [423, 220] width 846 height 440
click at [612, 440] on html "Toggle navigation Home Bank Account List Mutasi Bank Search Sync Note Mutasi De…" at bounding box center [423, 220] width 846 height 440
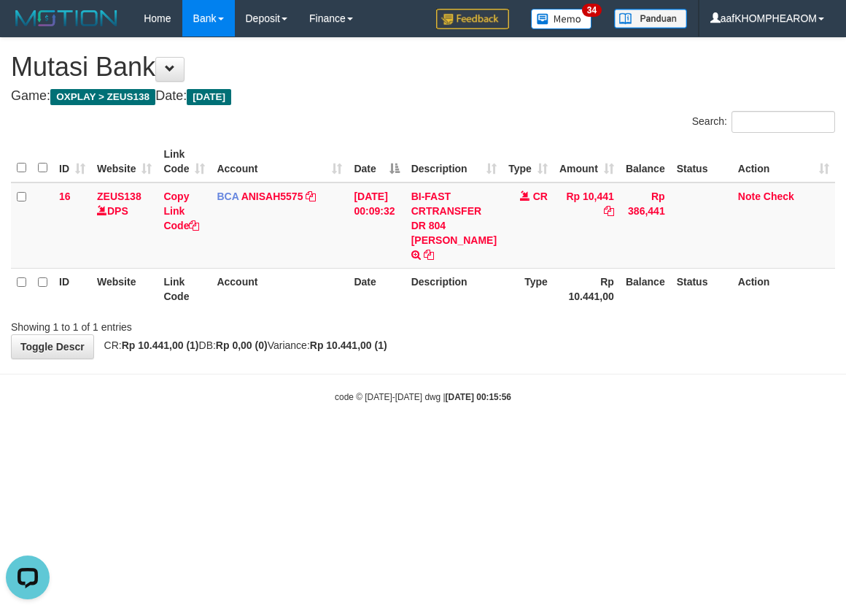
click at [657, 440] on html "Toggle navigation Home Bank Account List Mutasi Bank Search Sync Note Mutasi De…" at bounding box center [423, 220] width 846 height 440
click at [614, 440] on html "Toggle navigation Home Bank Account List Mutasi Bank Search Sync Note Mutasi De…" at bounding box center [423, 220] width 846 height 440
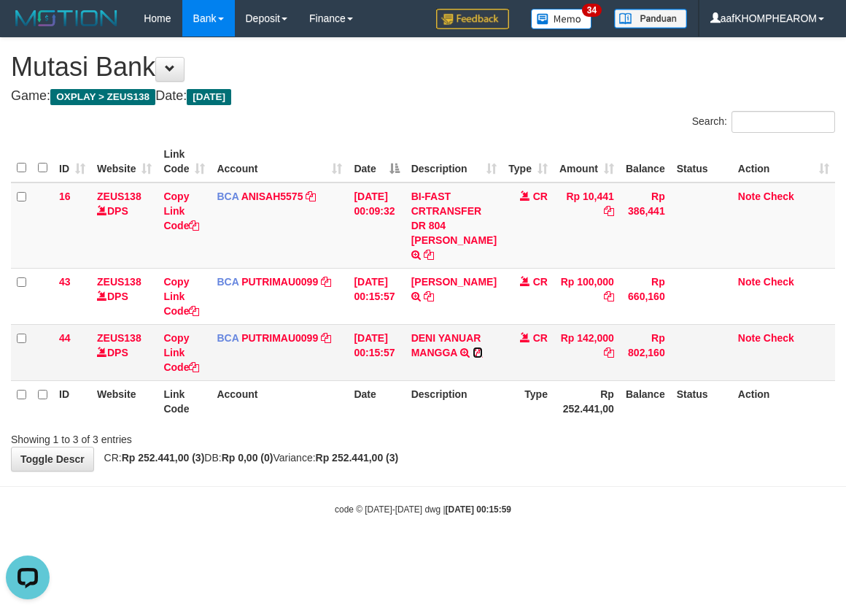
click at [483, 347] on icon at bounding box center [478, 352] width 10 height 10
drag, startPoint x: 694, startPoint y: 538, endPoint x: 687, endPoint y: 529, distance: 11.4
click at [691, 538] on html "Toggle navigation Home Bank Account List Mutasi Bank Search Sync Note Mutasi De…" at bounding box center [423, 276] width 846 height 552
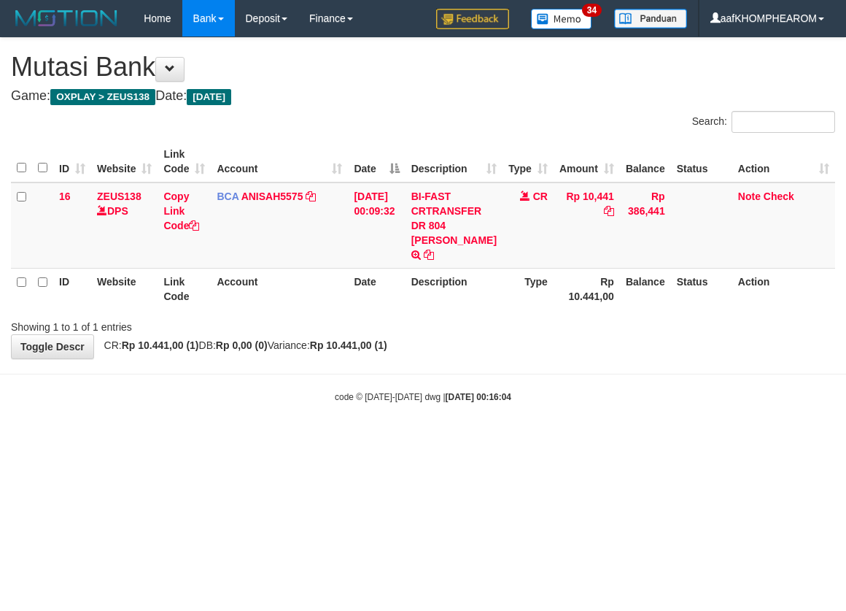
drag, startPoint x: 646, startPoint y: 546, endPoint x: 619, endPoint y: 506, distance: 48.4
click at [644, 440] on html "Toggle navigation Home Bank Account List Mutasi Bank Search Sync Note Mutasi De…" at bounding box center [423, 220] width 846 height 440
drag, startPoint x: 622, startPoint y: 477, endPoint x: 610, endPoint y: 483, distance: 13.1
click at [610, 440] on html "Toggle navigation Home Bank Account List Mutasi Bank Search Sync Note Mutasi De…" at bounding box center [423, 220] width 846 height 440
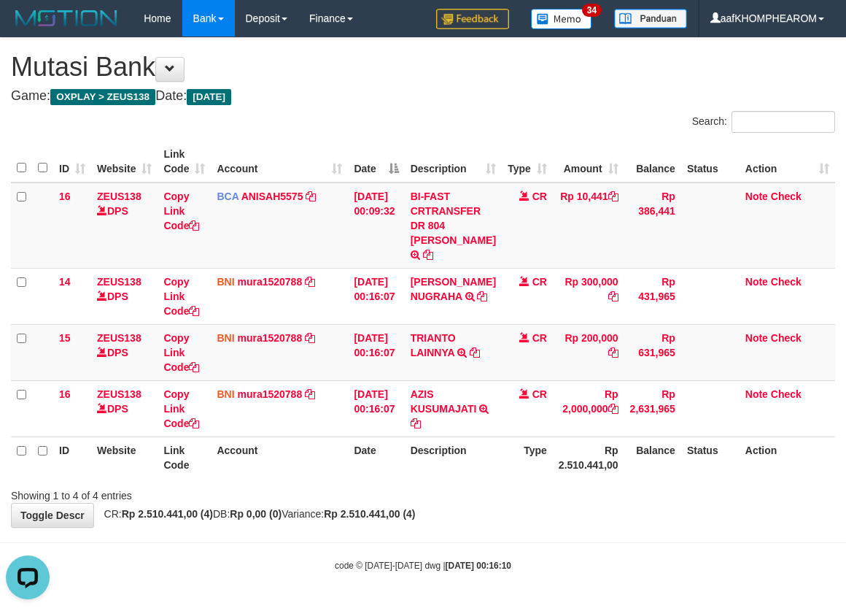
click at [568, 530] on body "Toggle navigation Home Bank Account List Mutasi Bank Search Sync Note Mutasi De…" at bounding box center [423, 304] width 846 height 609
click at [636, 552] on body "Toggle navigation Home Bank Account List Mutasi Bank Search Sync Note Mutasi De…" at bounding box center [423, 304] width 846 height 609
click at [614, 542] on hr at bounding box center [423, 542] width 846 height 1
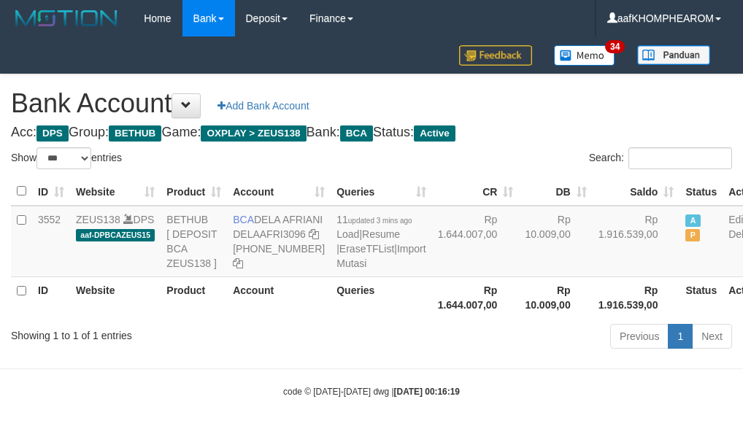
select select "***"
click at [576, 112] on h1 "Bank Account Add Bank Account" at bounding box center [371, 103] width 721 height 29
